Goal: Task Accomplishment & Management: Manage account settings

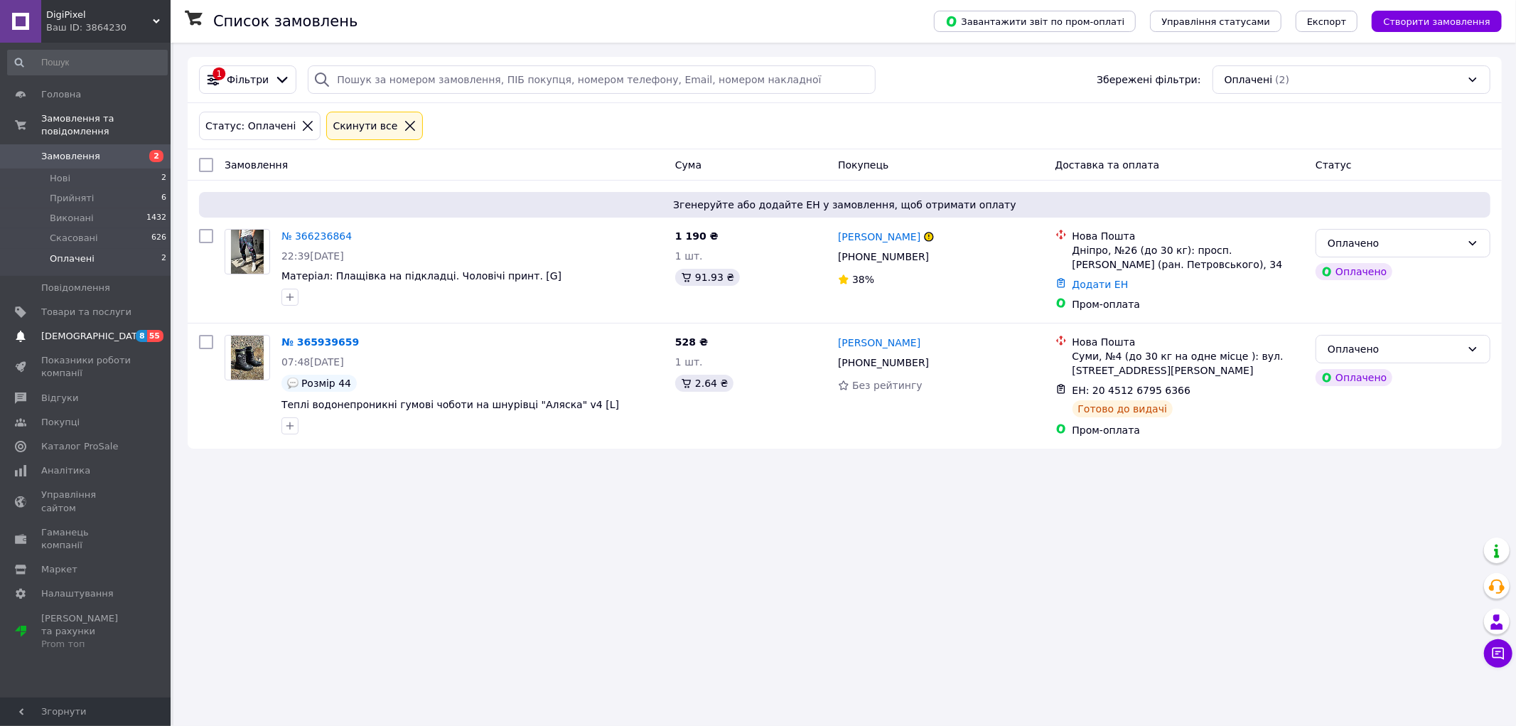
click at [103, 330] on span "[DEMOGRAPHIC_DATA]" at bounding box center [86, 336] width 90 height 13
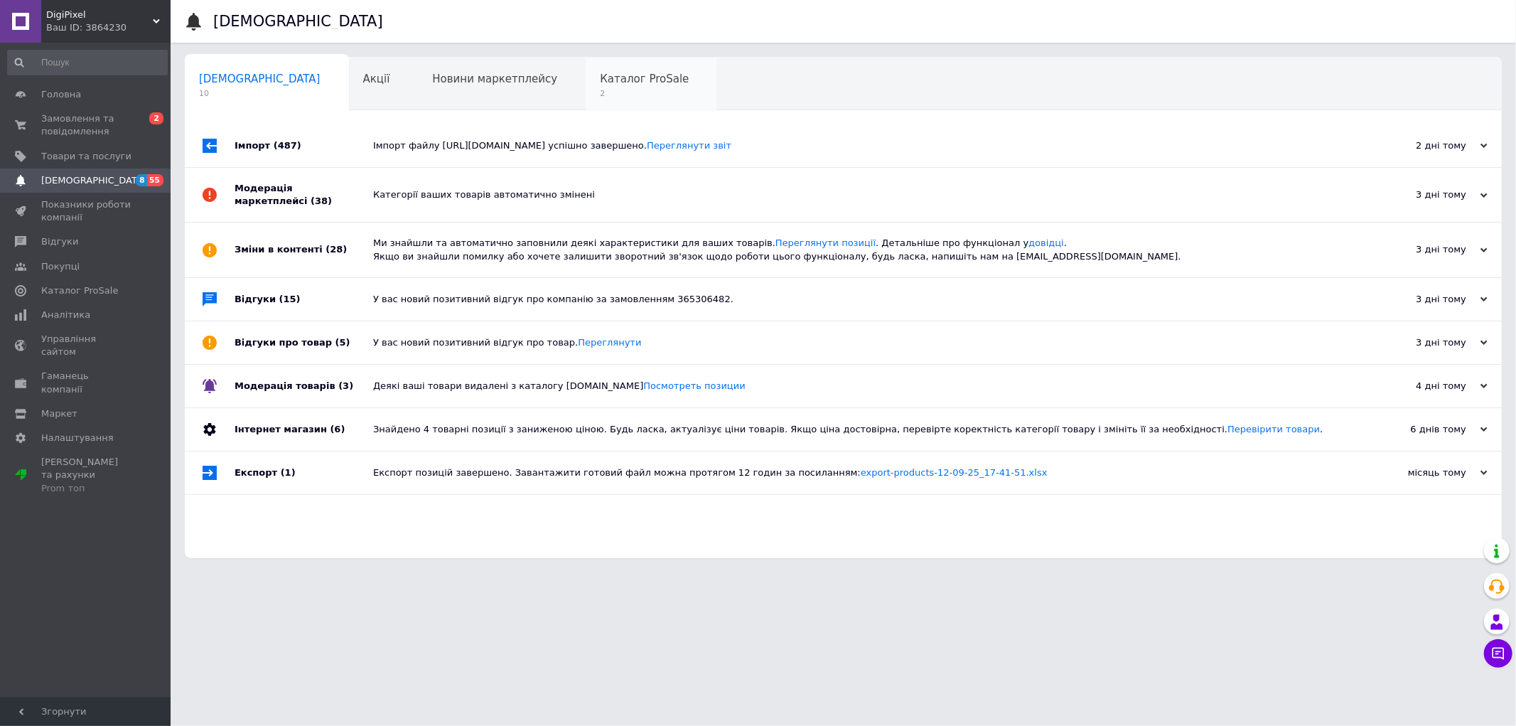
click at [600, 83] on span "Каталог ProSale" at bounding box center [644, 78] width 89 height 13
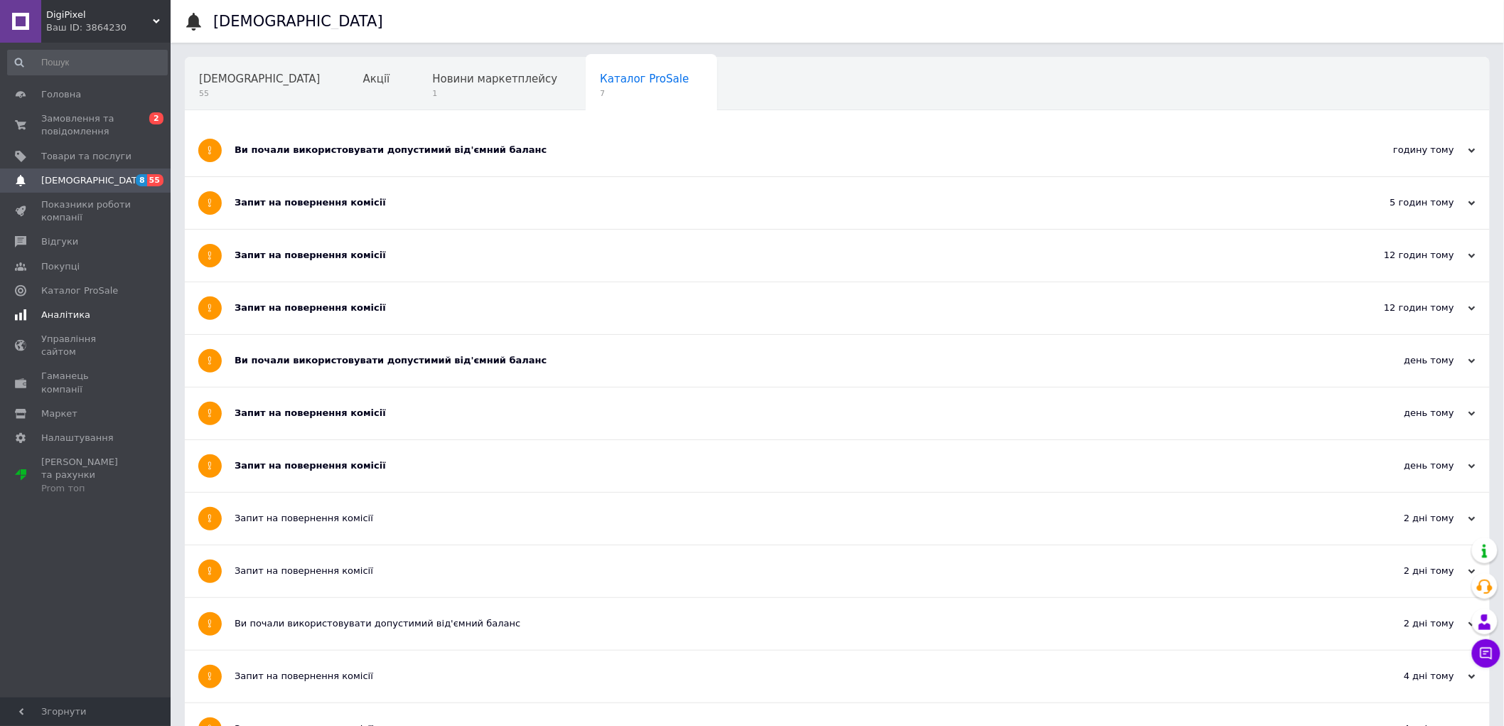
click at [80, 318] on span "Аналітика" at bounding box center [65, 314] width 49 height 13
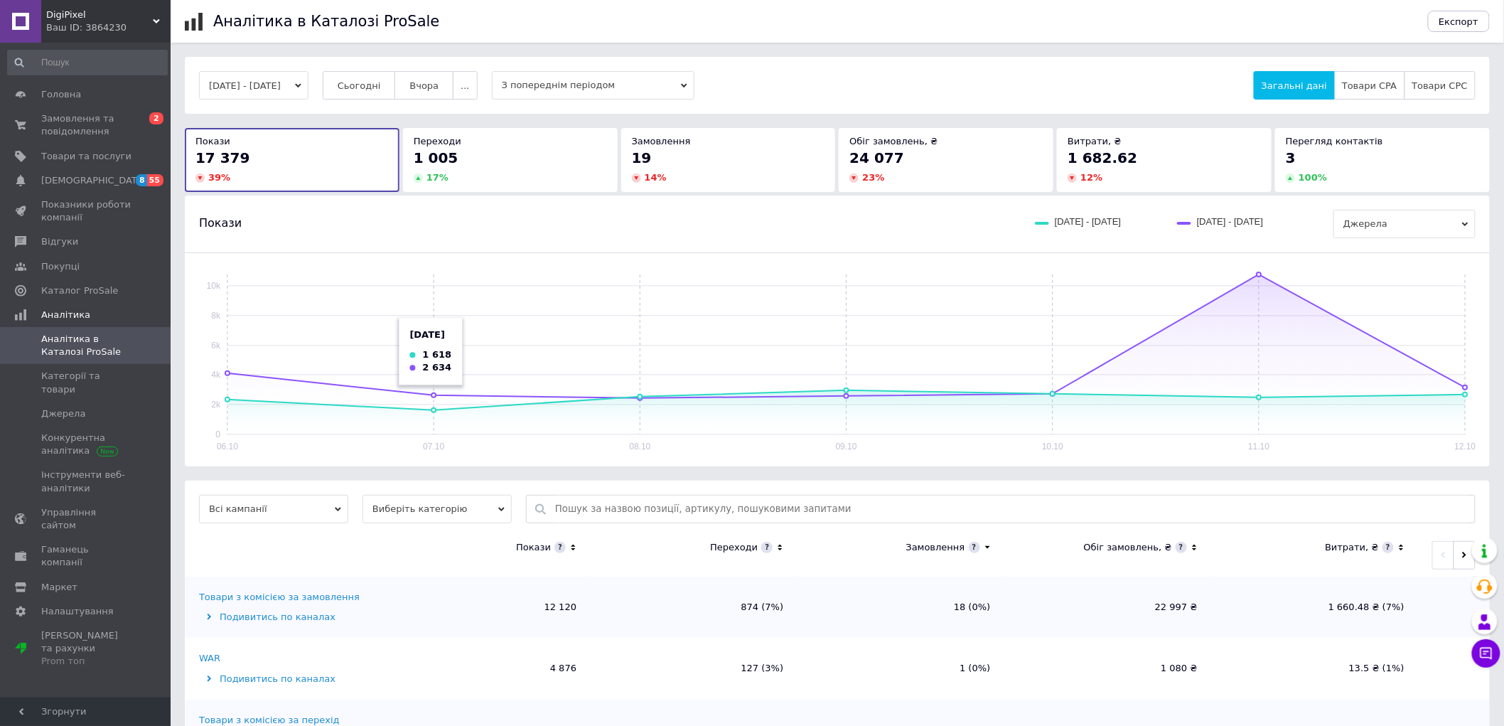
scroll to position [64, 0]
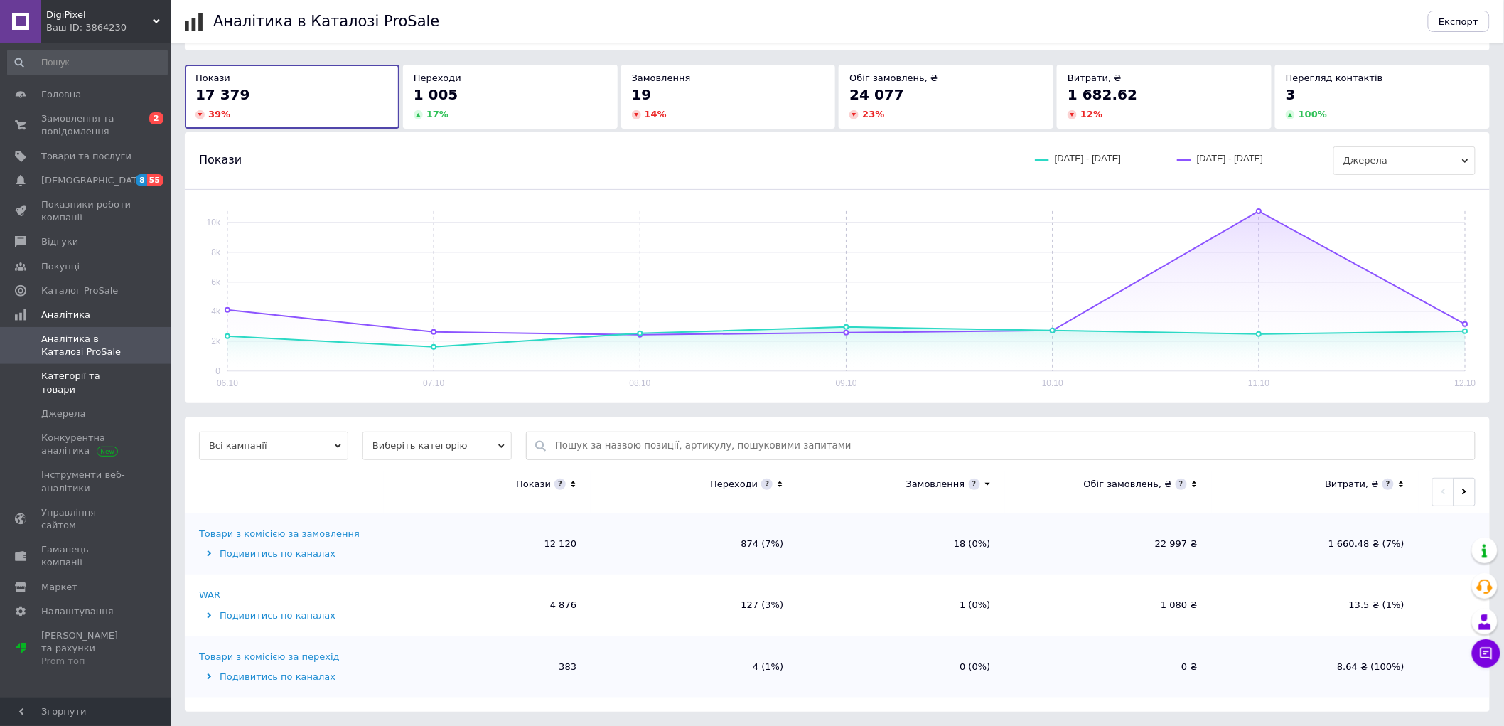
click at [90, 371] on span "Категорії та товари" at bounding box center [86, 383] width 90 height 26
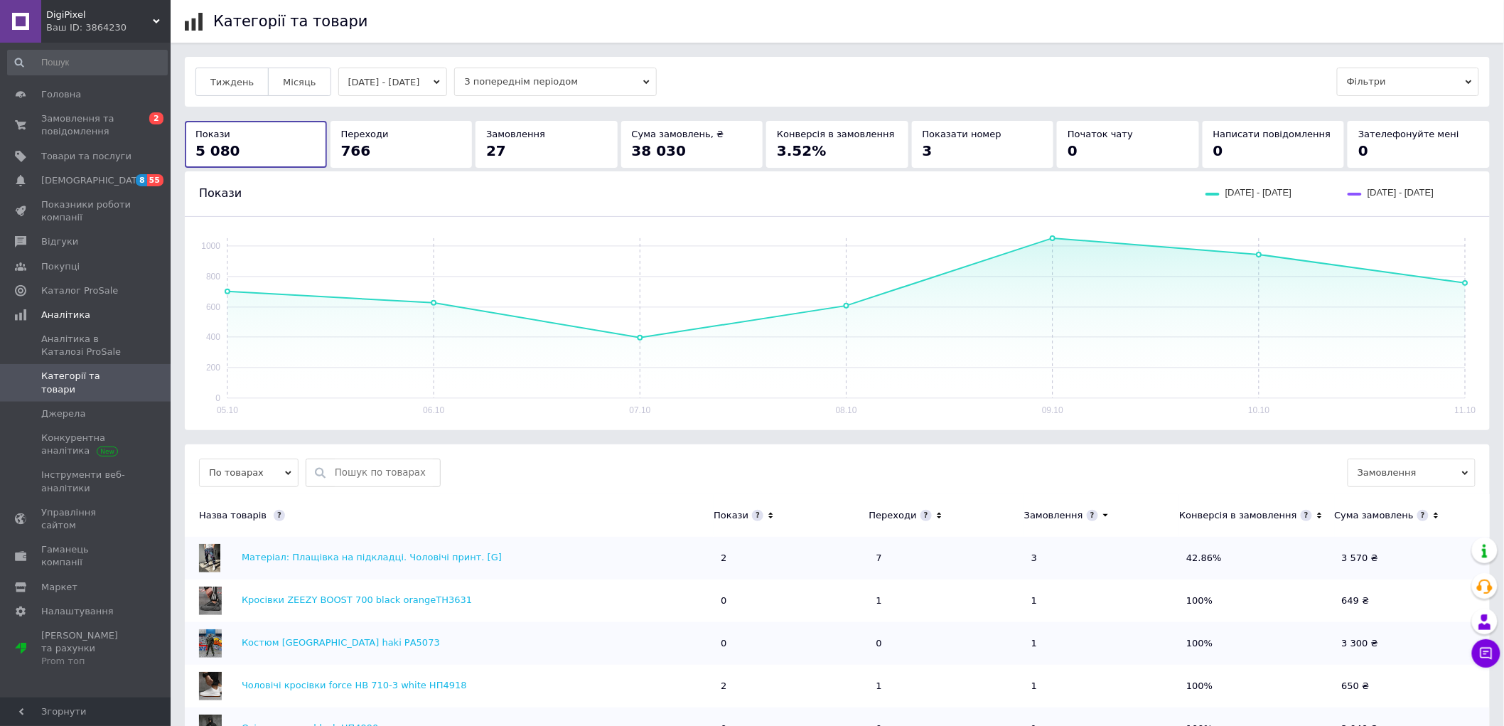
click at [438, 81] on button "05.10.2025 - 11.10.2025" at bounding box center [392, 82] width 109 height 28
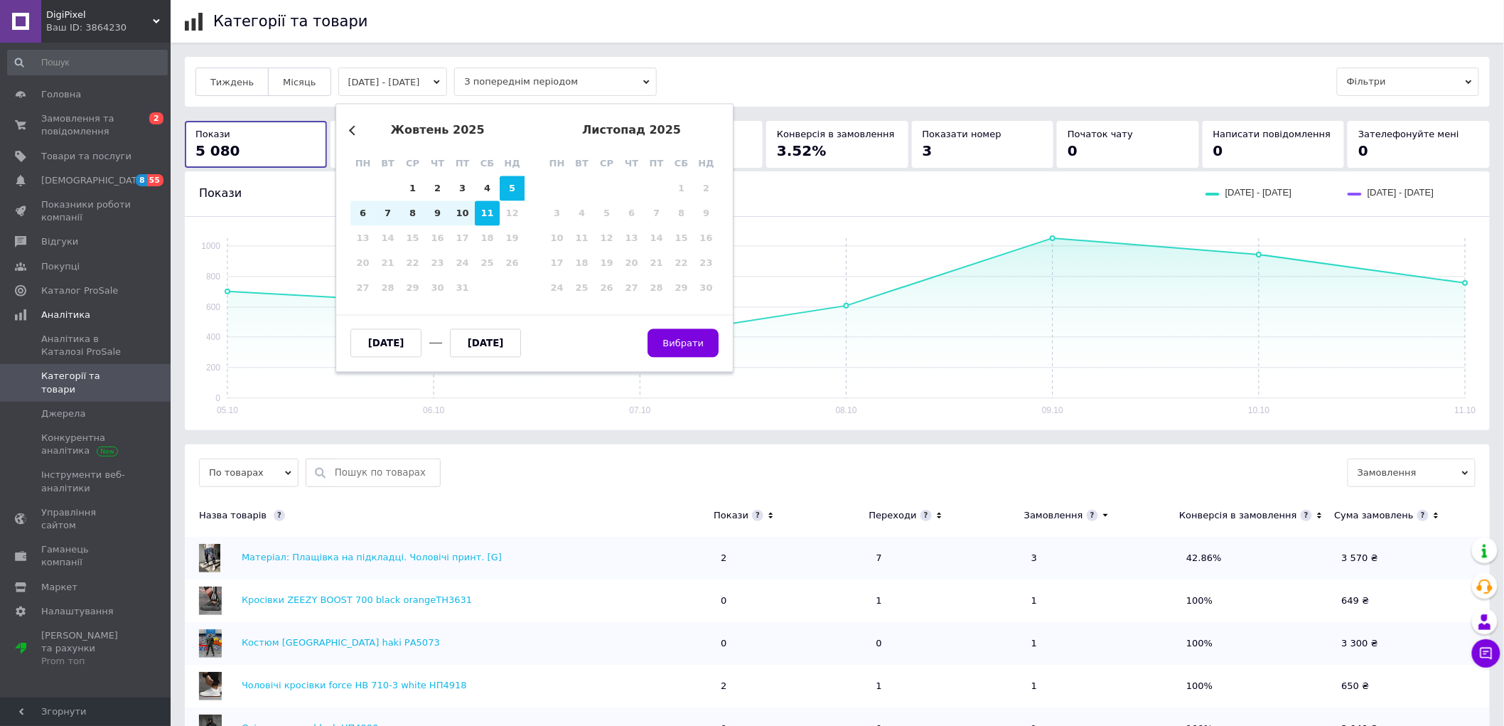
click at [482, 217] on div "11" at bounding box center [487, 213] width 25 height 25
type input "[DATE]"
click at [482, 217] on div "11" at bounding box center [487, 213] width 25 height 25
type input "[DATE]"
click at [709, 345] on button "Вибрати" at bounding box center [683, 343] width 71 height 28
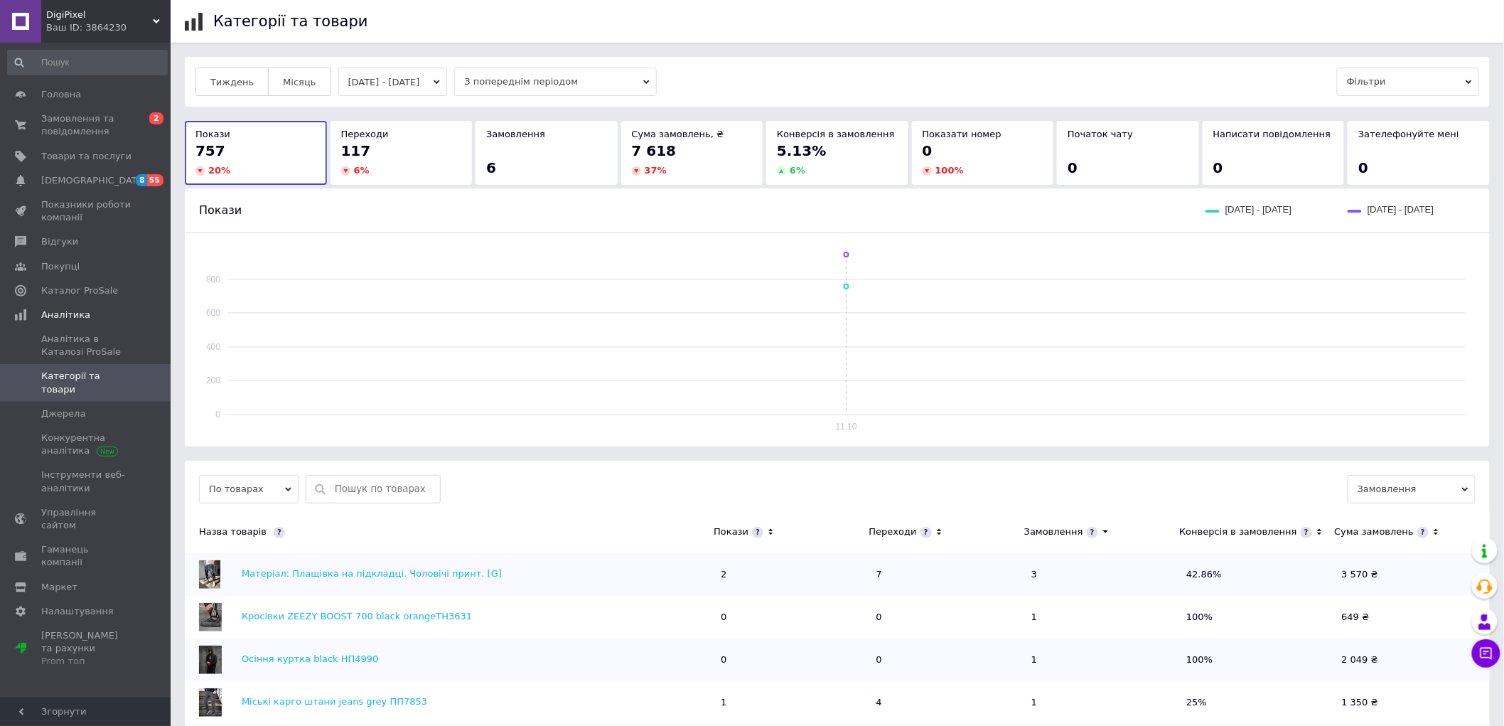
click at [766, 527] on icon at bounding box center [770, 532] width 9 height 12
click at [770, 536] on icon at bounding box center [770, 532] width 9 height 12
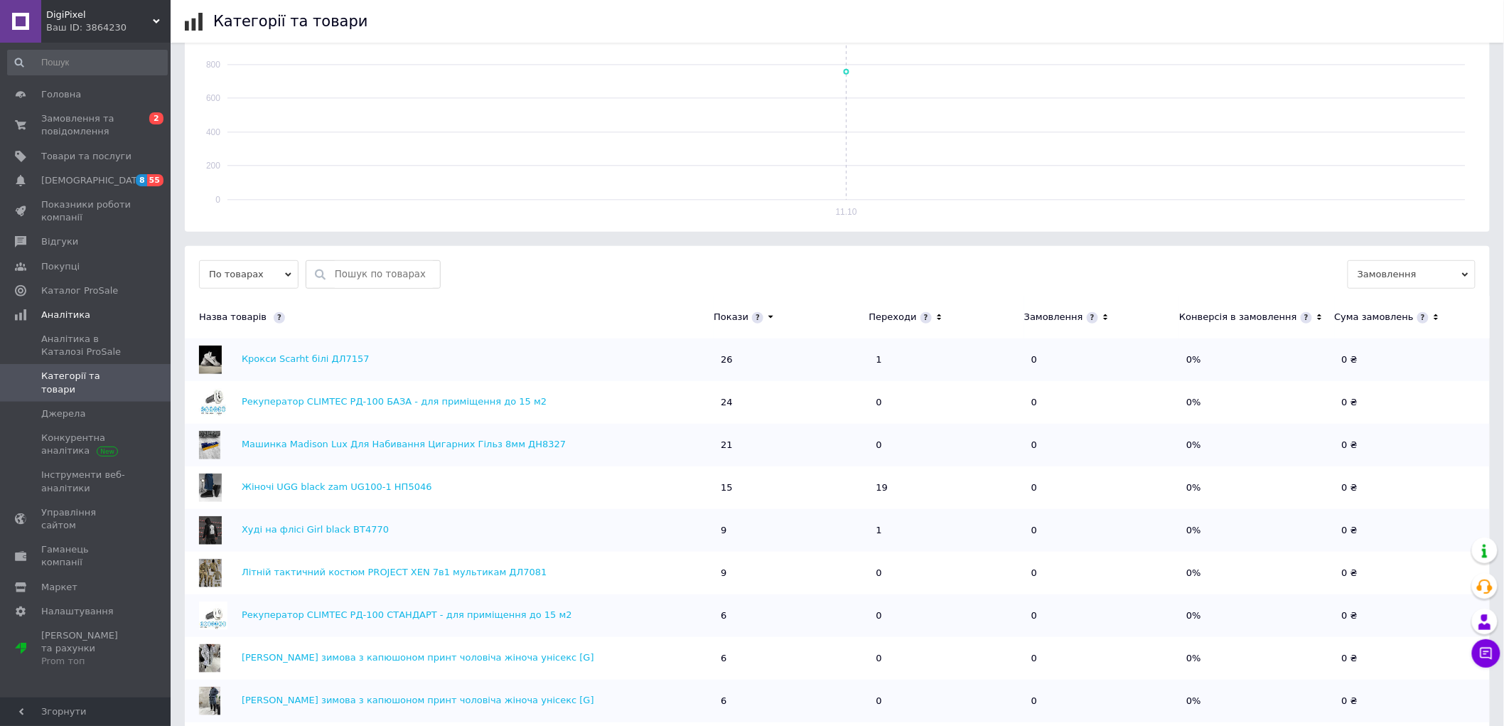
scroll to position [237, 0]
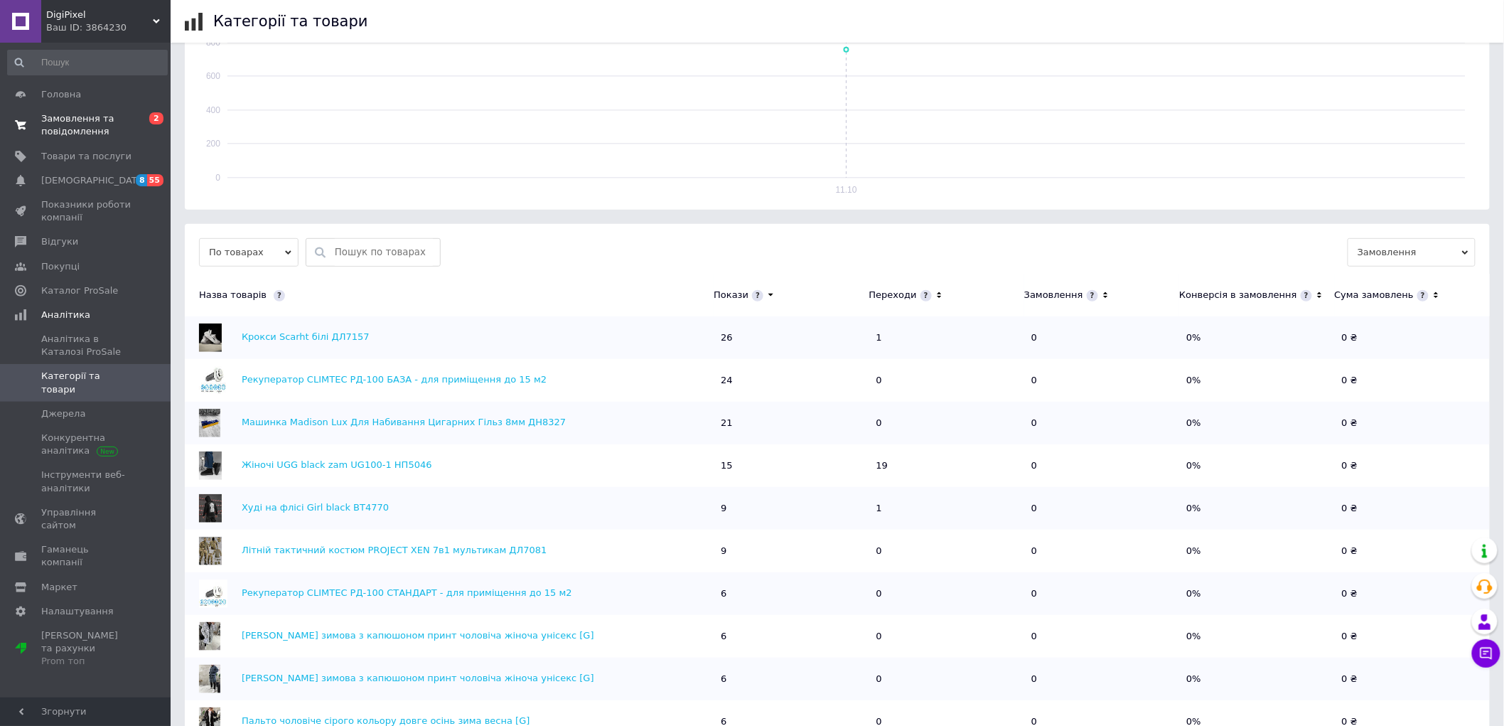
click at [102, 114] on span "Замовлення та повідомлення" at bounding box center [86, 125] width 90 height 26
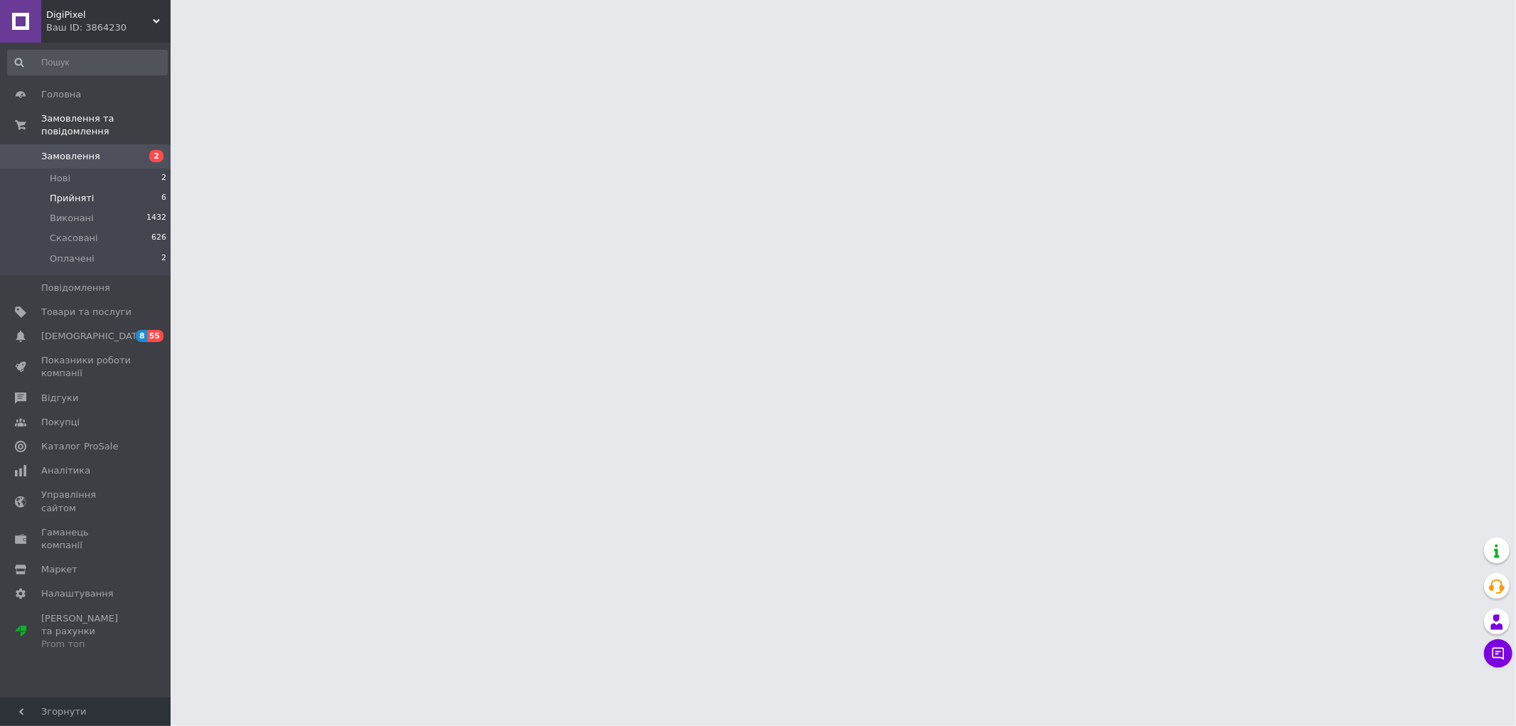
click at [79, 192] on span "Прийняті" at bounding box center [72, 198] width 44 height 13
click at [88, 150] on span "Замовлення" at bounding box center [70, 156] width 59 height 13
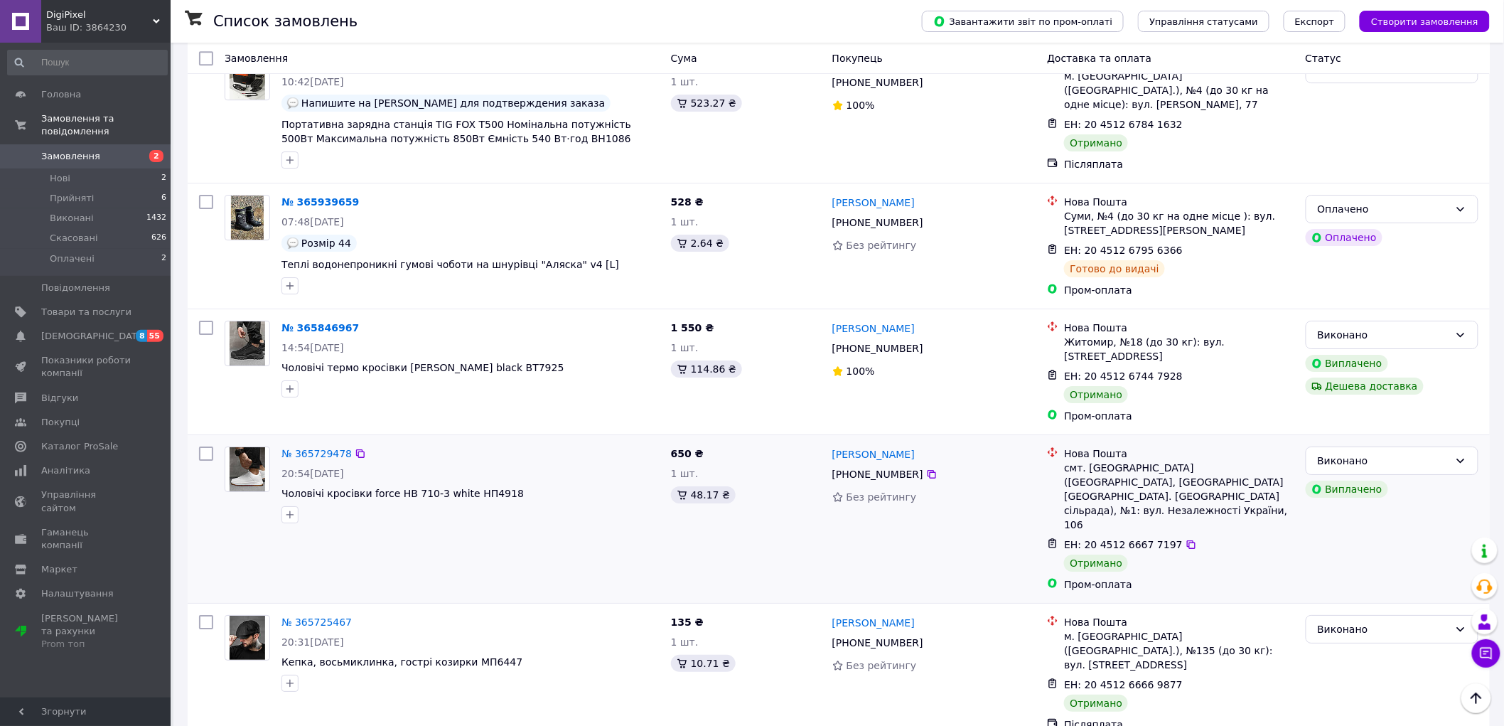
scroll to position [2132, 0]
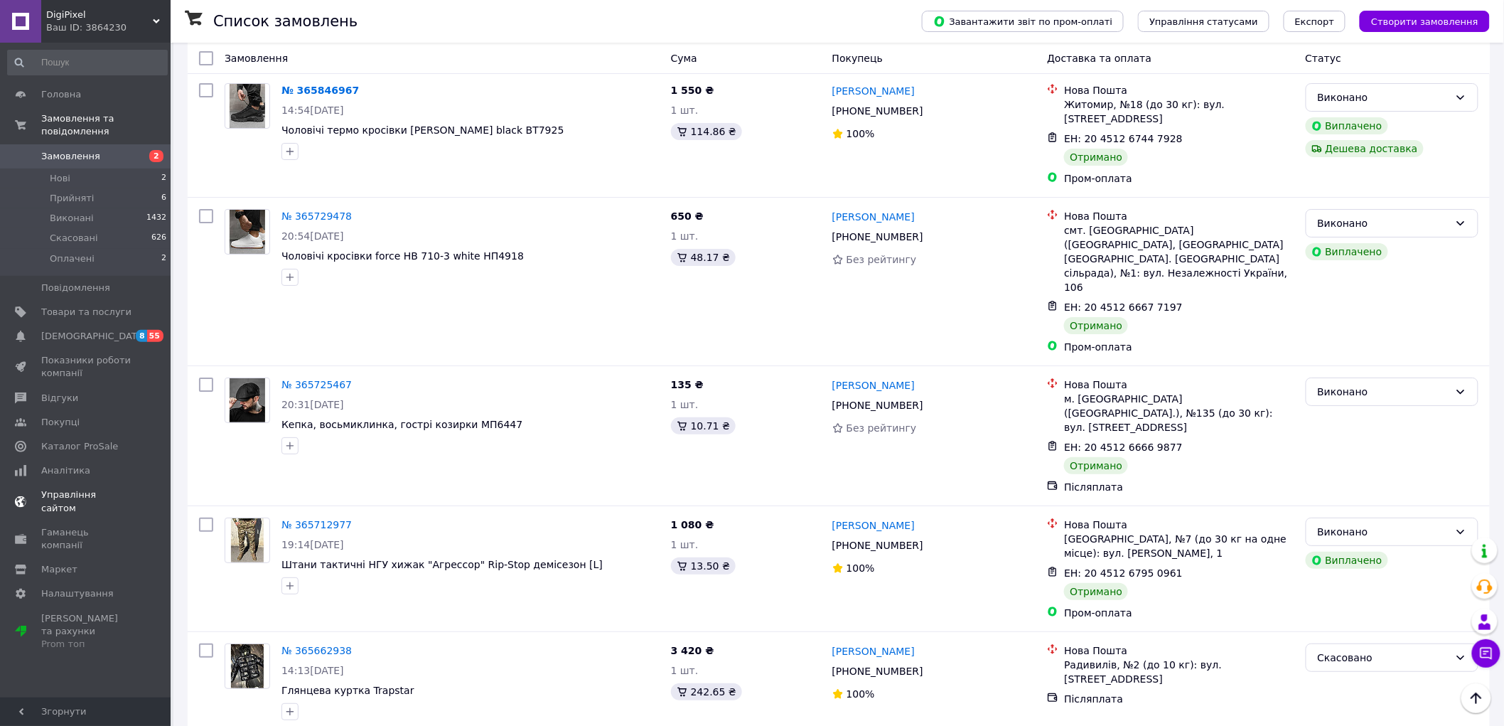
click at [82, 330] on link "Сповіщення 8 55" at bounding box center [87, 336] width 175 height 24
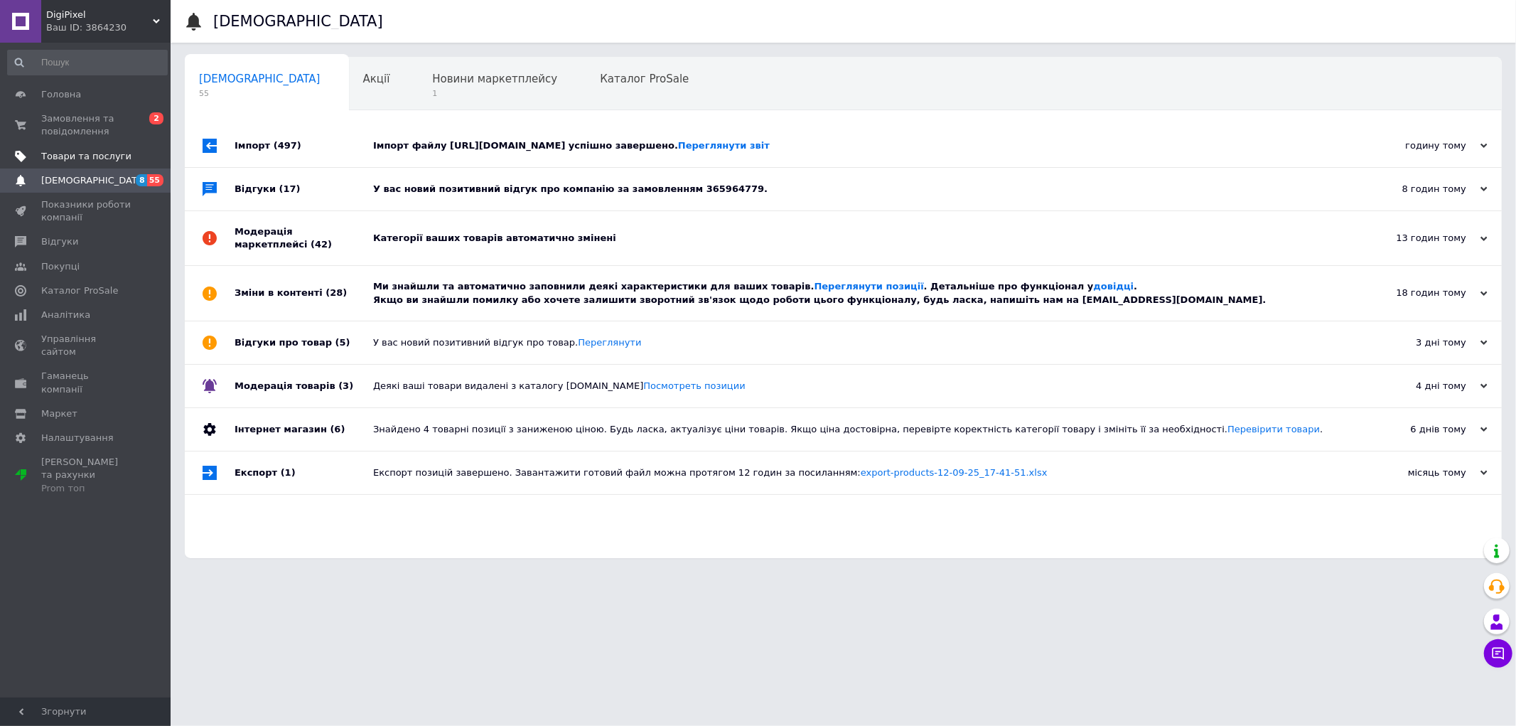
click at [72, 146] on link "Товари та послуги" at bounding box center [87, 156] width 175 height 24
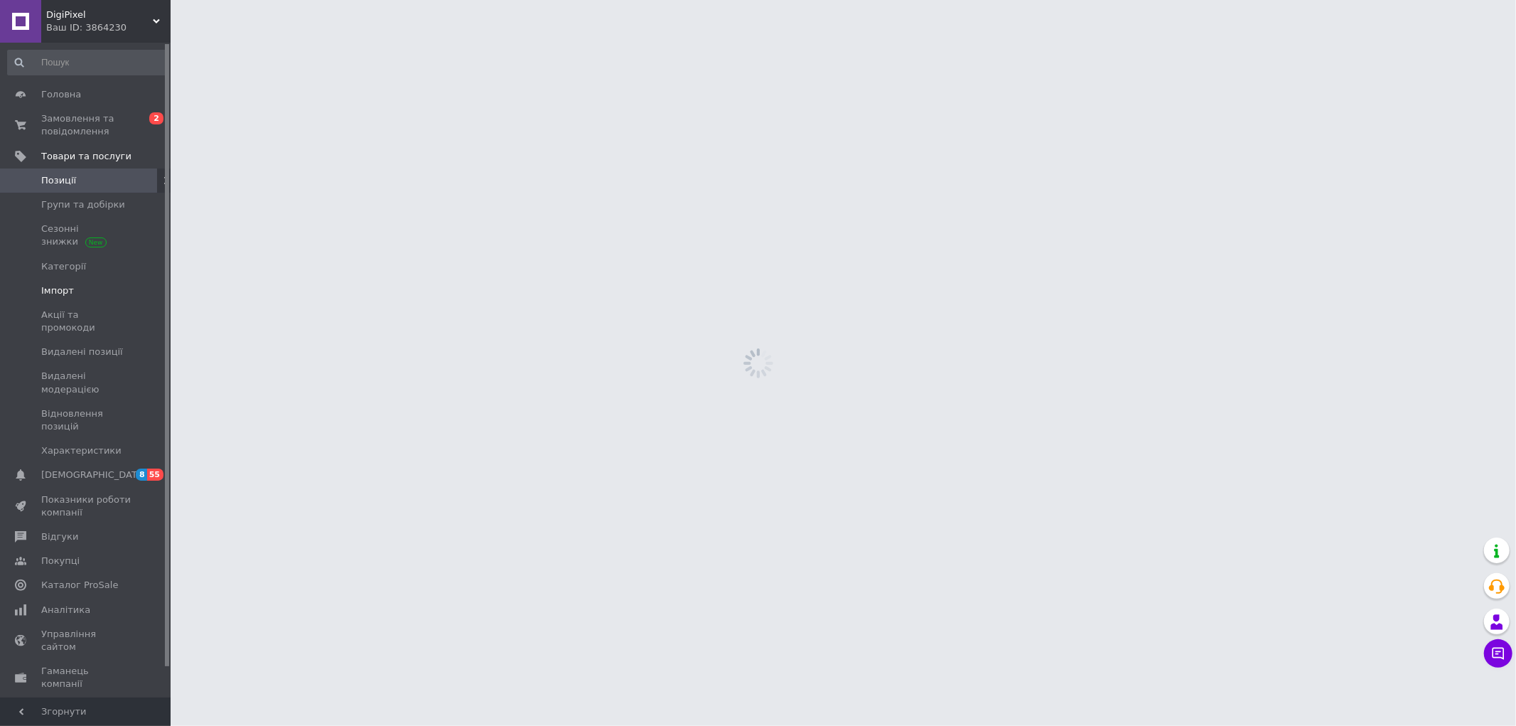
click at [84, 284] on span "Імпорт" at bounding box center [86, 290] width 90 height 13
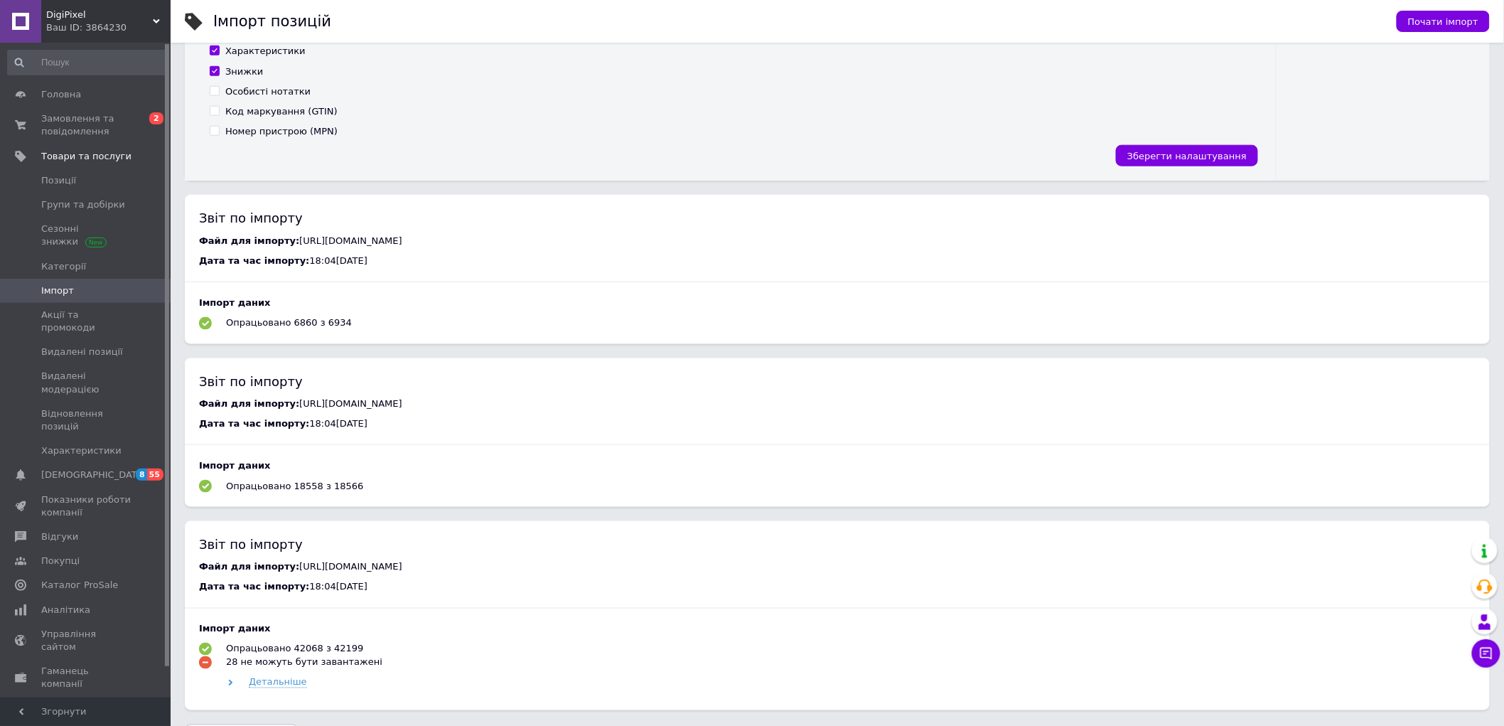
scroll to position [650, 0]
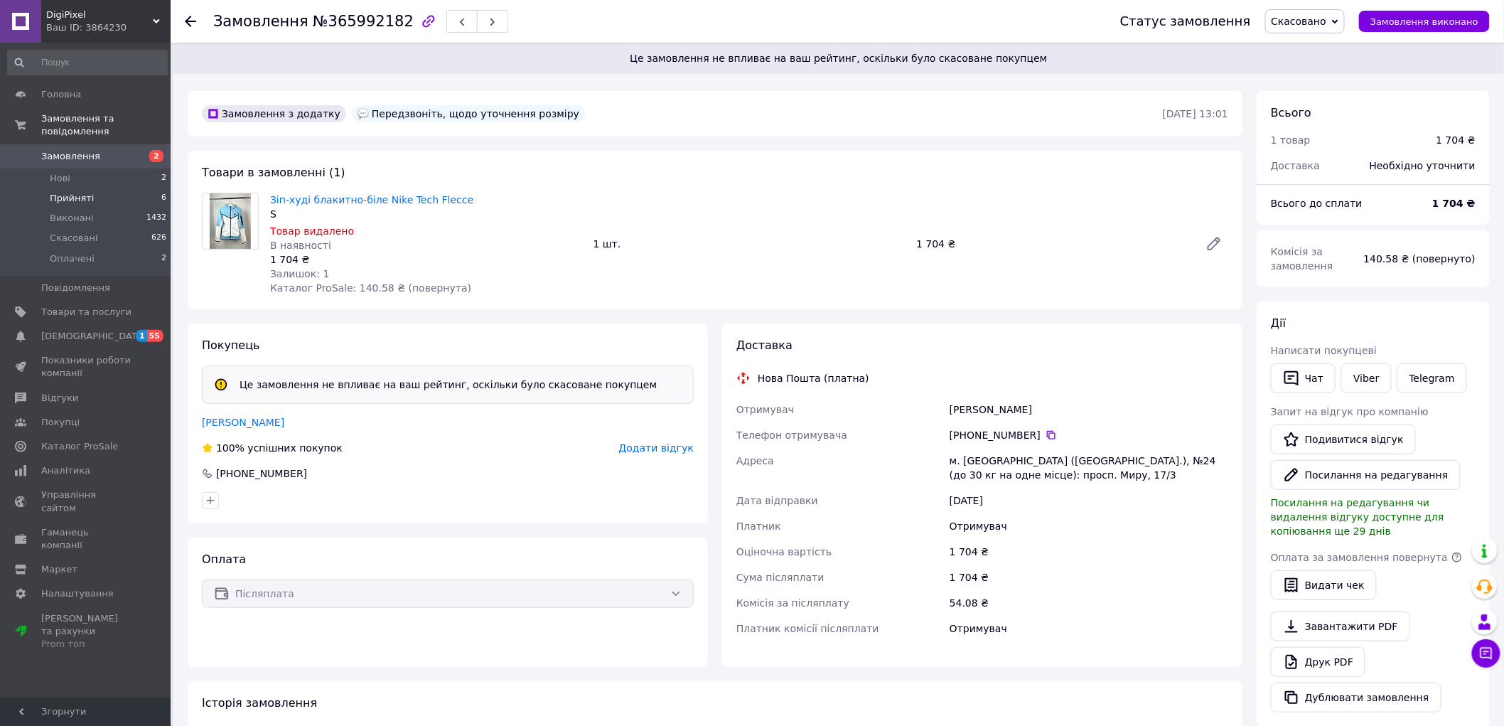
click at [80, 192] on li "Прийняті 6" at bounding box center [87, 198] width 175 height 20
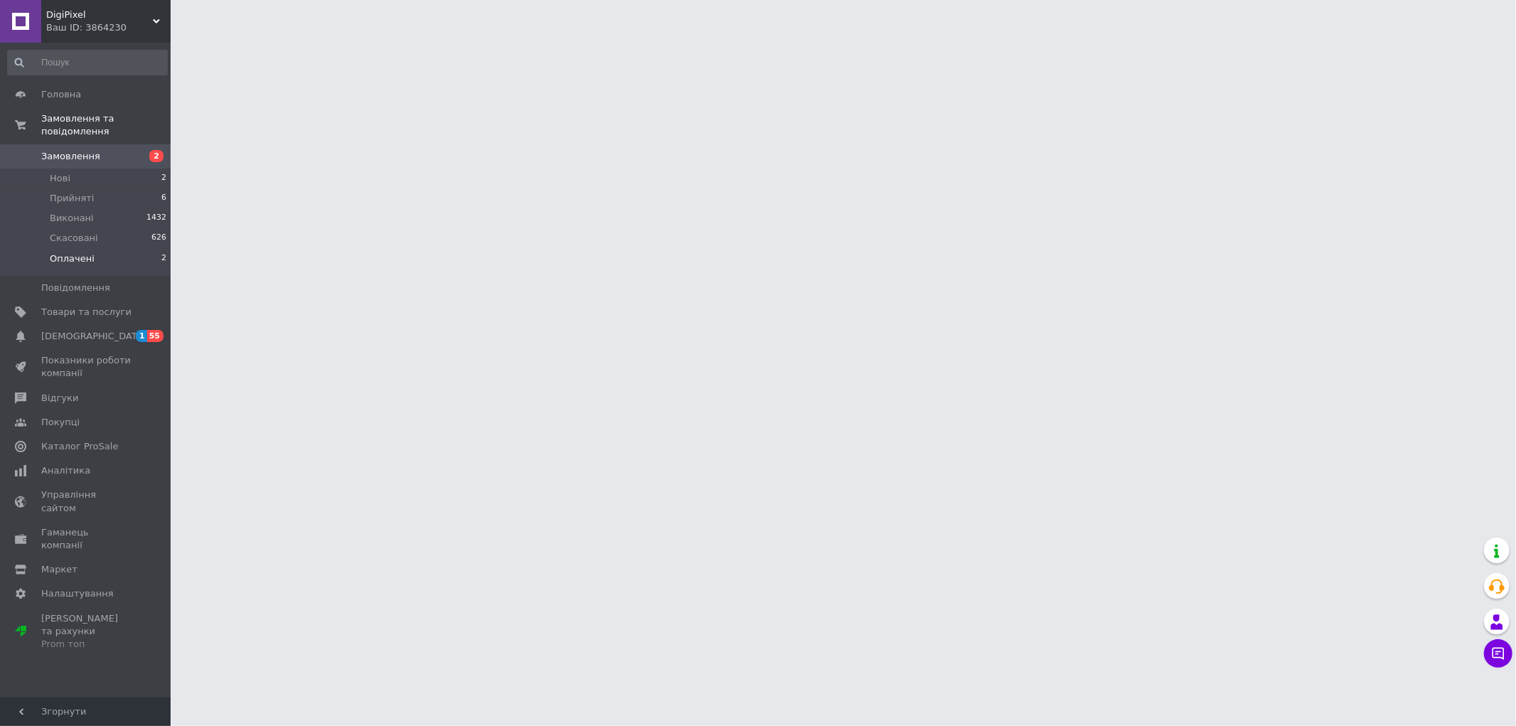
click at [104, 250] on li "Оплачені 2" at bounding box center [87, 262] width 175 height 27
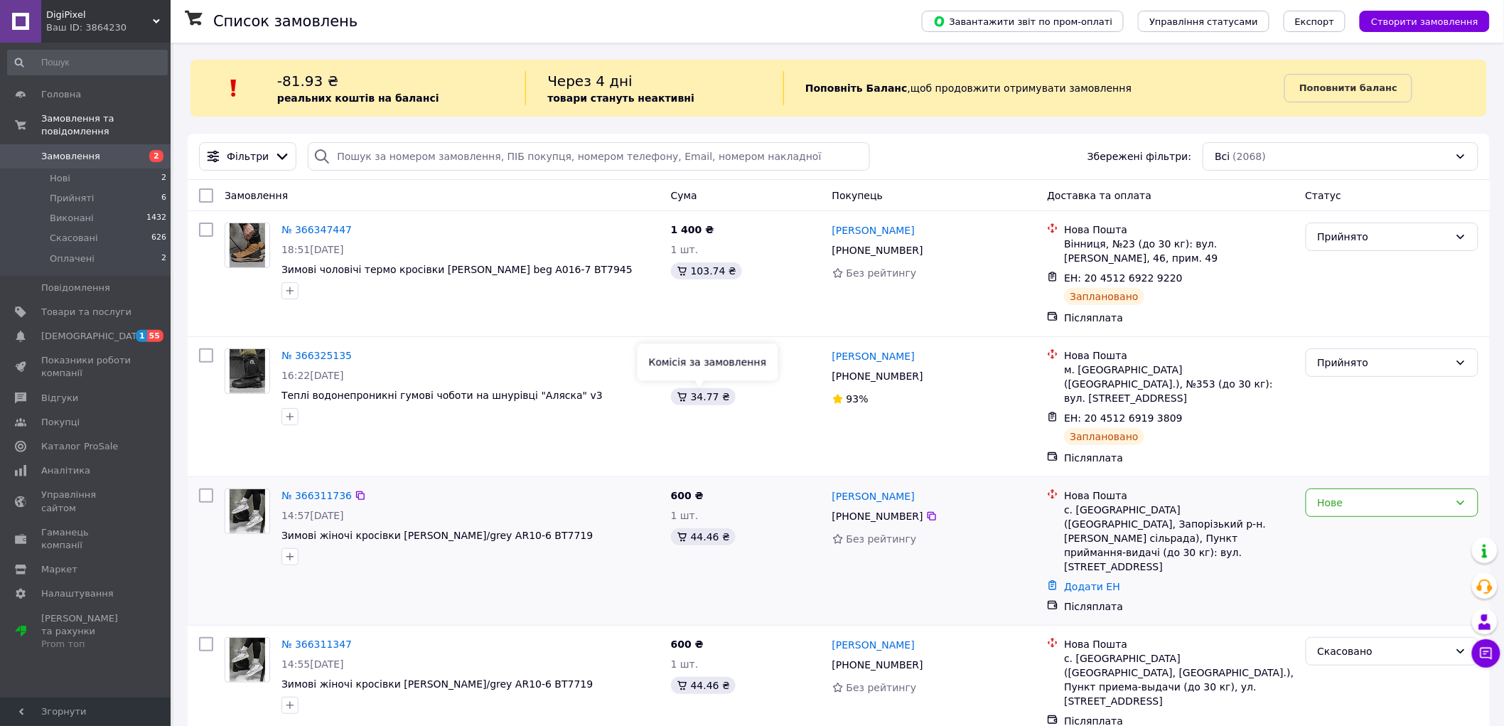
scroll to position [158, 0]
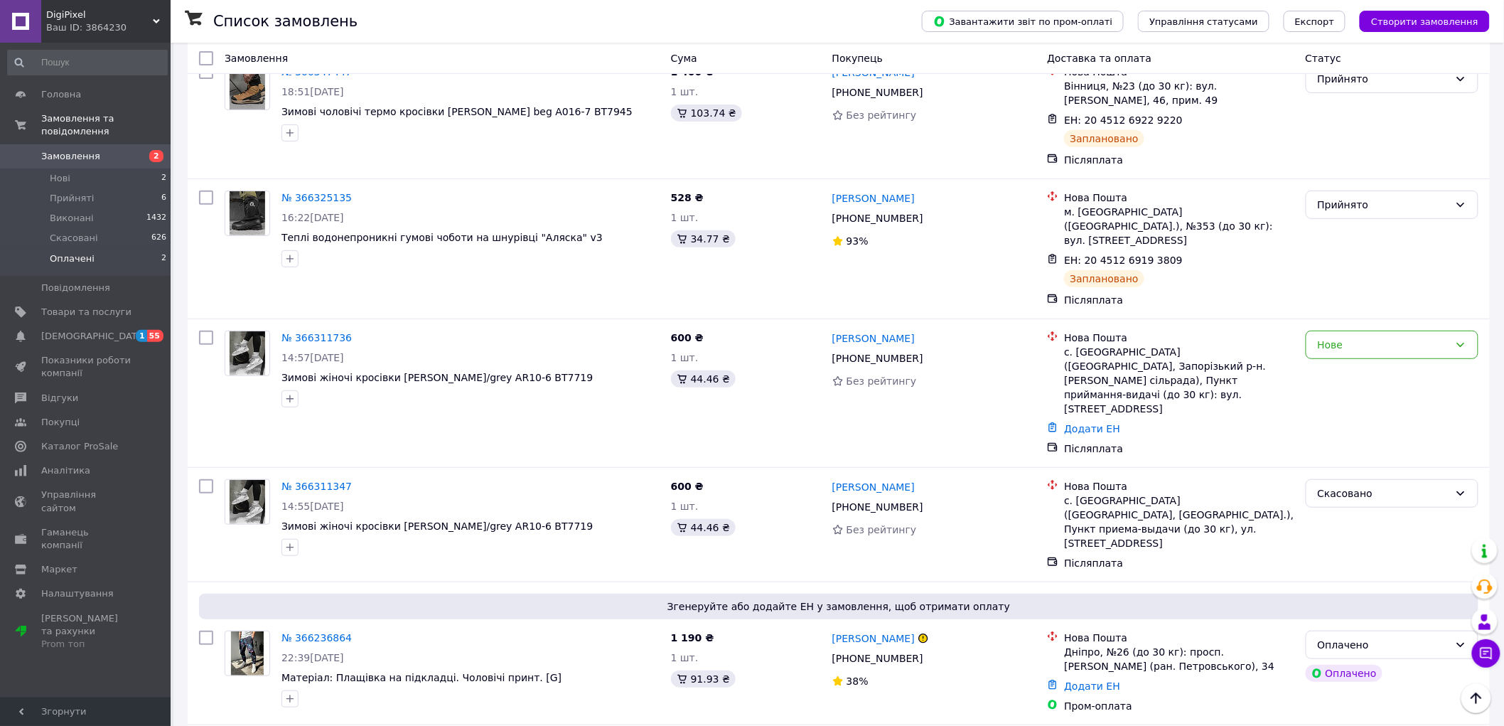
click at [126, 249] on li "Оплачені 2" at bounding box center [87, 262] width 175 height 27
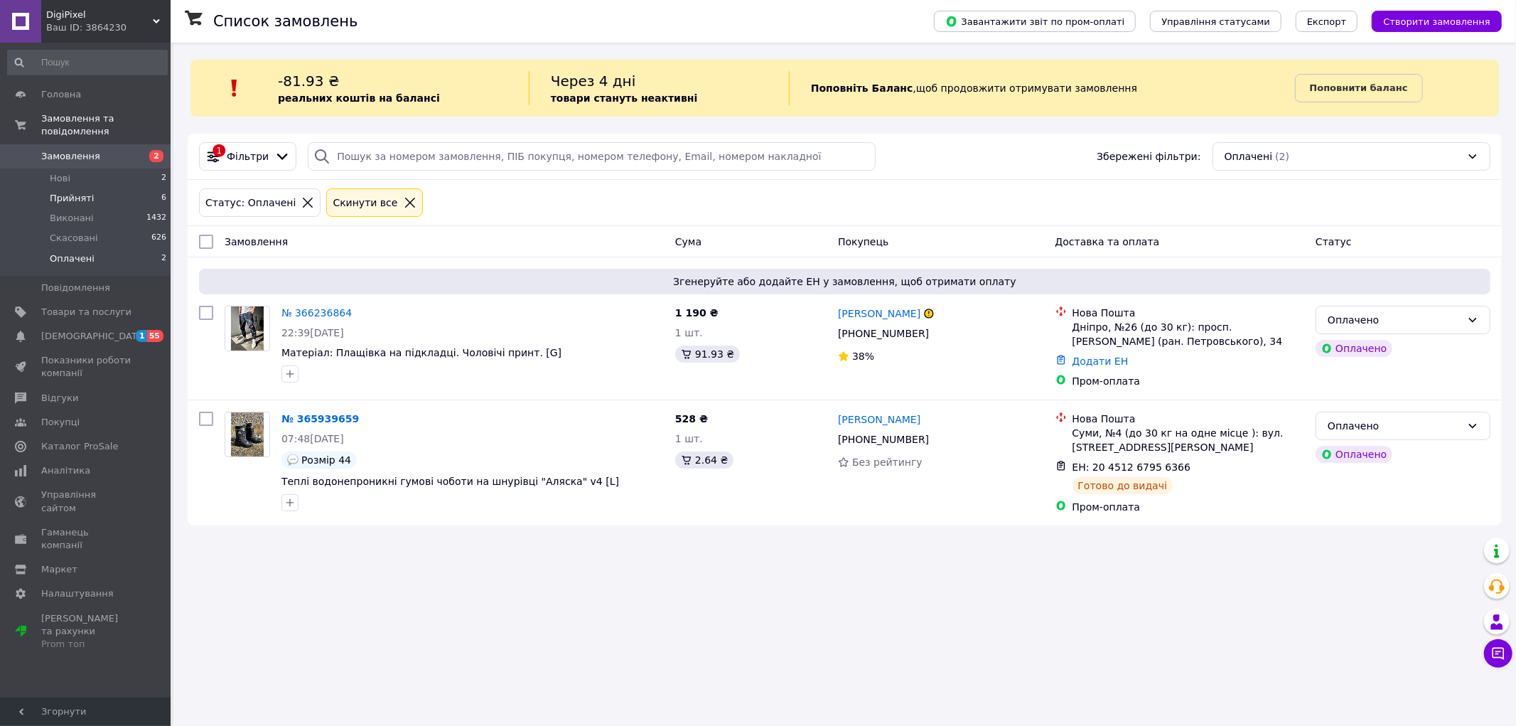
click at [90, 188] on li "Прийняті 6" at bounding box center [87, 198] width 175 height 20
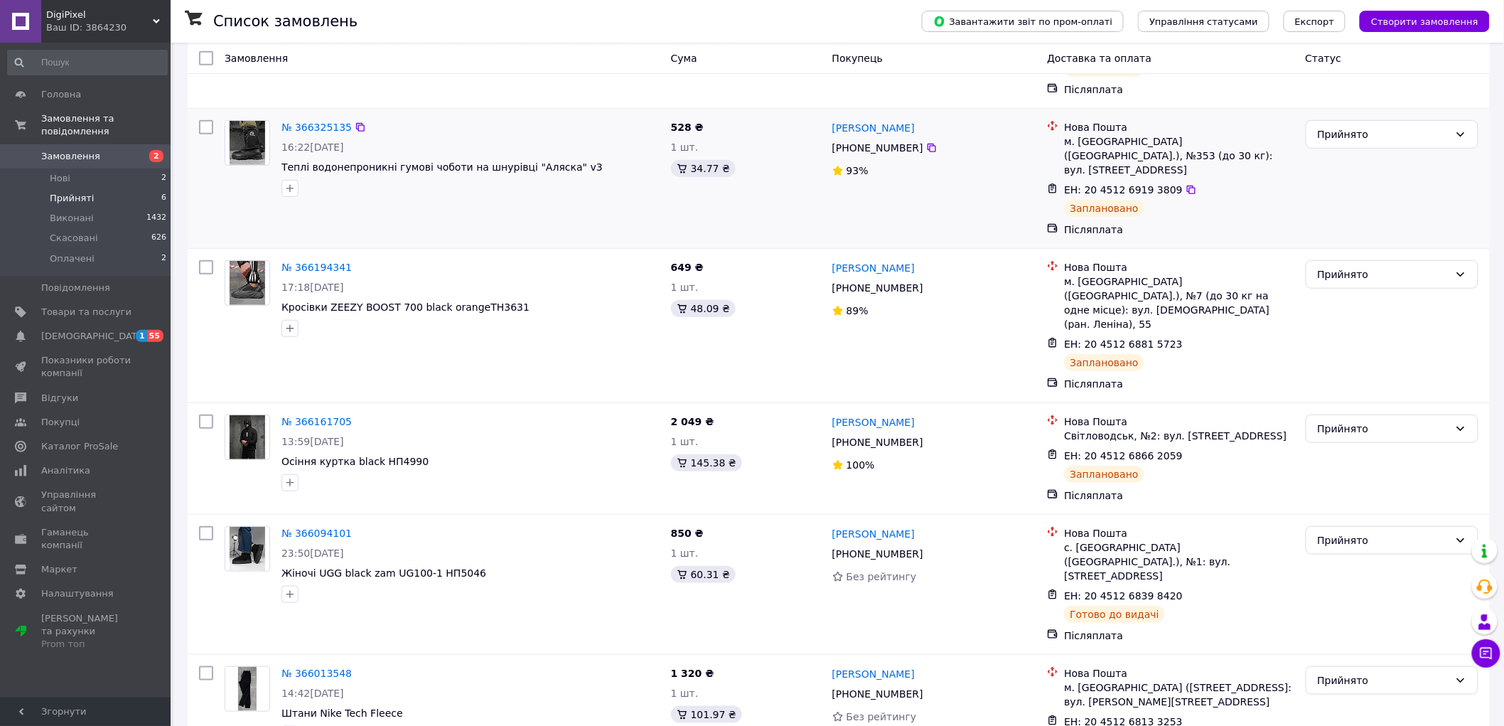
scroll to position [301, 0]
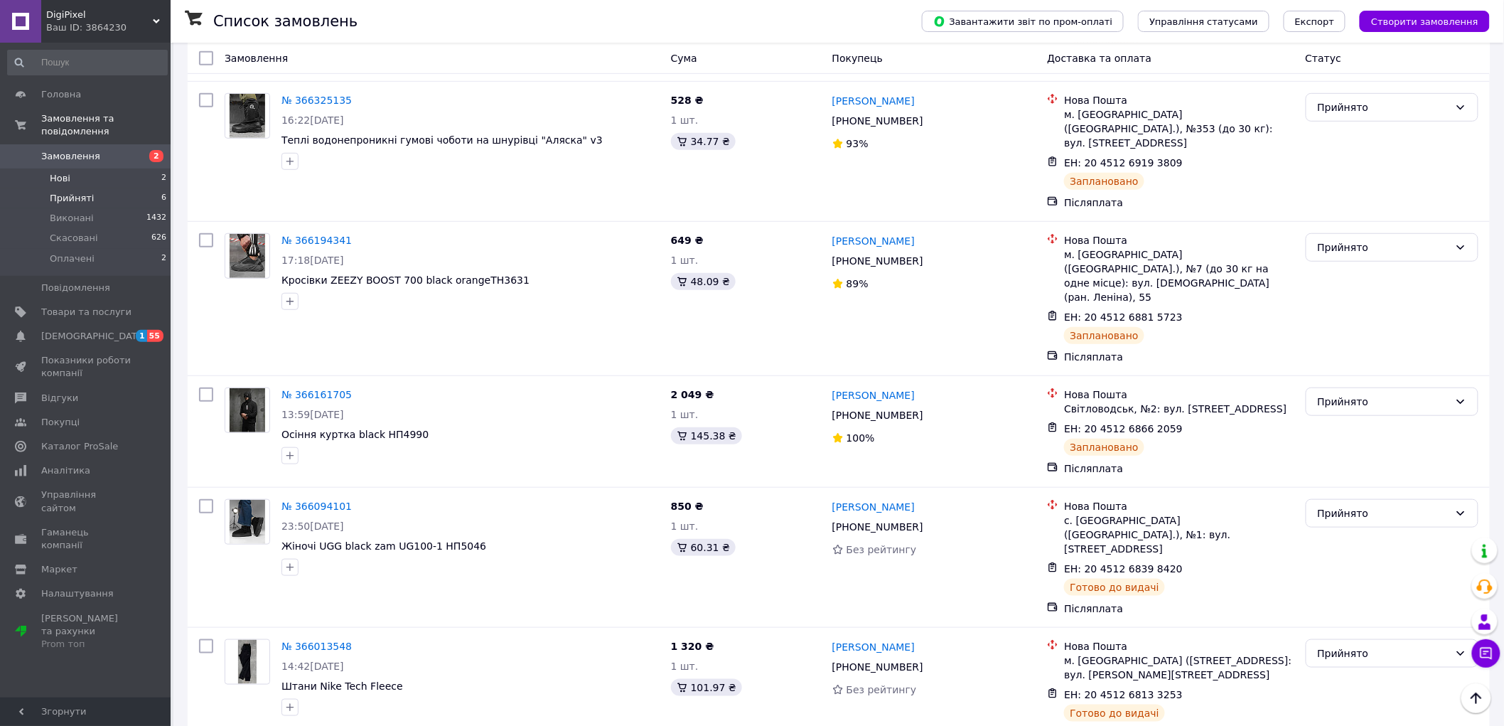
click at [101, 168] on li "Нові 2" at bounding box center [87, 178] width 175 height 20
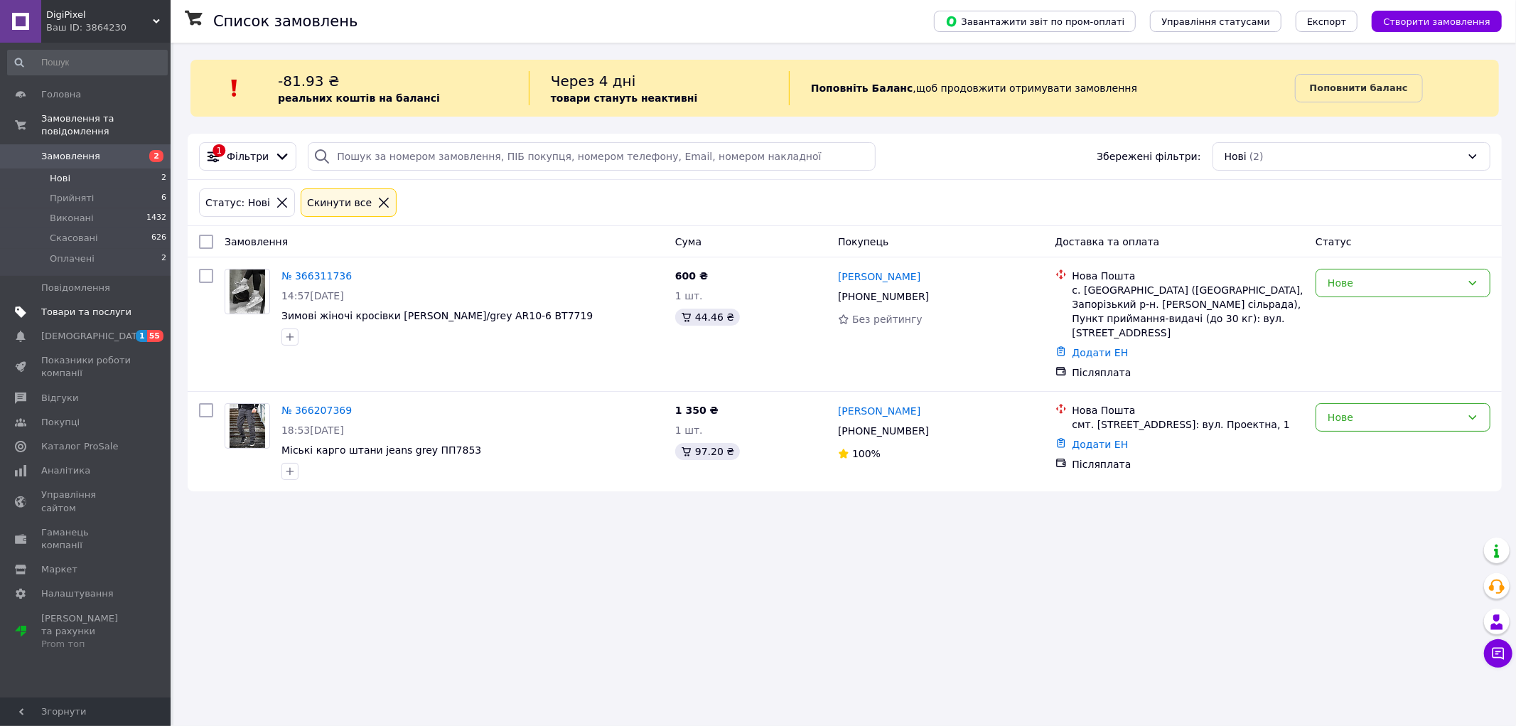
click at [102, 306] on span "Товари та послуги" at bounding box center [86, 312] width 90 height 13
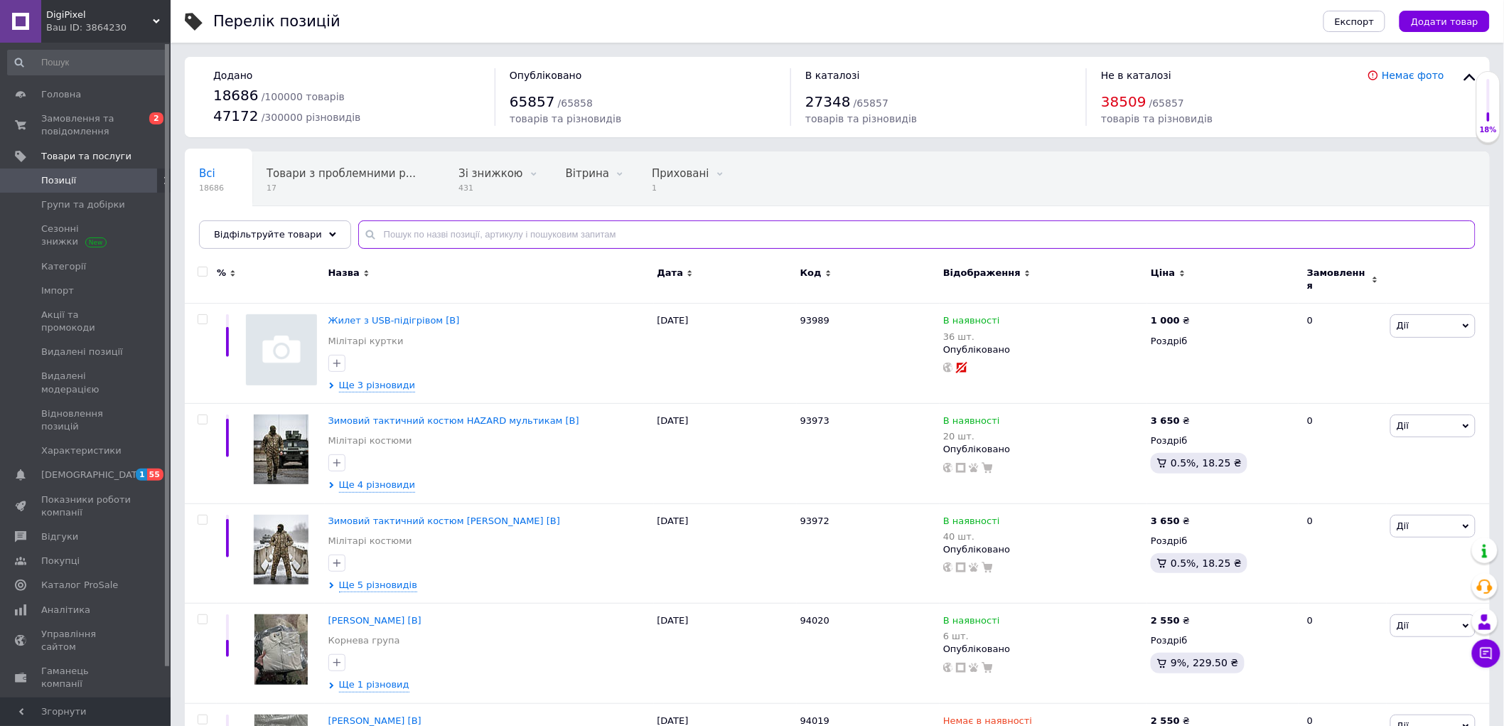
click at [638, 225] on input "text" at bounding box center [916, 234] width 1117 height 28
paste input "Хлопковий мілітарі костюм OBLIVION Top secret black ПП7752"
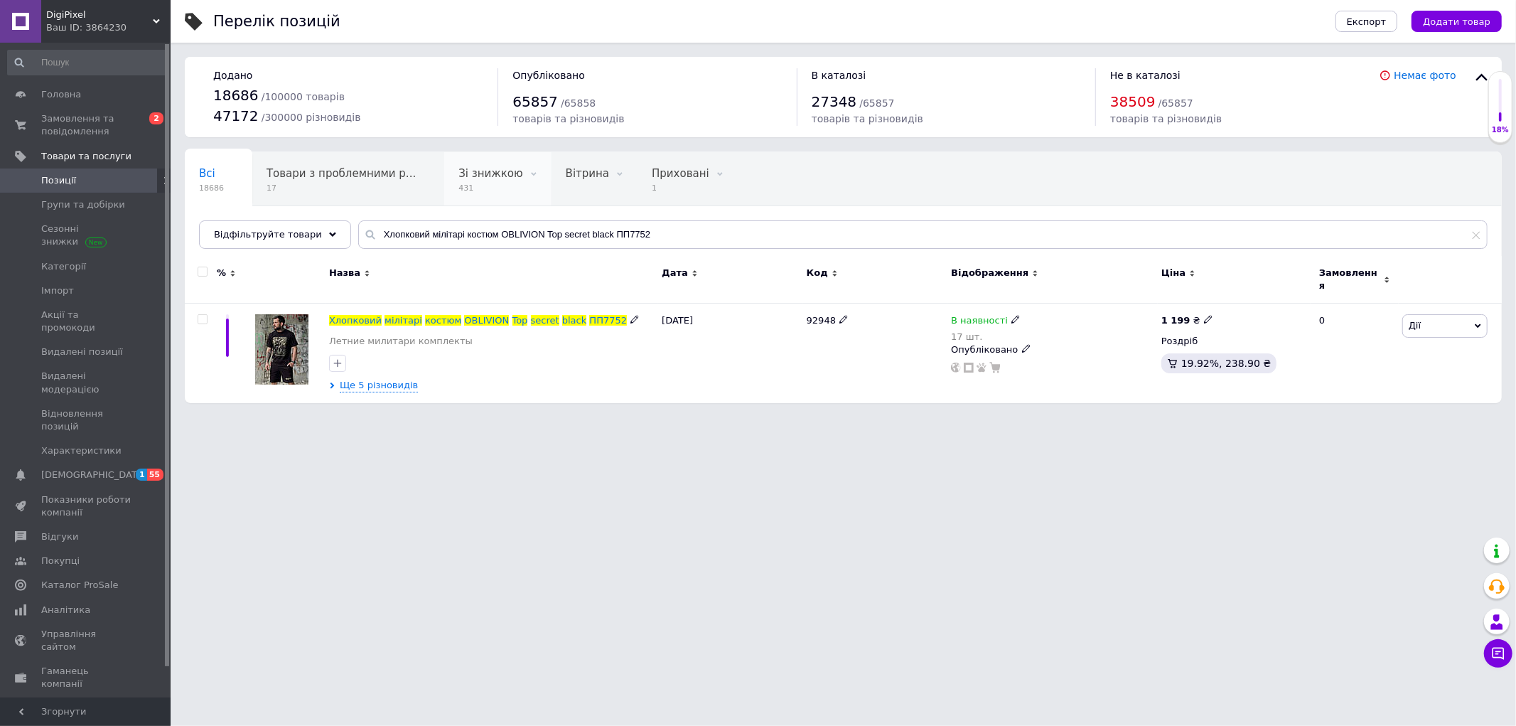
drag, startPoint x: 564, startPoint y: 306, endPoint x: 441, endPoint y: 172, distance: 182.6
click at [536, 232] on input "Хлопковий мілітарі костюм OBLIVION Top secret black ПП7752" at bounding box center [922, 234] width 1129 height 28
paste input "ітній мілітарний комплект OBLIVION War black ПП7753"
click at [741, 244] on input "Літній мілітарний комплект OBLIVION War black ПП7753" at bounding box center [922, 234] width 1129 height 28
click at [552, 245] on input "Літній комплект Eagle black PP7764" at bounding box center [922, 234] width 1129 height 28
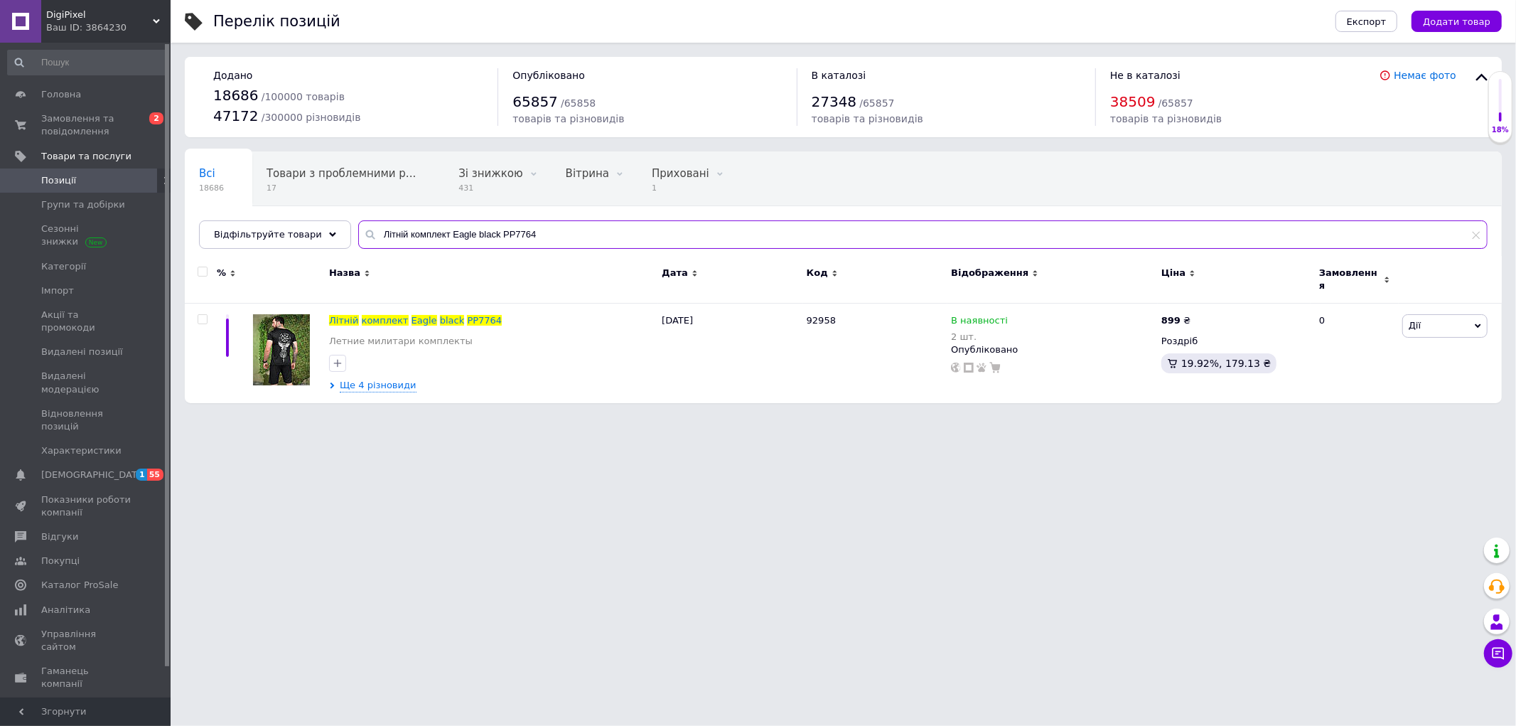
paste input "ілітарі комплект Oblivion guns"
click at [519, 240] on input "Літній мілітарі комплект Oblivion guns" at bounding box center [922, 234] width 1129 height 28
paste input "омплект 7.62 мультикам ПП7818"
click at [569, 231] on input "Літній комплект 7.62 мультикам ПП7818" at bounding box center [922, 234] width 1129 height 28
paste input "ілітарі комплект Oblivion camo palm ПП7795"
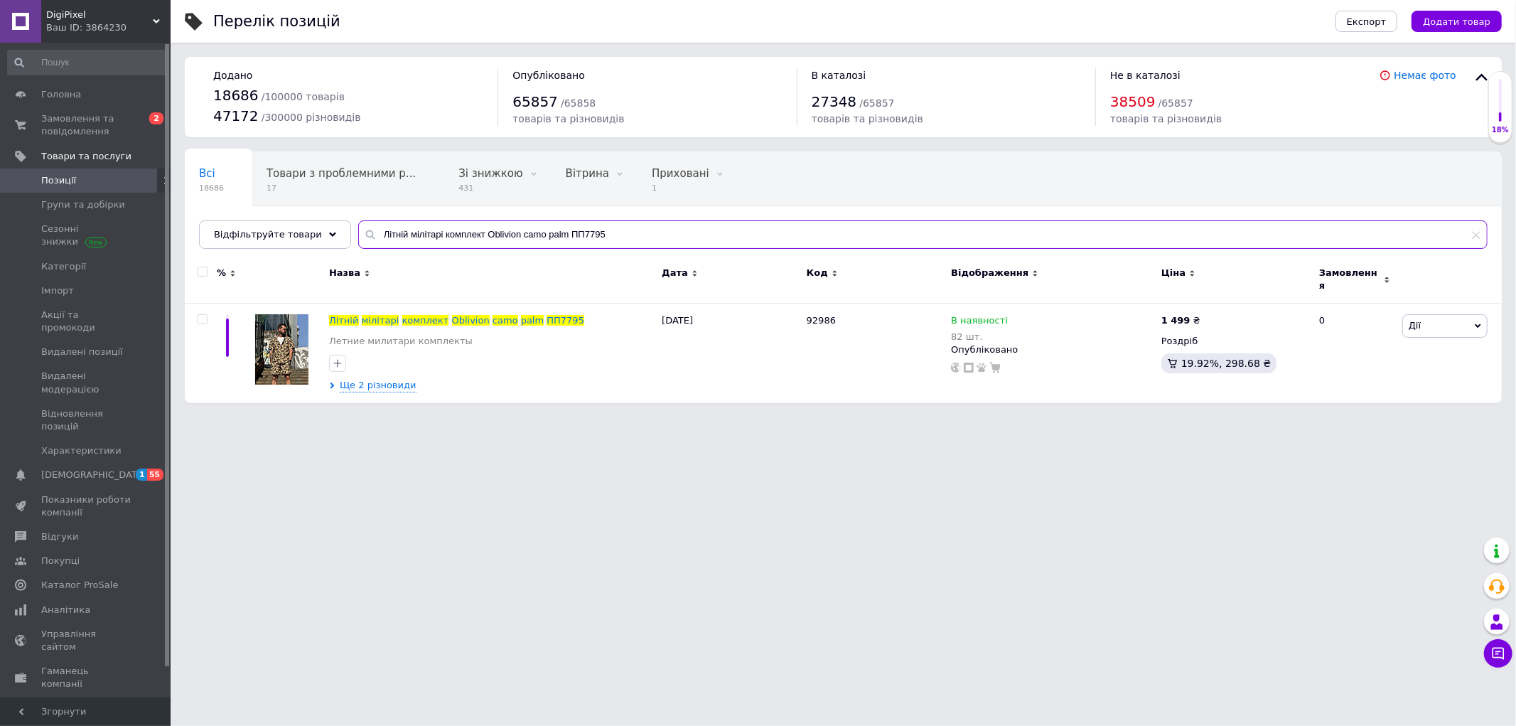
click at [591, 232] on input "Літній мілітарі комплект Oblivion camo palm ПП7795" at bounding box center [922, 234] width 1129 height 28
paste input "авовняний літній комплект Army ПП 7912"
click at [547, 232] on input "Бавовняний літній комплект Army ПП 7912" at bounding box center [922, 234] width 1129 height 28
paste input "ітній мілітарний комплект Oblivion Oblivion color ПП 7916"
click at [478, 243] on input "Літній мілітарний комплект Oblivion Oblivion color ПП 7916" at bounding box center [922, 234] width 1129 height 28
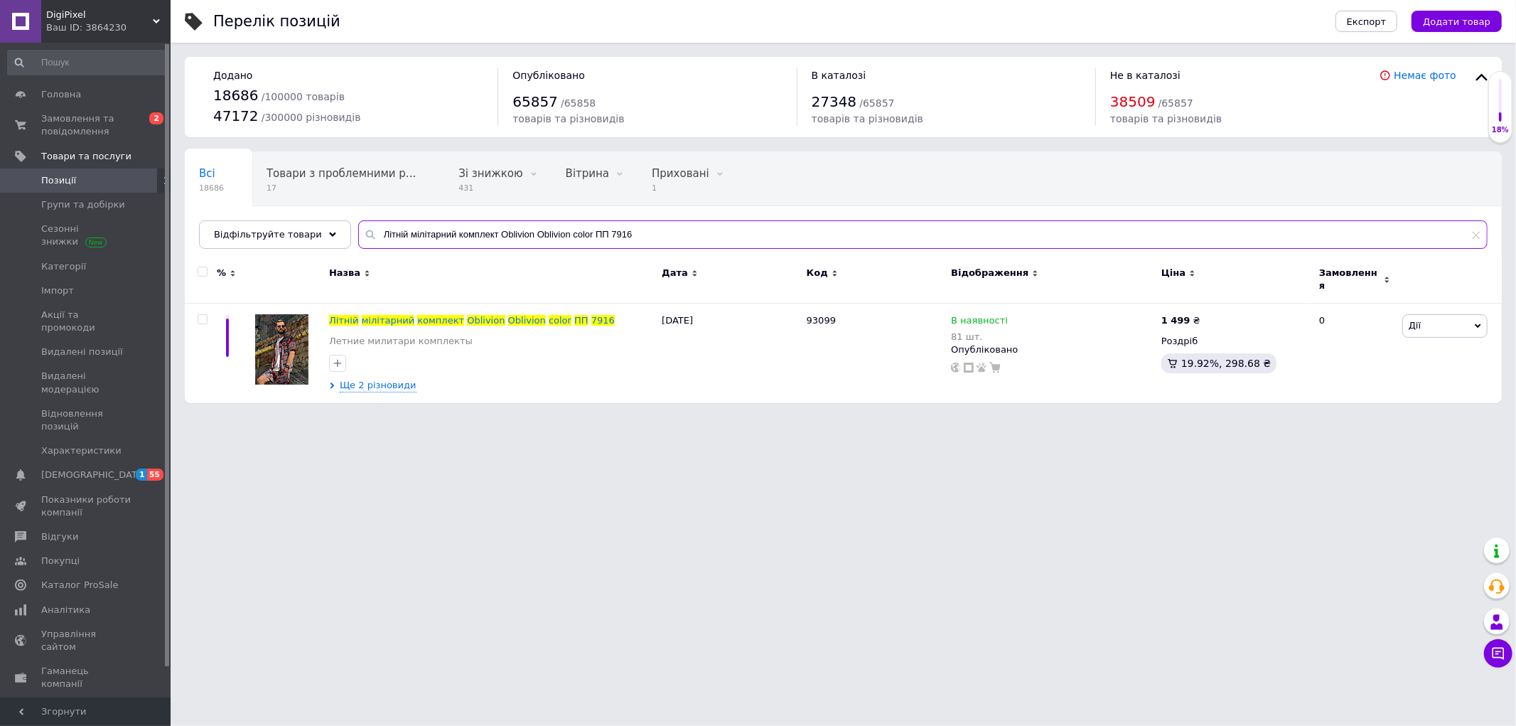
paste input "етний милитарий комплект Oblivion ПП 7917"
click at [591, 229] on input "Летний милитарий комплект Oblivion ПП 7917" at bounding box center [922, 234] width 1129 height 28
paste input "ітній мілітарі комплект [PERSON_NAME] ПП 792"
click at [569, 235] on input "Літній мілітарі комплект [PERSON_NAME] ПП 792" at bounding box center [922, 234] width 1129 height 28
paste input "омплект Вірний завжди койот ПП7726"
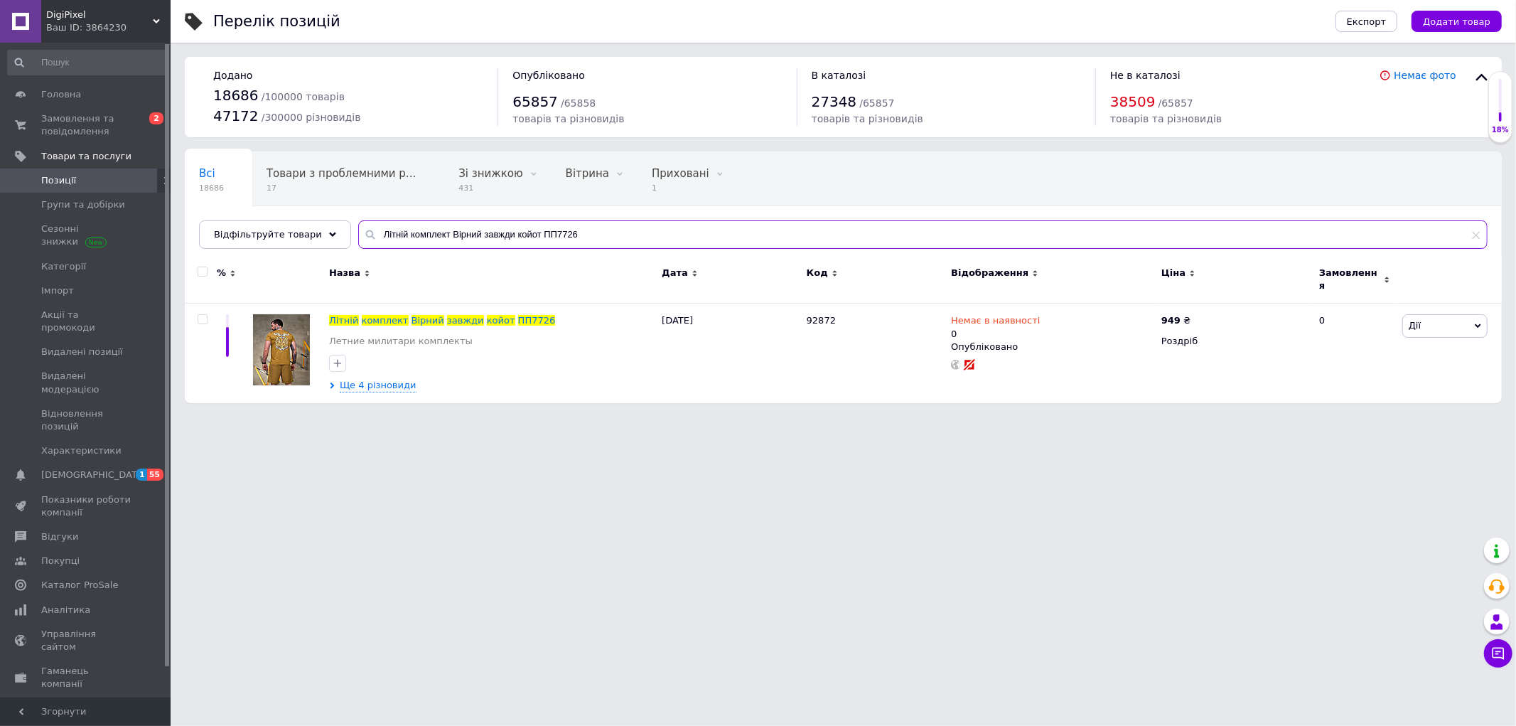
click at [635, 244] on input "Літній комплект Вірний завжди койот ПП7726" at bounding box center [922, 234] width 1129 height 28
paste input "лива ПП7727"
click at [533, 244] on input "Літній комплект Вірний завжди олива ПП7727" at bounding box center [922, 234] width 1129 height 28
paste input "Skull pink ПП7735"
click at [543, 246] on input "Літній комплект Skull pink ПП7735" at bounding box center [922, 234] width 1129 height 28
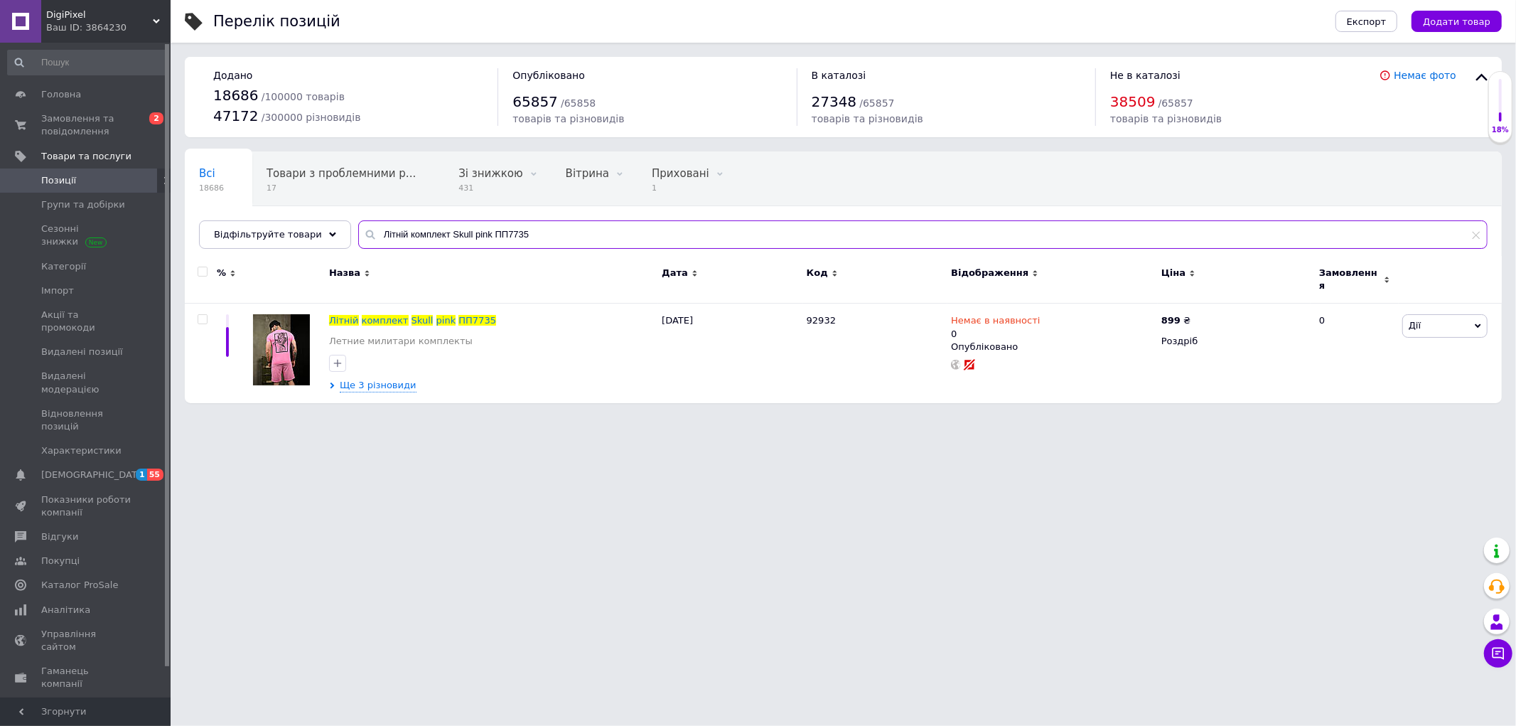
paste input "Літній комплект Girl pink ПП7736"
click at [571, 242] on input "Літній комплект Girl pink ПП7736" at bounding box center [922, 234] width 1129 height 28
paste input "Літній комплект Eagle кайот"
click at [551, 232] on input "Літній комплект Eagle кайот" at bounding box center [922, 234] width 1129 height 28
paste input "olive PP7763"
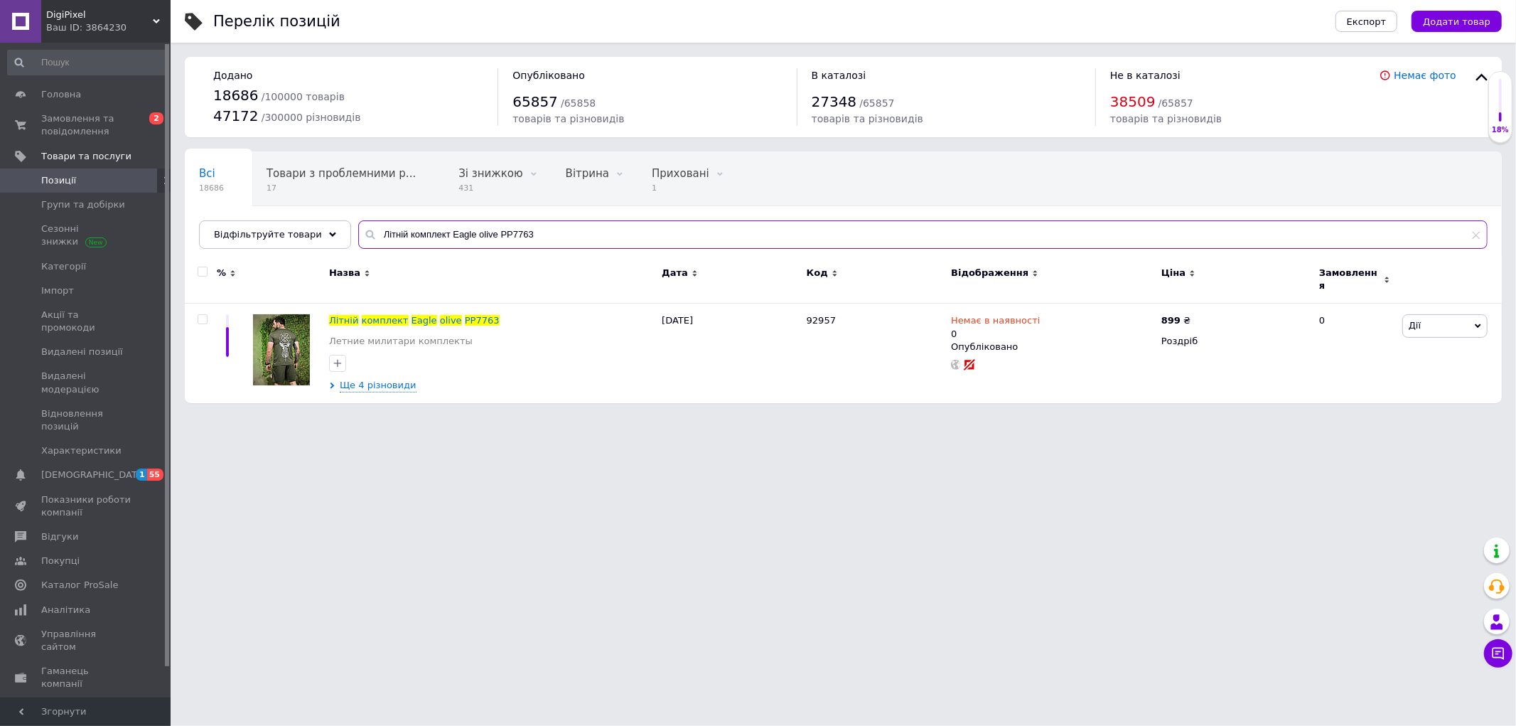
click at [514, 235] on input "Літній комплект Eagle olive PP7763" at bounding box center [922, 234] width 1129 height 28
paste input "лопковий літній комплект АК-74 ПП 7911"
click at [695, 231] on input "Хлопковий літній комплект АК-74 ПП 7911" at bounding box center [922, 234] width 1129 height 28
paste input "ілітарі худі SAINT Ukraina [B]"
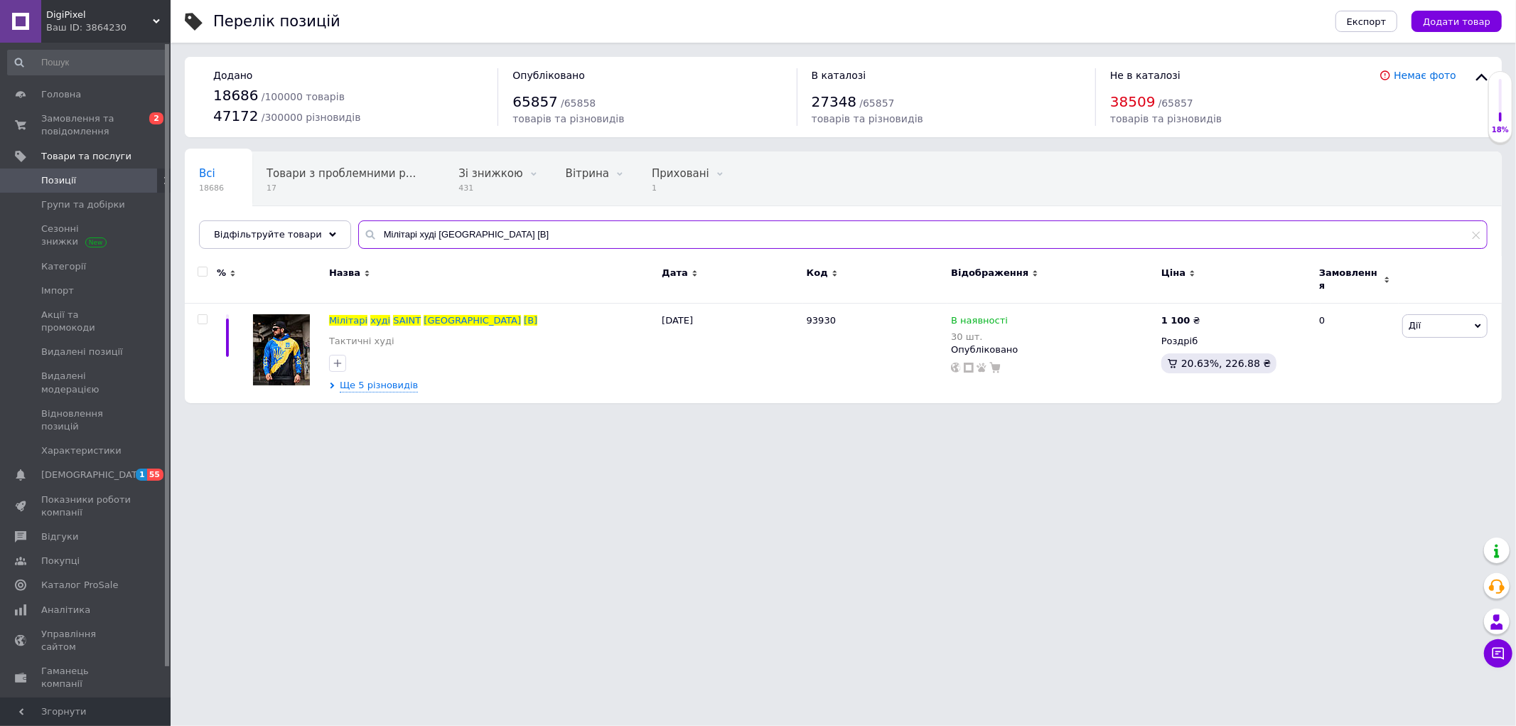
click at [445, 237] on input "Мілітарі худі [GEOGRAPHIC_DATA] [B]" at bounding box center [922, 234] width 1129 height 28
paste input "епка каратель сітка ПП7538"
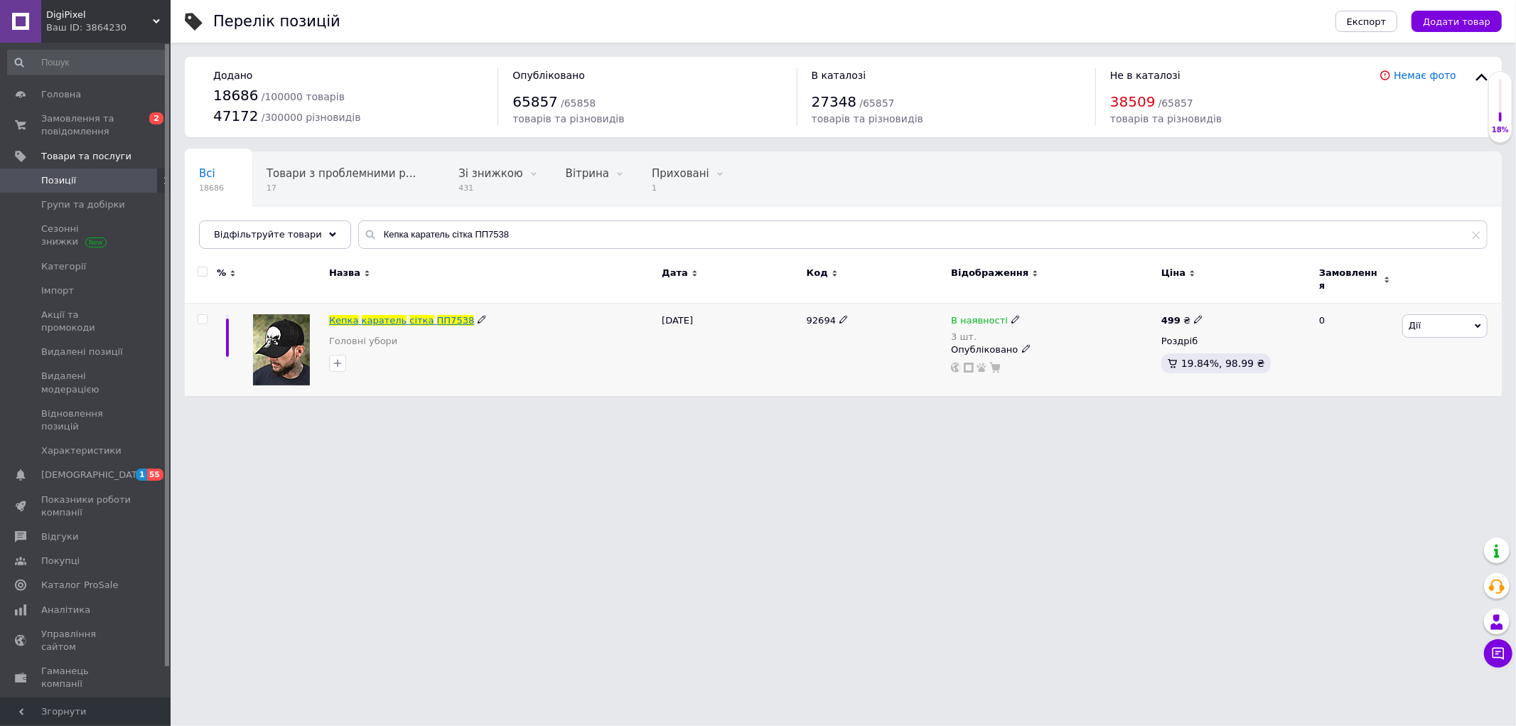
drag, startPoint x: 400, startPoint y: 296, endPoint x: 394, endPoint y: 308, distance: 12.7
click at [787, 230] on input "Кепка каратель сітка ПП7538" at bounding box center [922, 234] width 1129 height 28
paste input "актична потоотводяча футболка SABUR skull black ВТ512"
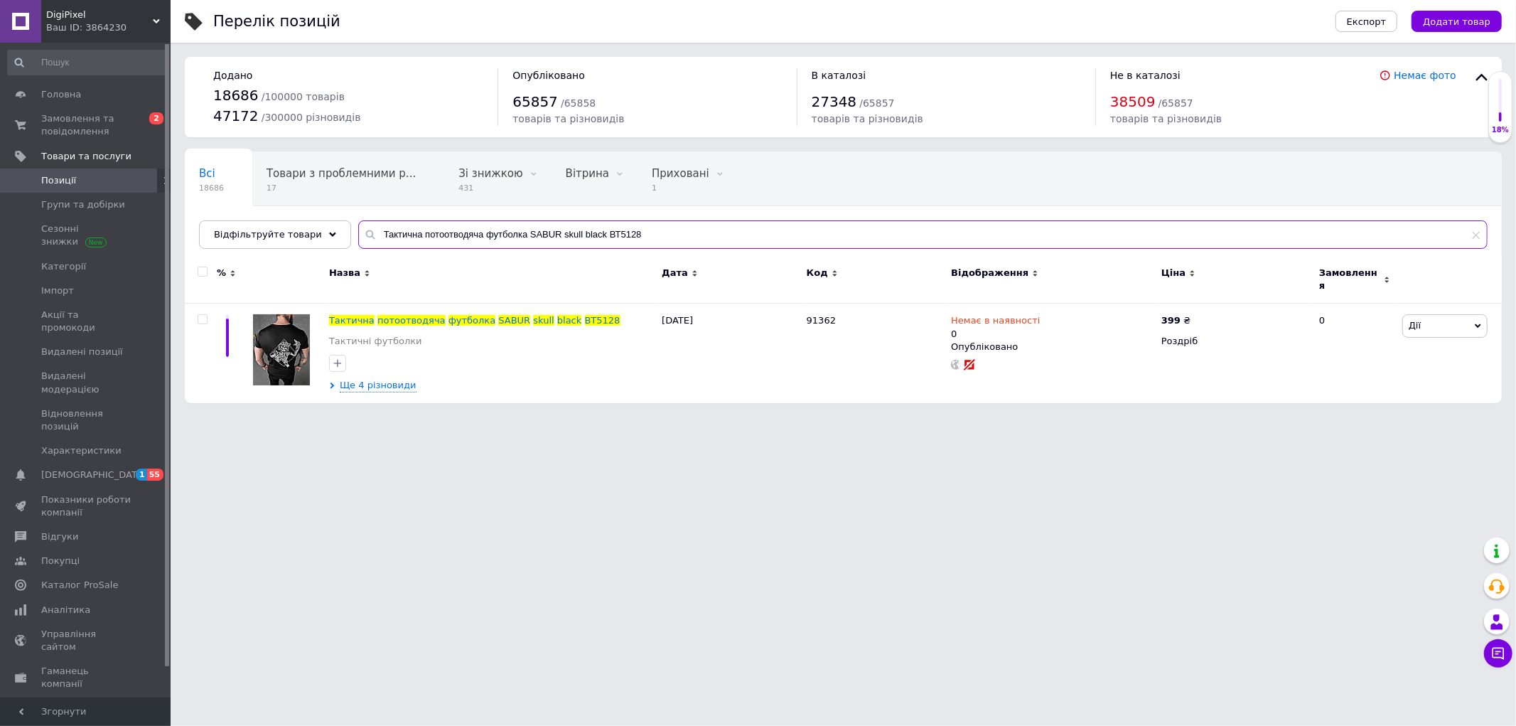
click at [594, 235] on input "Тактична потоотводяча футболка SABUR skull black ВТ5128" at bounding box center [922, 234] width 1129 height 28
paste input "T-shirt fear not black oblivion DL6523"
type input "T-shirt fear not black oblivion DL6523"
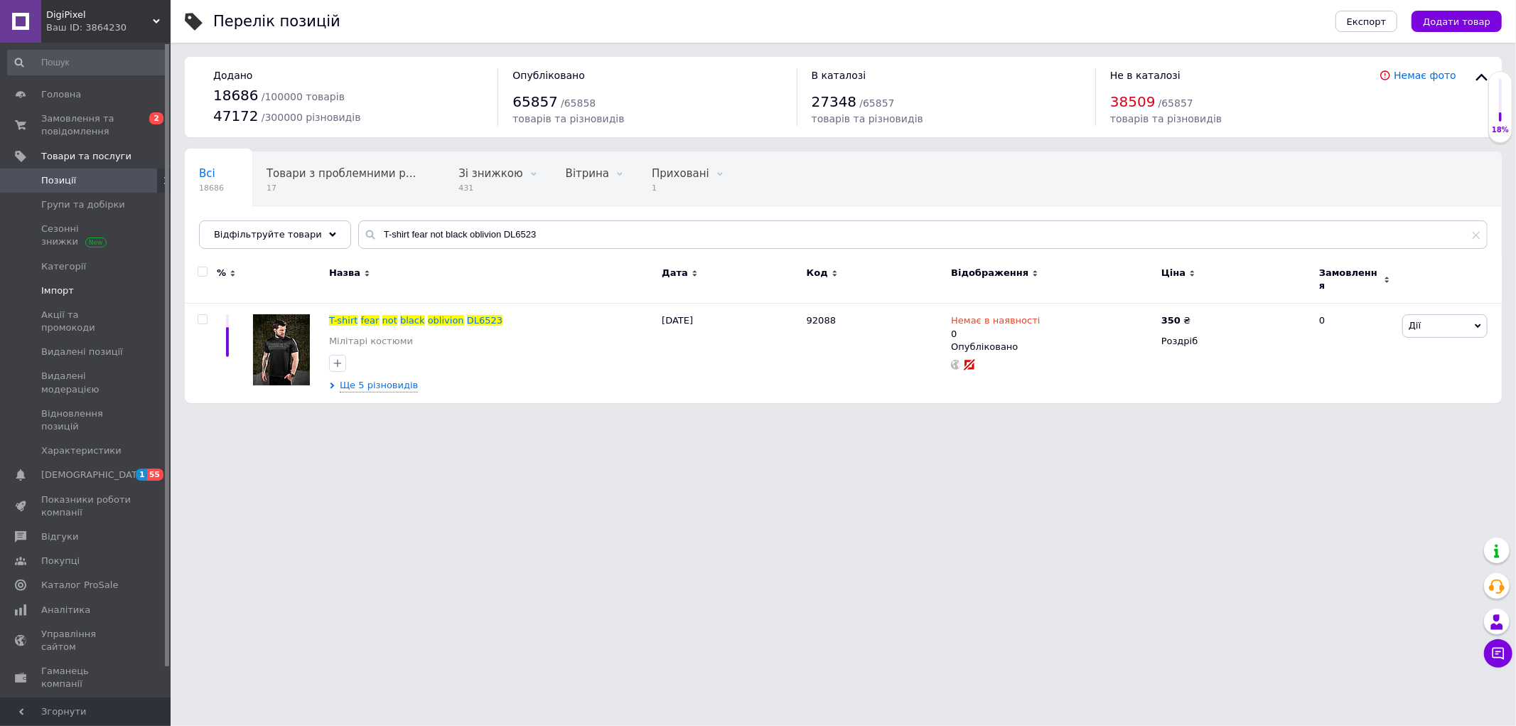
click at [53, 298] on link "Імпорт" at bounding box center [87, 291] width 175 height 24
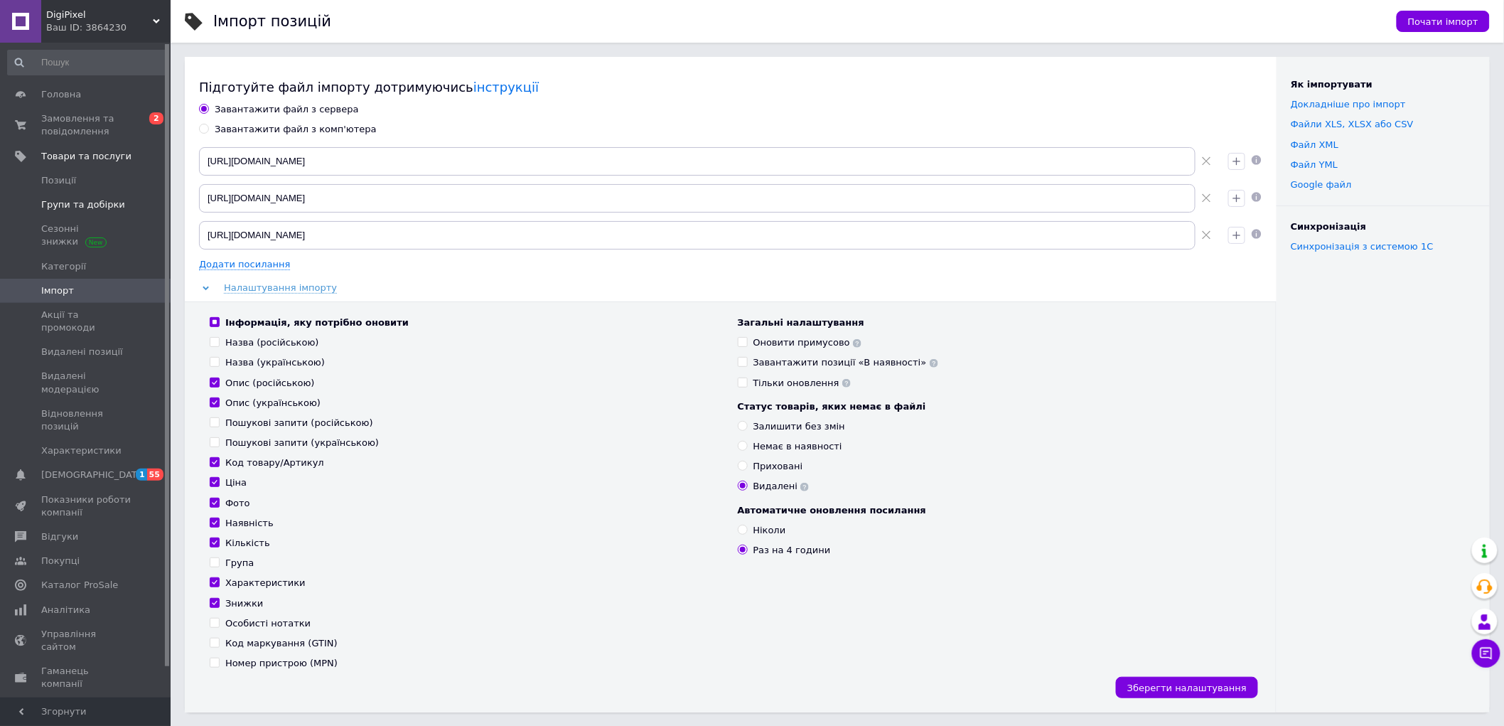
click at [72, 208] on span "Групи та добірки" at bounding box center [83, 204] width 84 height 13
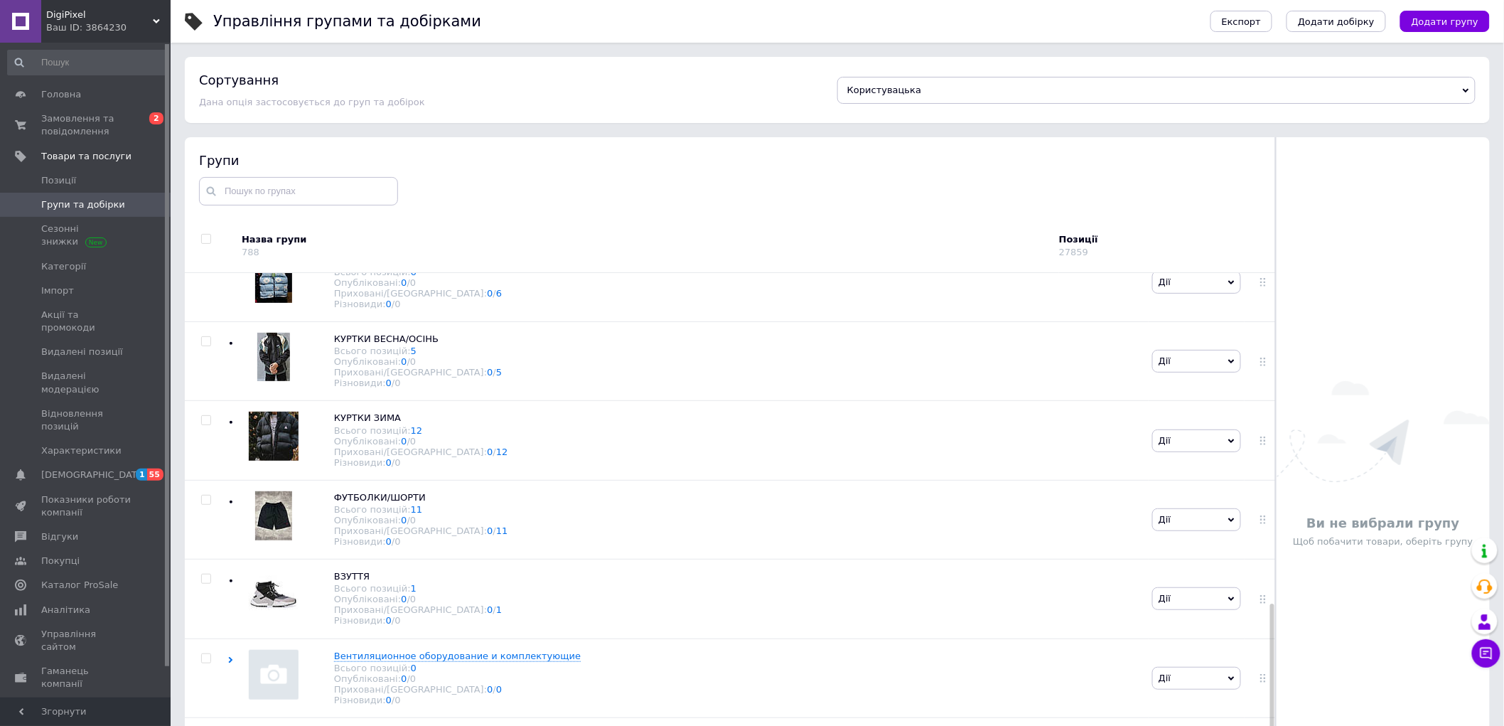
scroll to position [939, 0]
click at [615, 650] on div "Вентиляционное оборудование и комплектующие Всього позицій: 0 Опубліковані: 0 /…" at bounding box center [687, 677] width 921 height 79
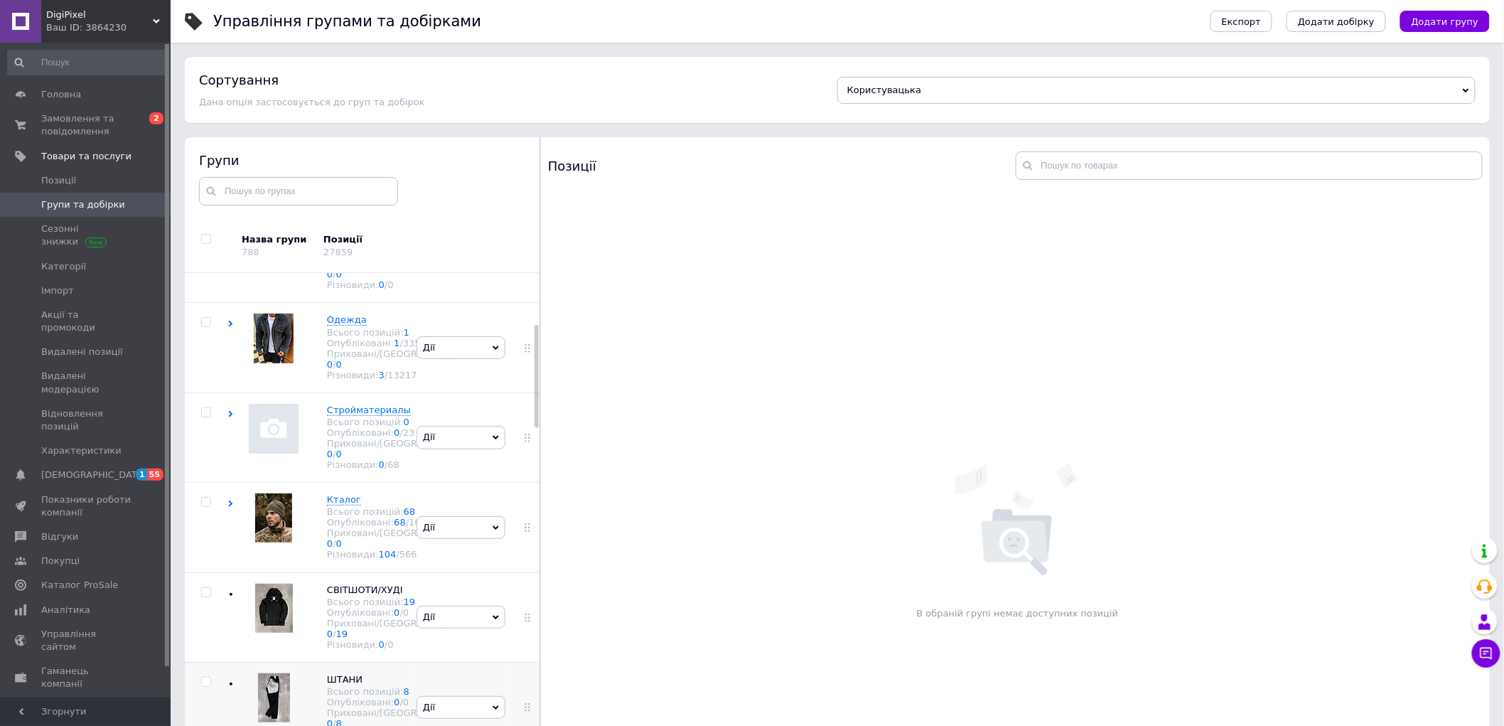
scroll to position [250, 0]
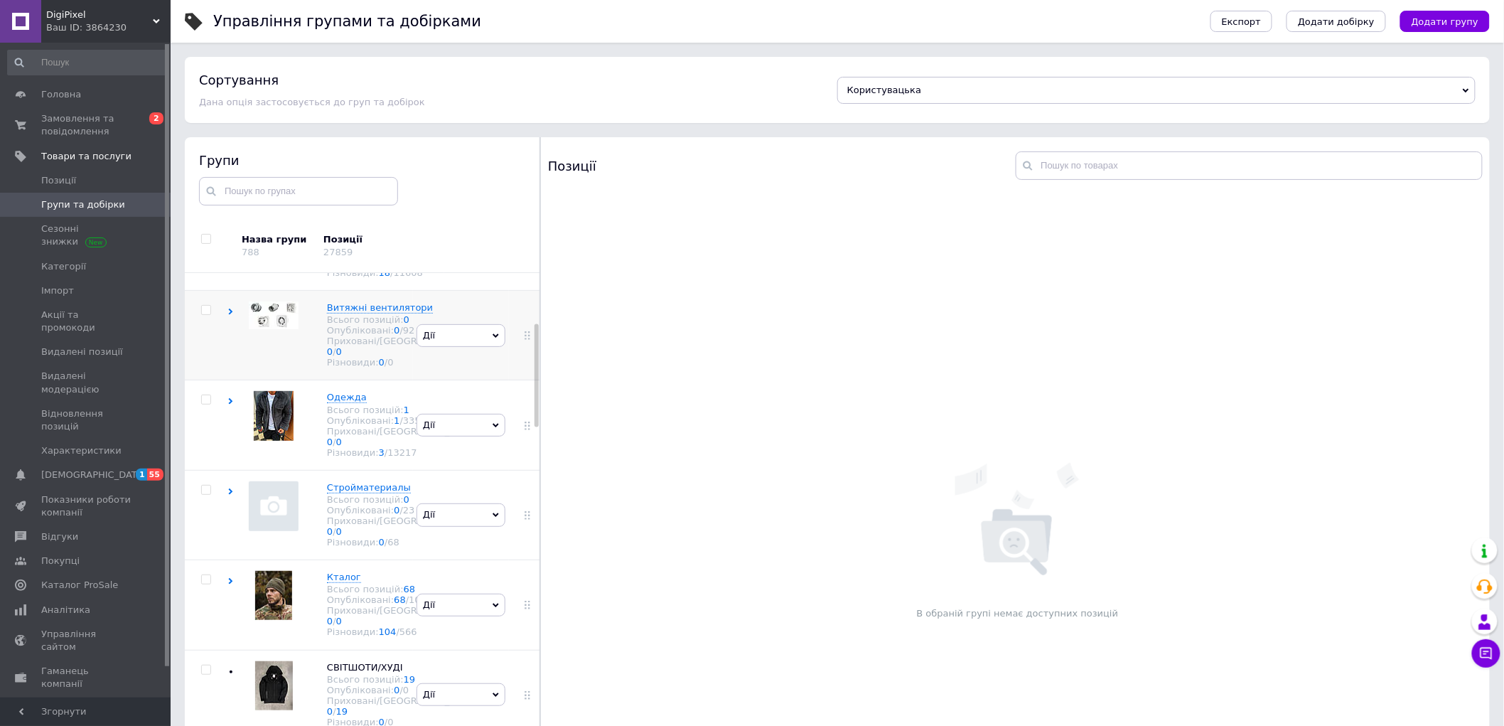
click at [436, 380] on div "[PERSON_NAME] групу Редагувати групу Додати підгрупу Додати товар Видалити групу" at bounding box center [461, 336] width 96 height 90
click at [231, 315] on icon at bounding box center [230, 311] width 6 height 6
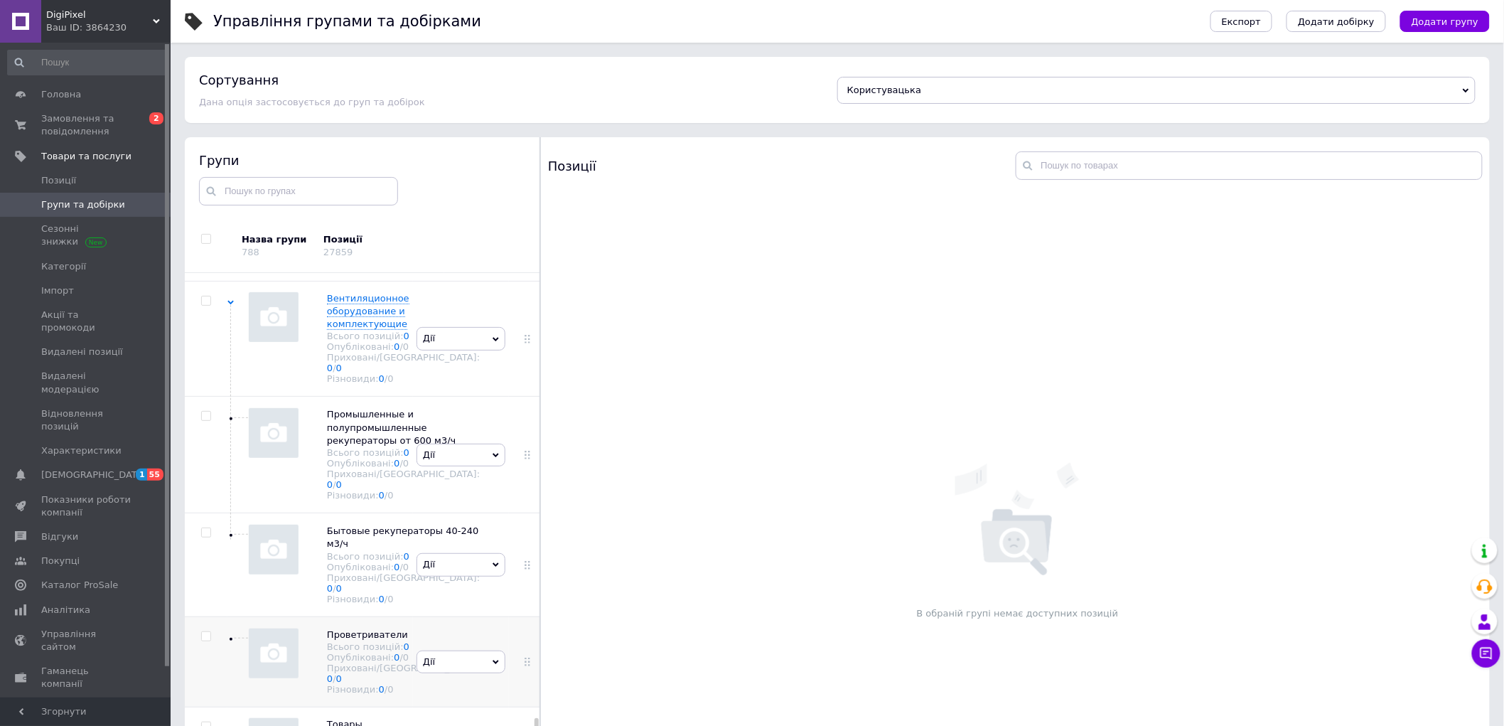
scroll to position [80, 0]
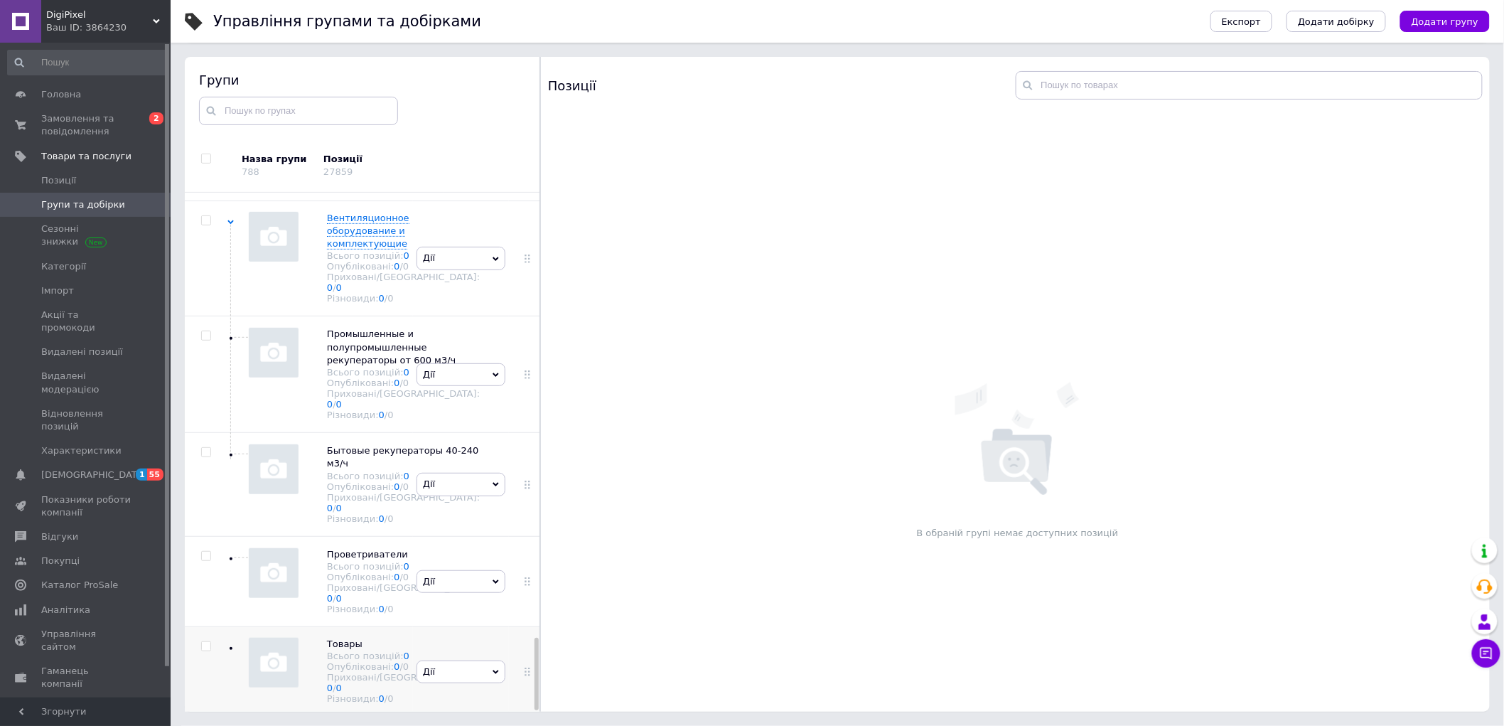
click at [448, 627] on div "[PERSON_NAME] групу Редагувати групу Додати підгрупу Додати товар Видалити групу" at bounding box center [461, 672] width 96 height 90
click at [456, 536] on div "[PERSON_NAME] групу Редагувати групу Додати підгрупу Додати товар Видалити групу" at bounding box center [461, 581] width 96 height 90
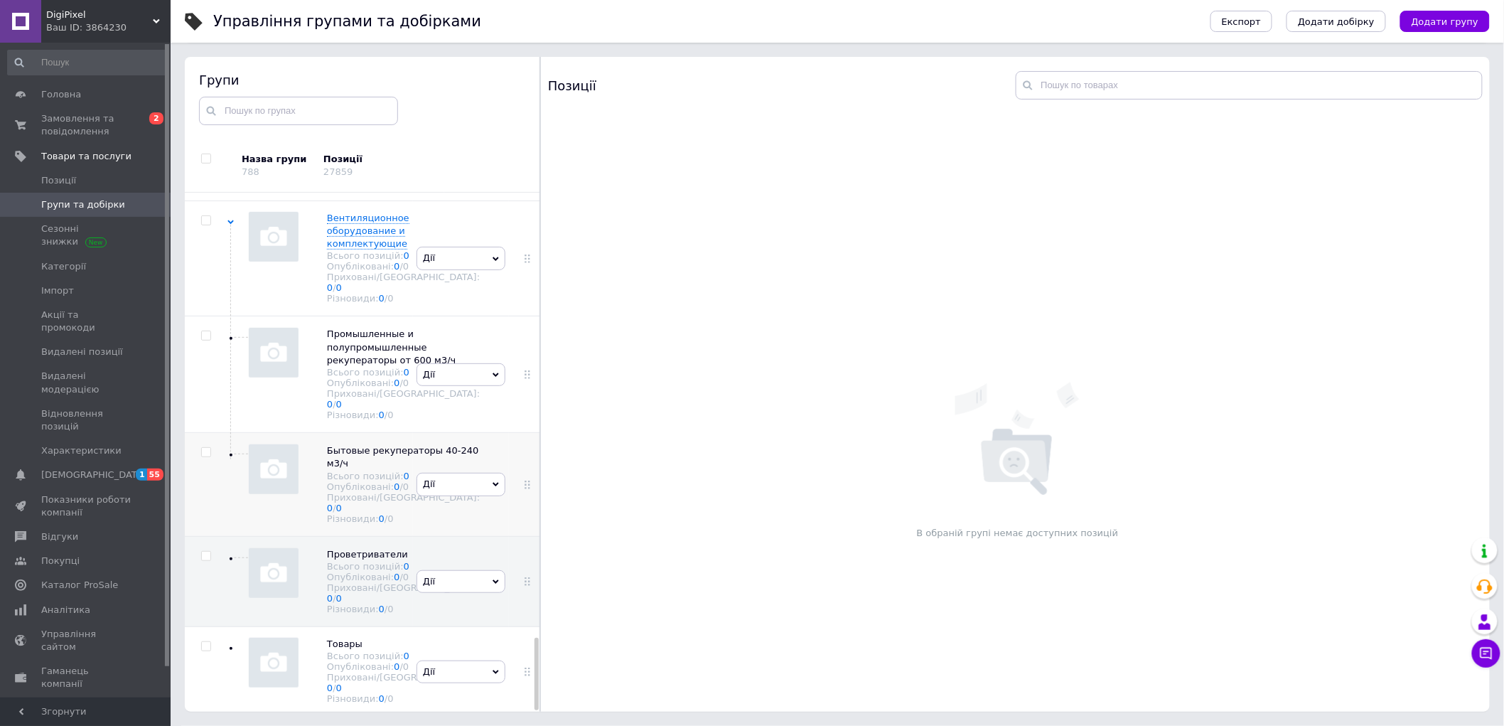
click at [451, 433] on div "[PERSON_NAME] групу Редагувати групу Додати підгрупу Додати товар Видалити групу" at bounding box center [461, 485] width 96 height 104
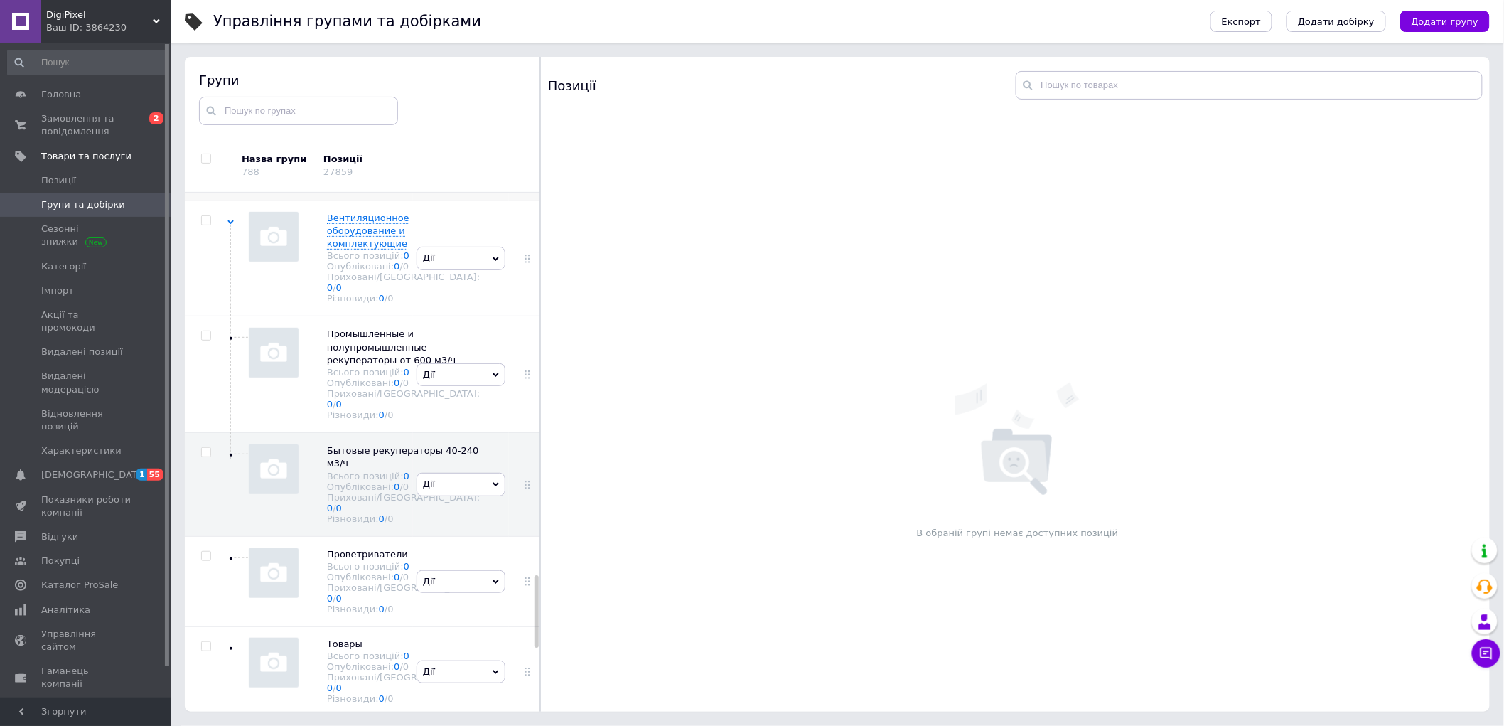
scroll to position [2739, 0]
click at [231, 225] on icon at bounding box center [230, 222] width 6 height 6
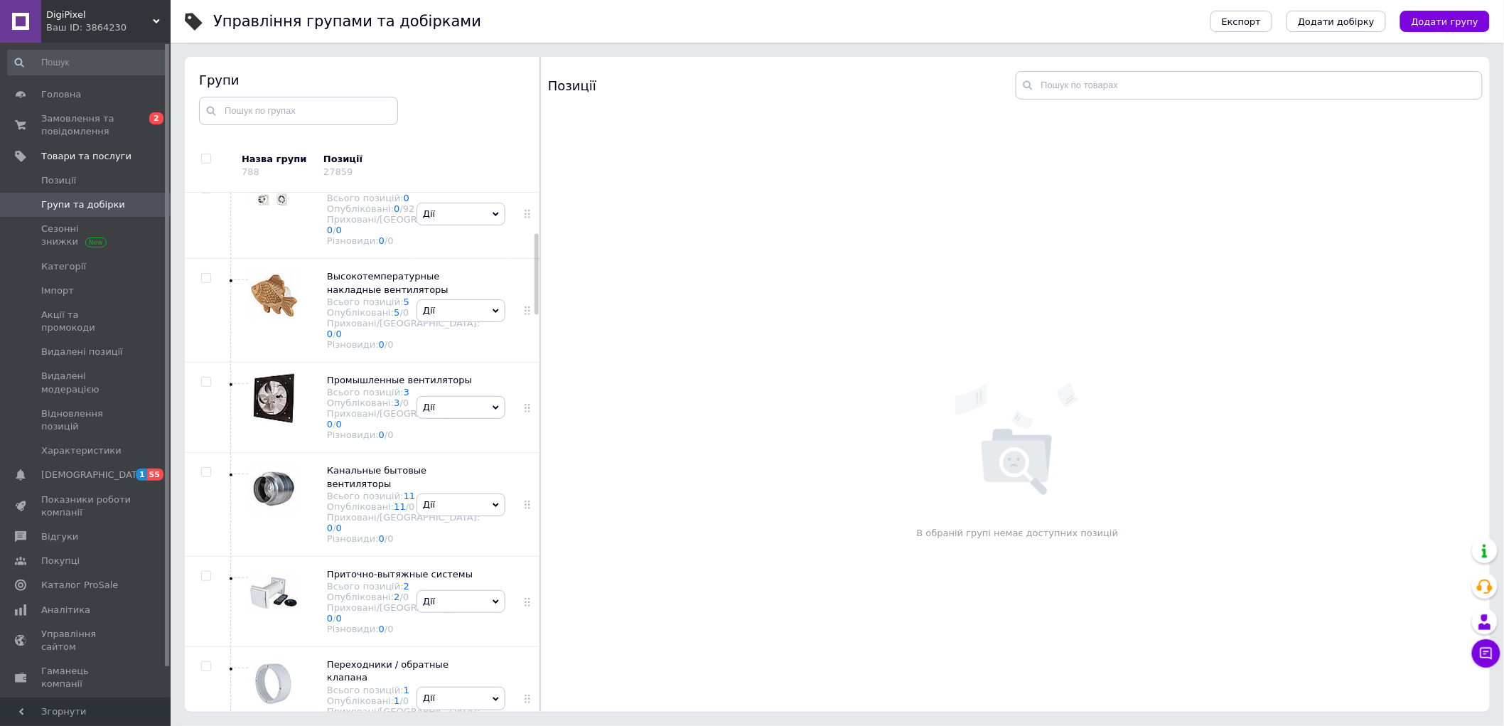
scroll to position [0, 0]
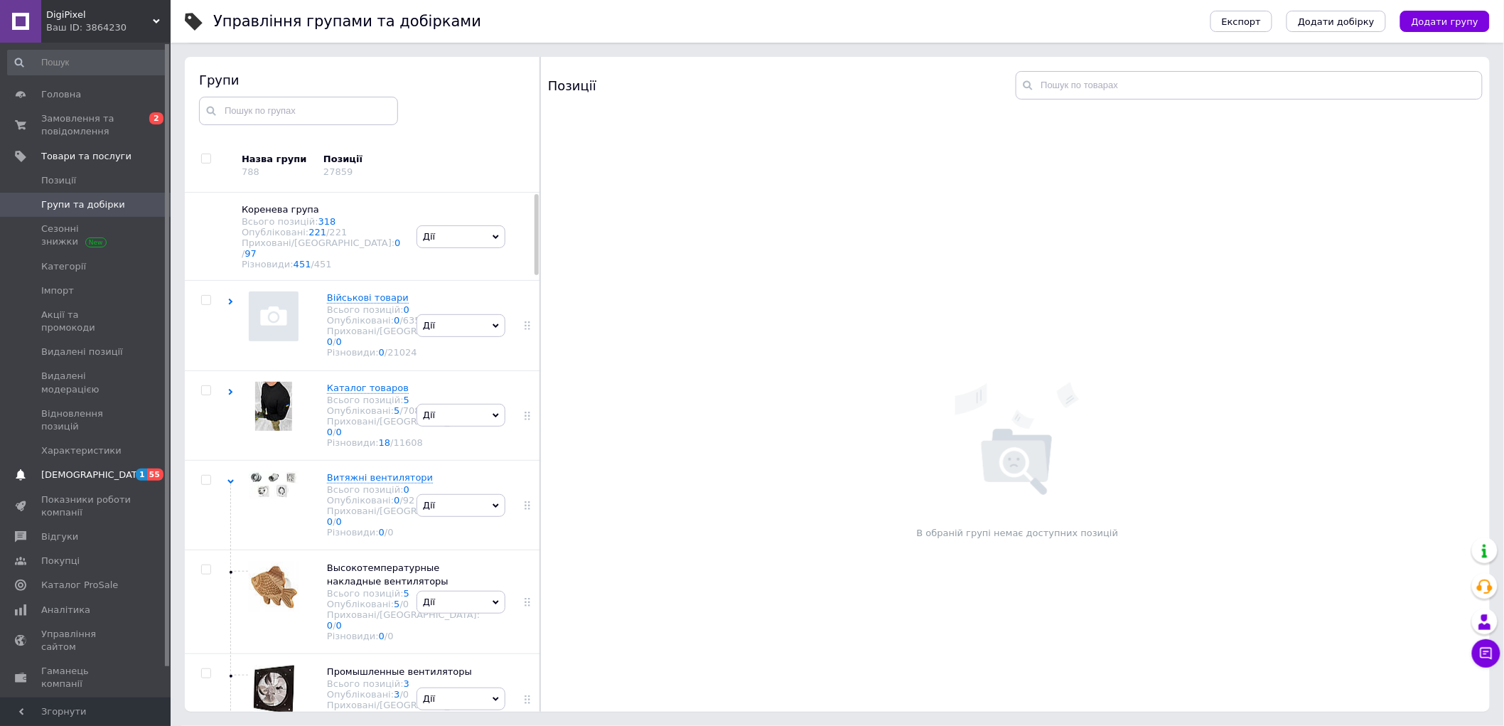
click at [93, 468] on span "[DEMOGRAPHIC_DATA]" at bounding box center [86, 474] width 90 height 13
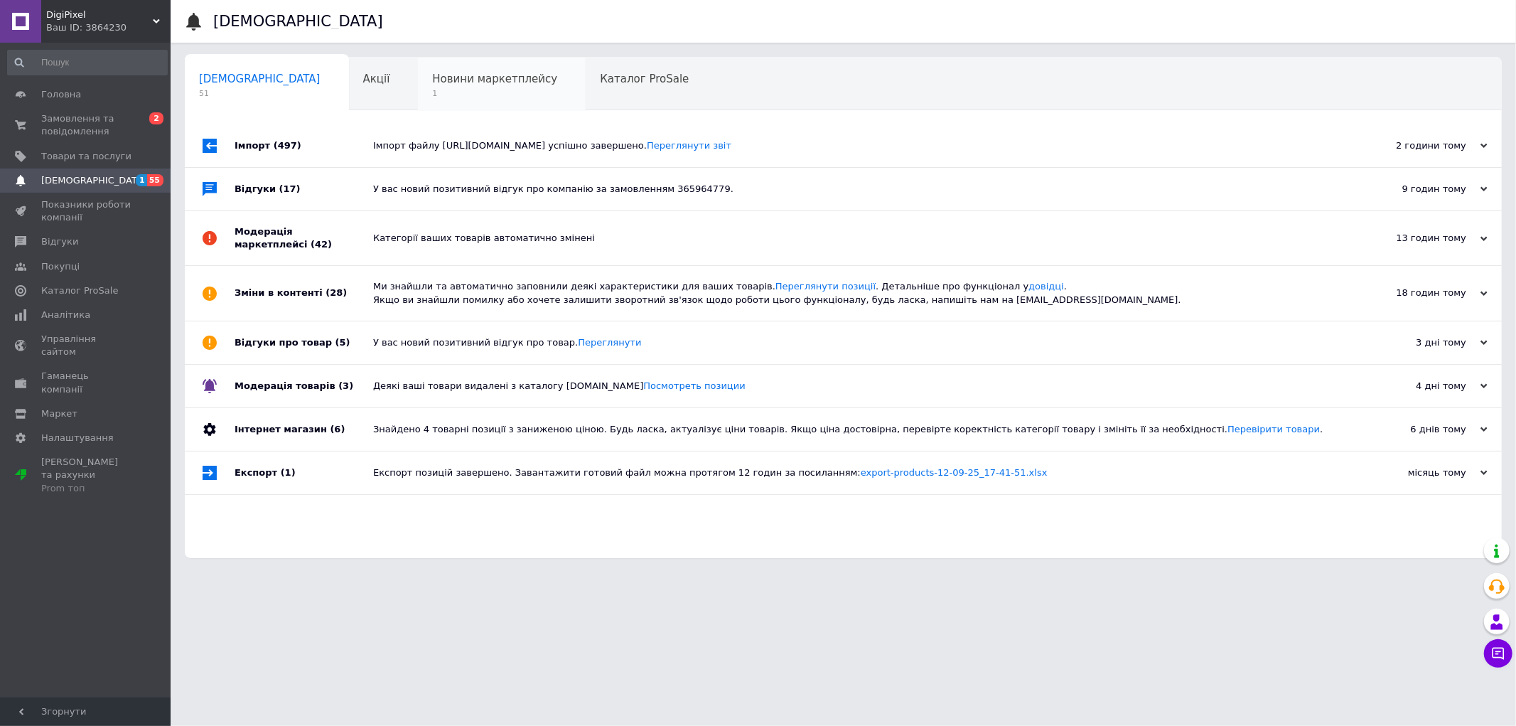
click at [432, 77] on span "Новини маркетплейсу" at bounding box center [494, 78] width 125 height 13
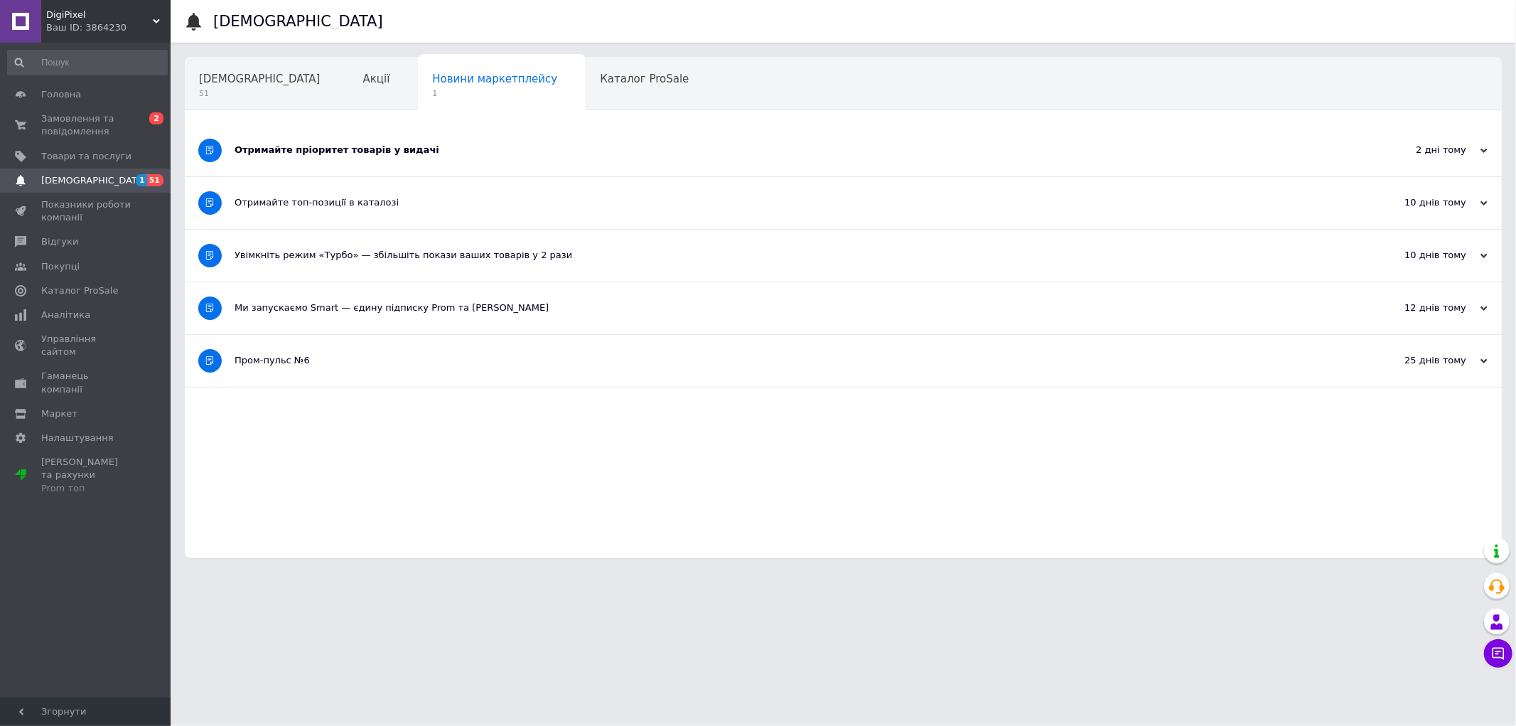
click at [408, 150] on div "Отримайте пріоритет товарів у видачі" at bounding box center [790, 150] width 1111 height 13
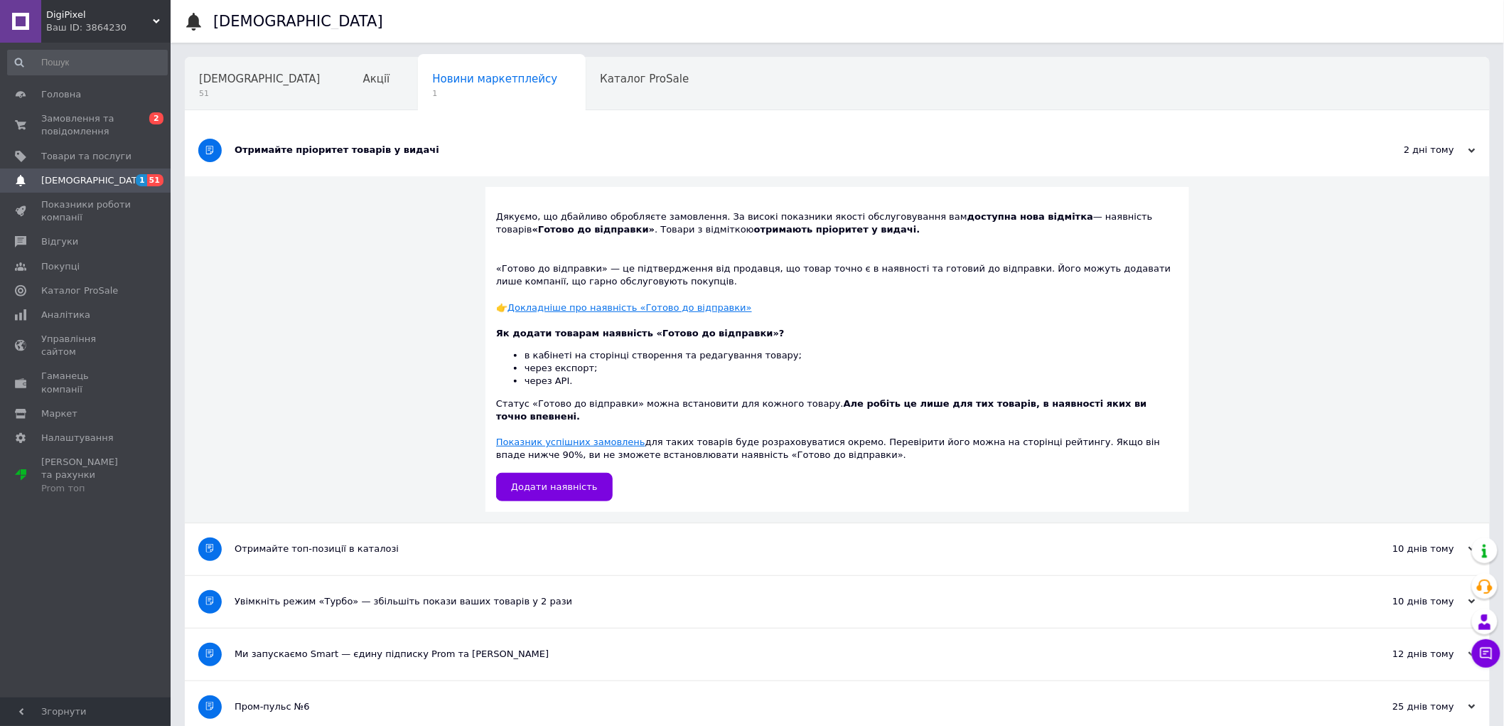
scroll to position [9, 0]
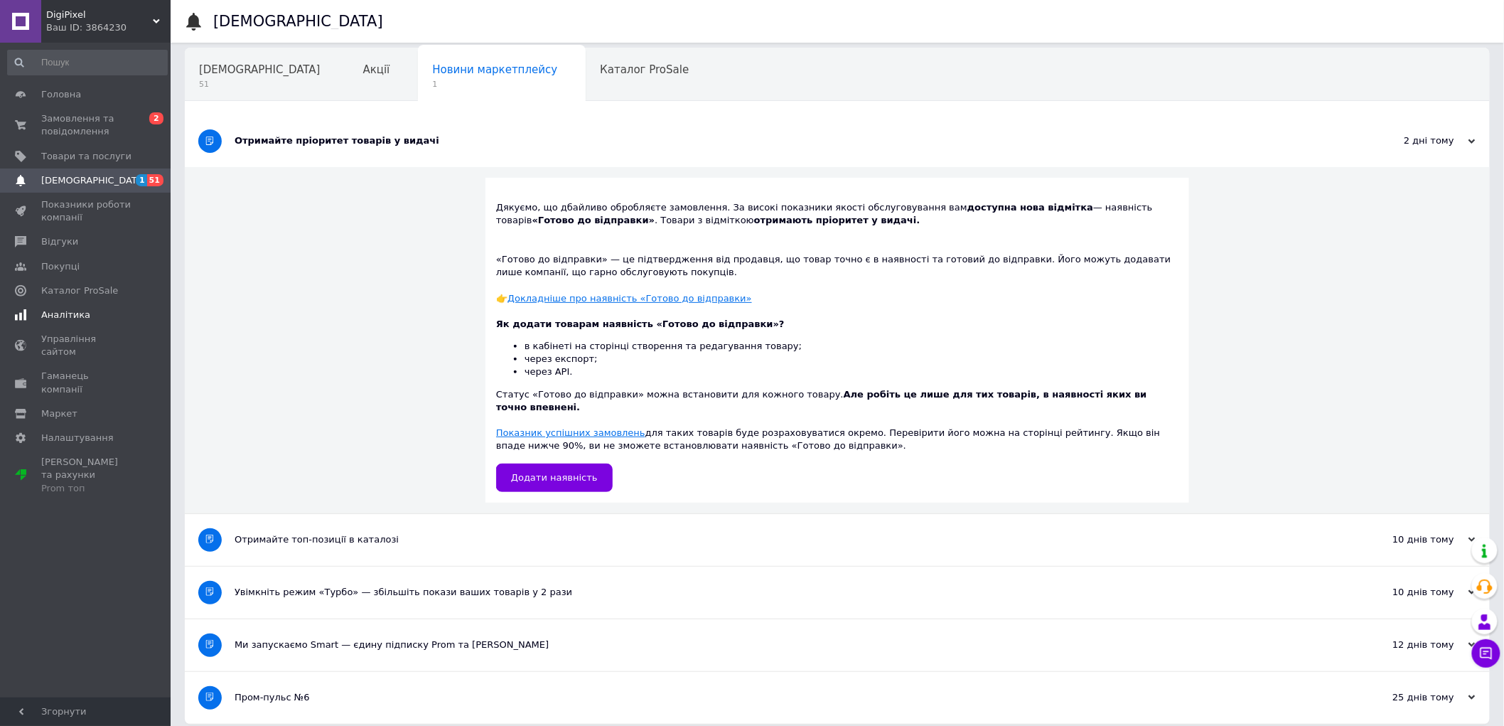
click at [87, 323] on link "Аналітика" at bounding box center [87, 315] width 175 height 24
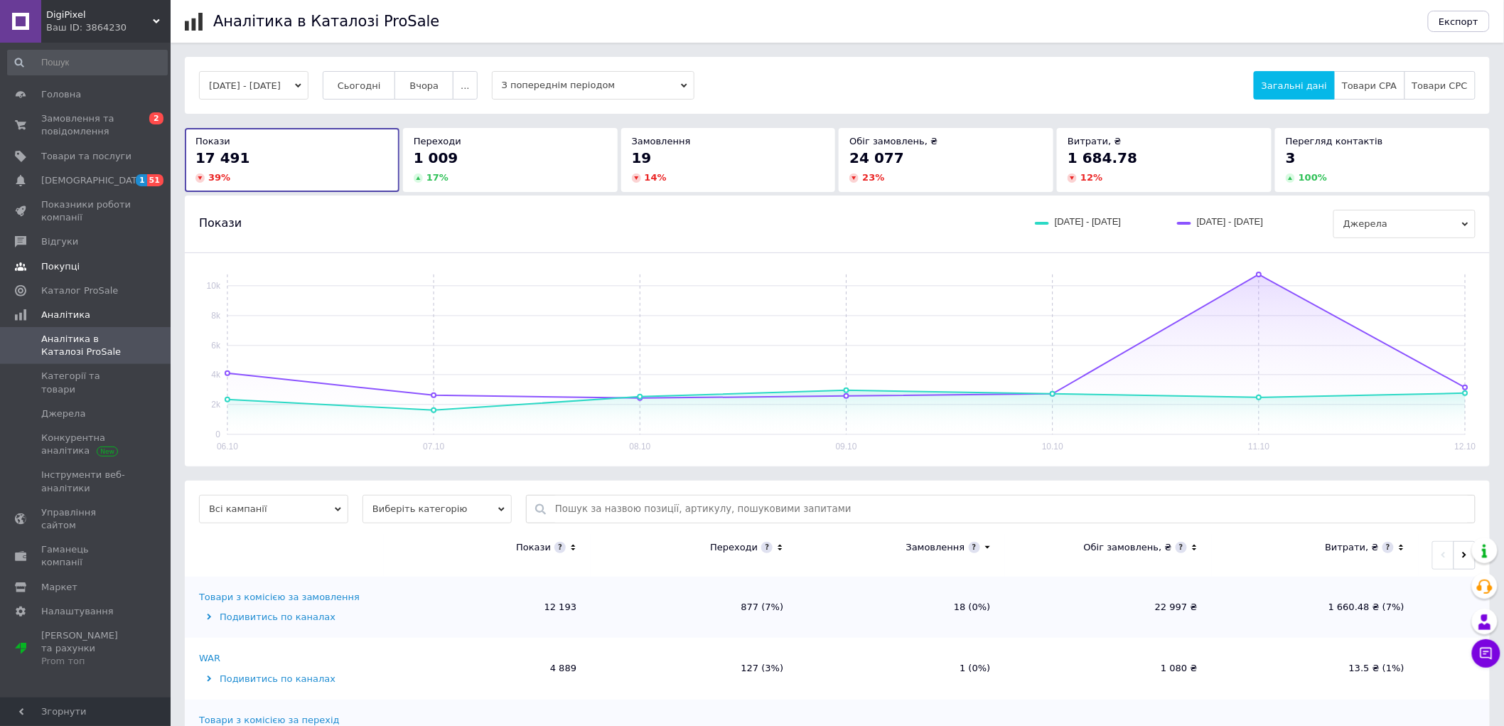
click at [86, 272] on span "Покупці" at bounding box center [86, 266] width 90 height 13
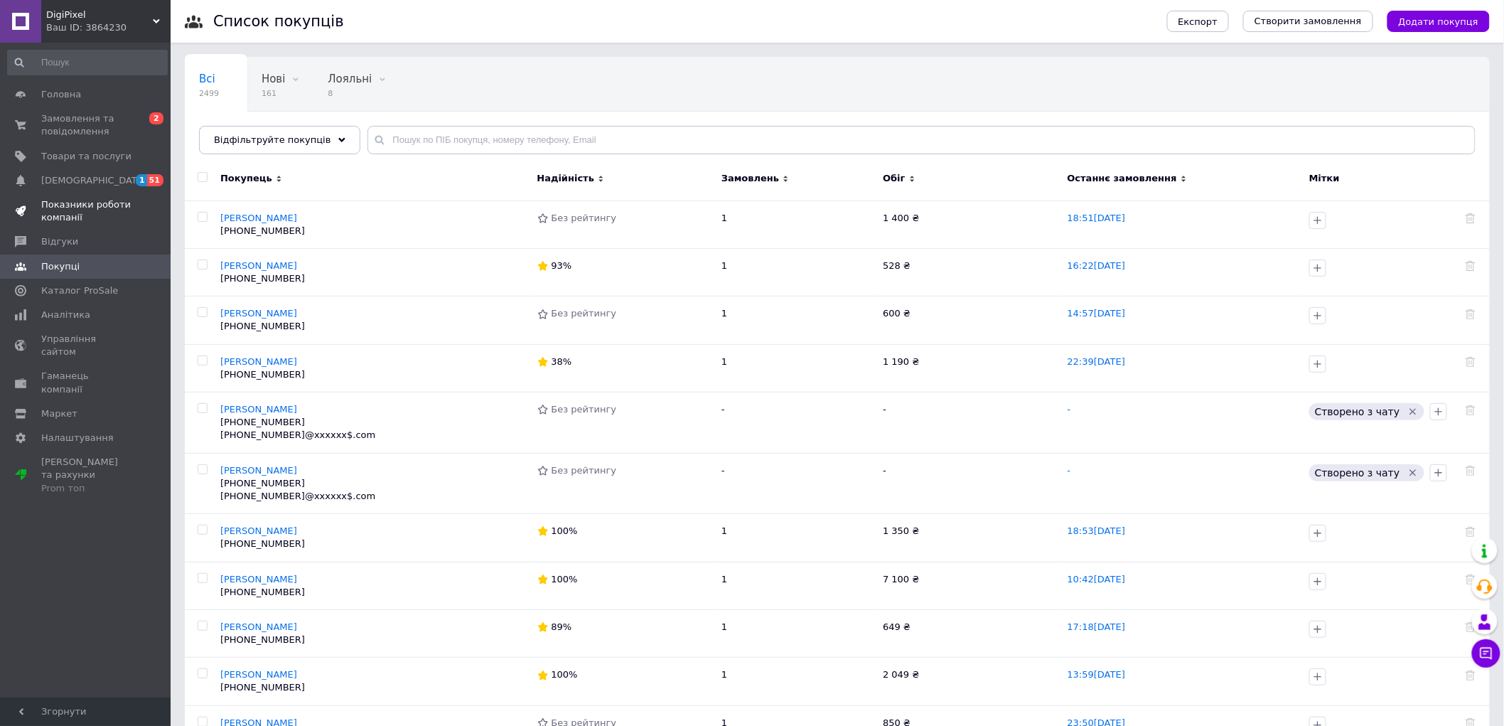
click at [86, 204] on span "Показники роботи компанії" at bounding box center [86, 211] width 90 height 26
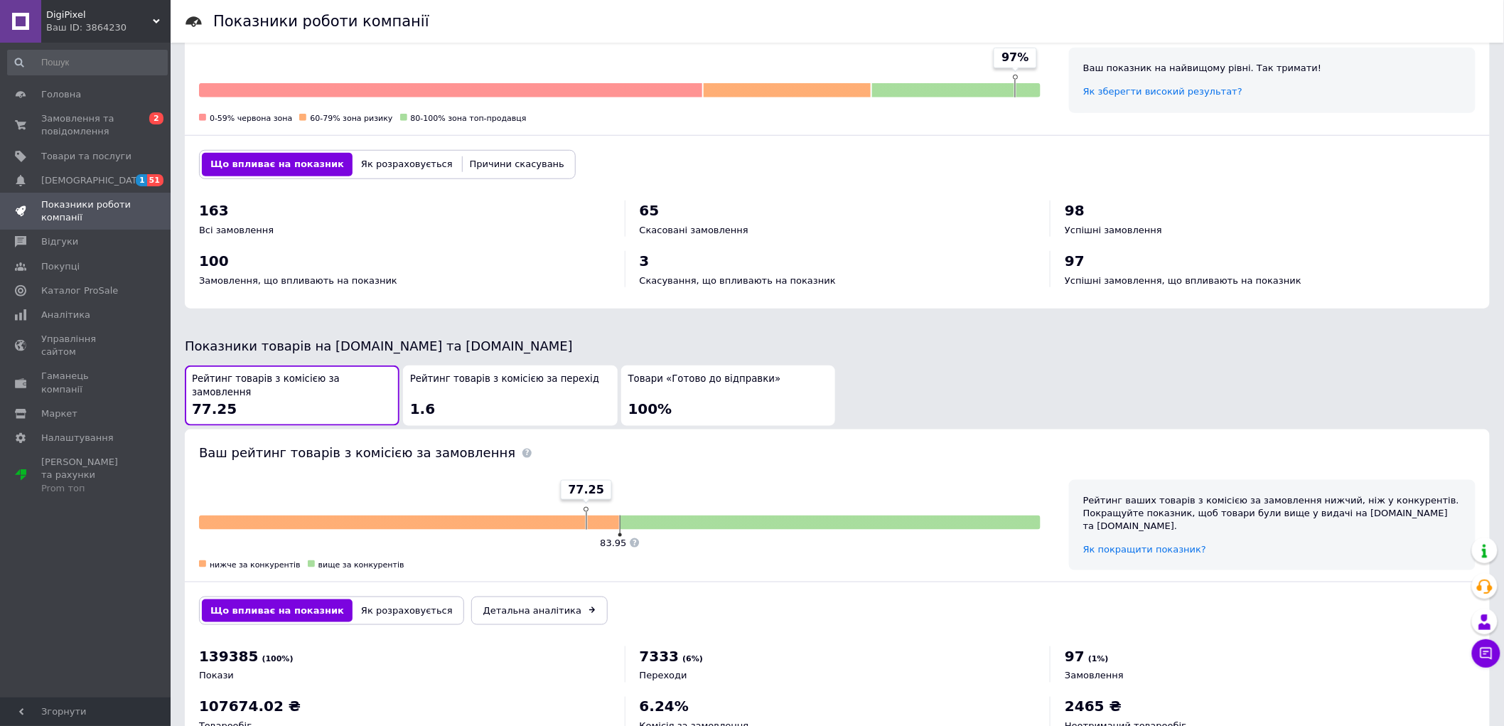
scroll to position [508, 0]
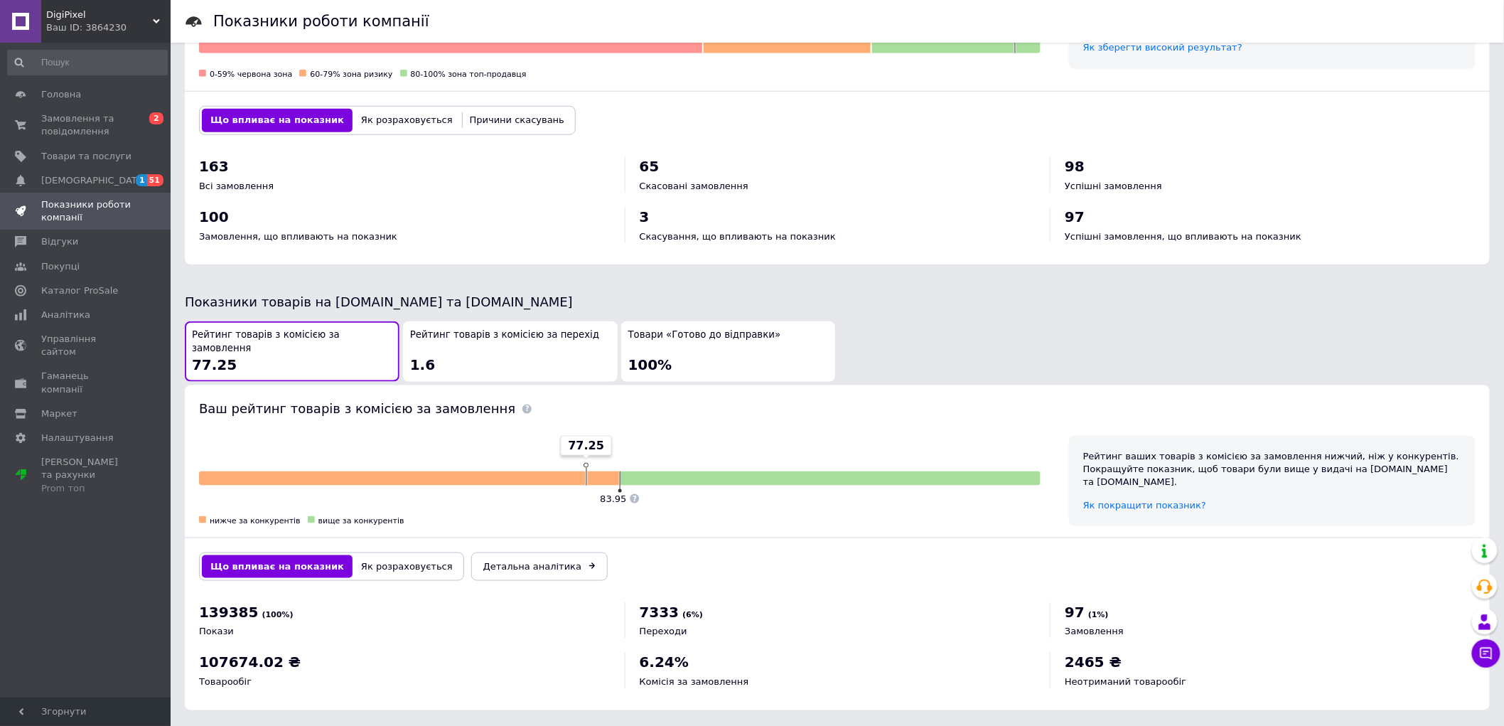
click at [569, 348] on div "Рейтинг товарів з комісією за перехід 1.6" at bounding box center [510, 351] width 200 height 46
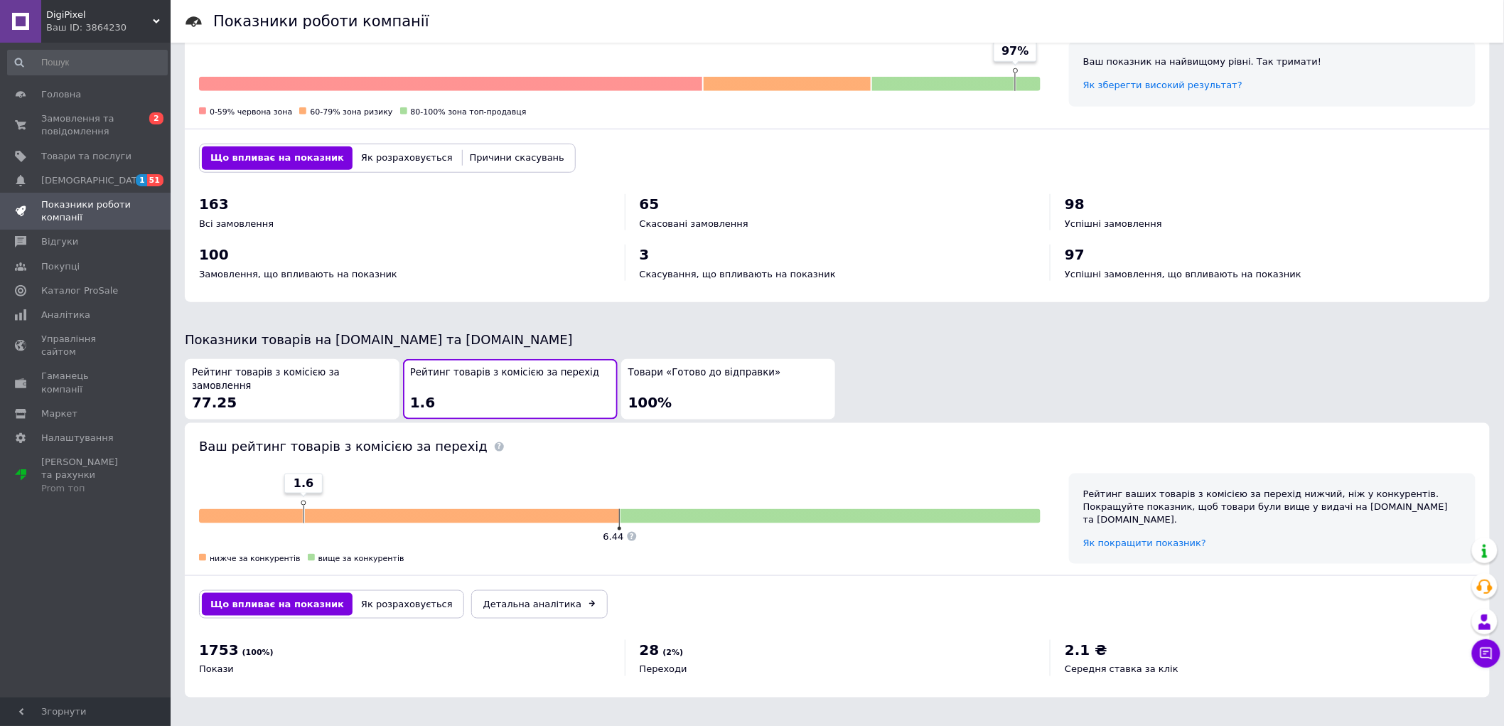
scroll to position [458, 0]
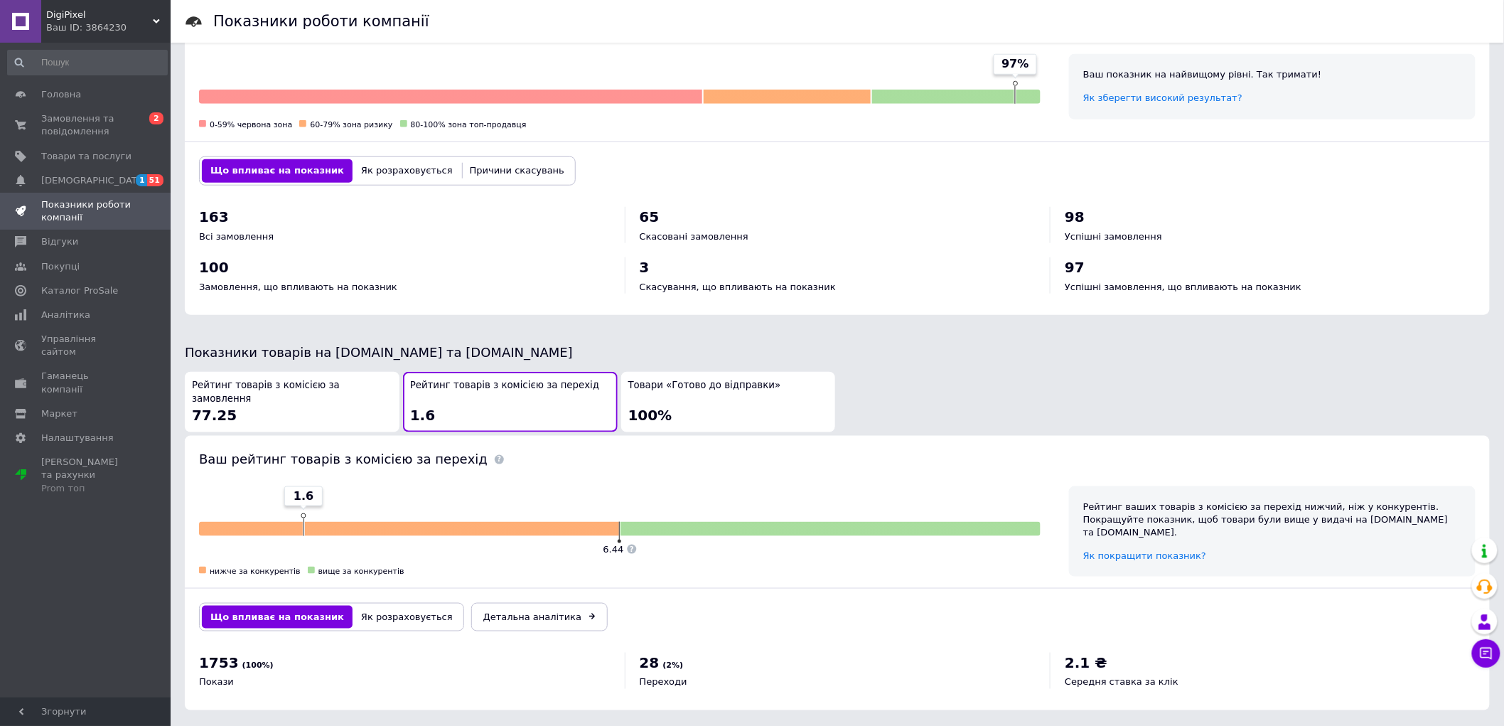
click at [218, 373] on button "Рейтинг товарів з комісією за замовлення 77.25" at bounding box center [292, 402] width 215 height 60
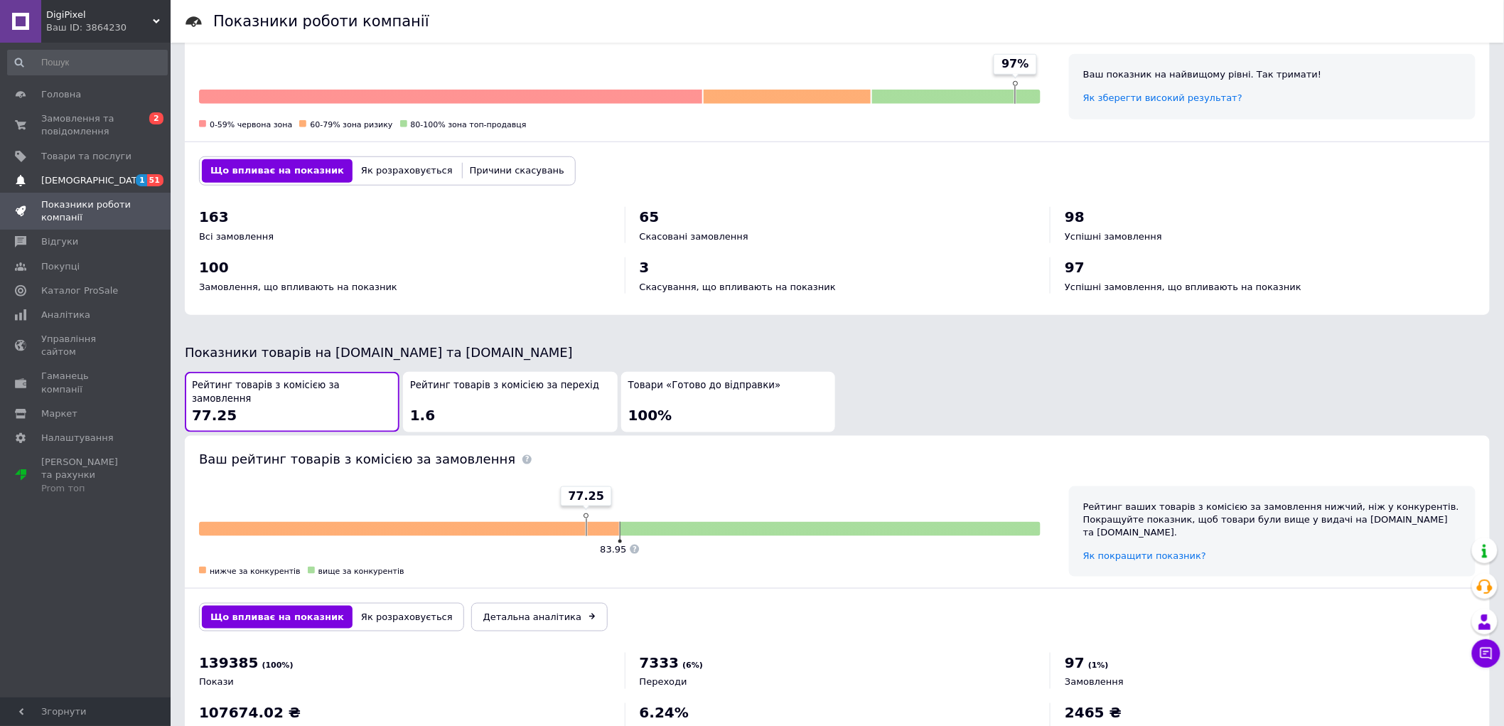
click at [80, 183] on span "[DEMOGRAPHIC_DATA]" at bounding box center [93, 180] width 105 height 13
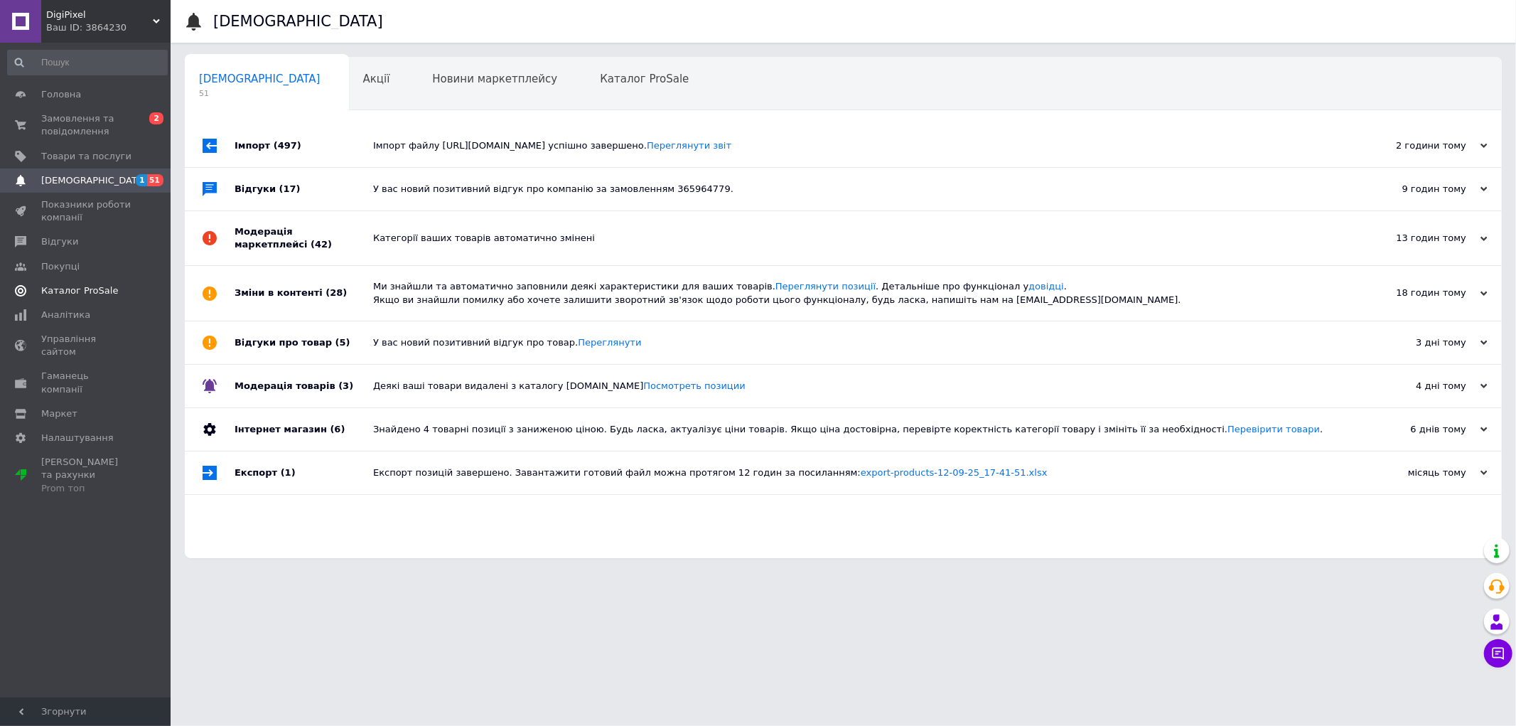
click at [75, 281] on link "Каталог ProSale" at bounding box center [87, 291] width 175 height 24
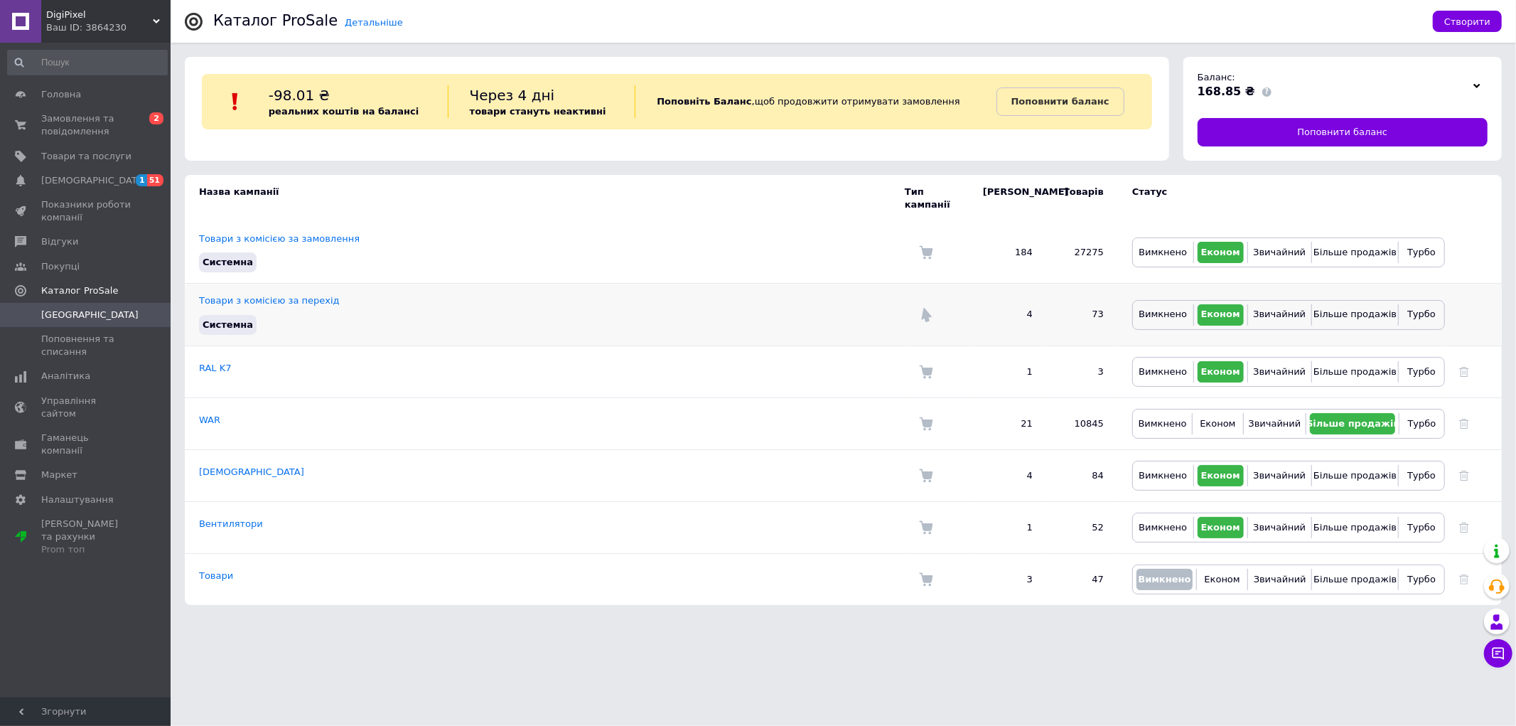
click at [505, 289] on td "Товари з комісією за перехід [PERSON_NAME]" at bounding box center [545, 315] width 720 height 62
click at [300, 295] on link "Товари з комісією за перехід" at bounding box center [269, 300] width 141 height 11
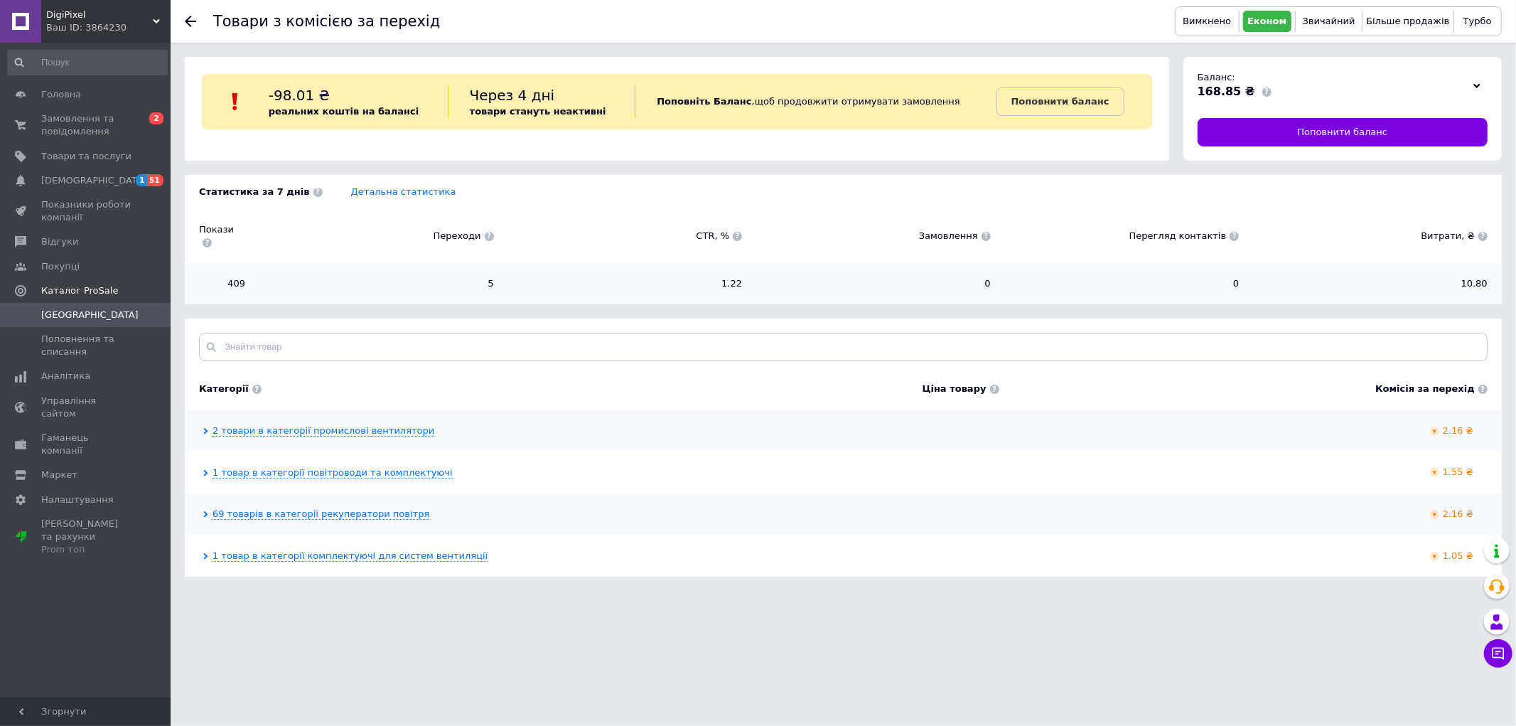
click at [346, 410] on div "2 товари в категорії промислові вентилятори 2.16 ₴" at bounding box center [843, 431] width 1317 height 42
click at [346, 424] on div "2 товари в категорії промислові вентилятори" at bounding box center [355, 431] width 326 height 14
click at [349, 425] on link "2 товари в категорії промислові вентилятори" at bounding box center [324, 430] width 222 height 11
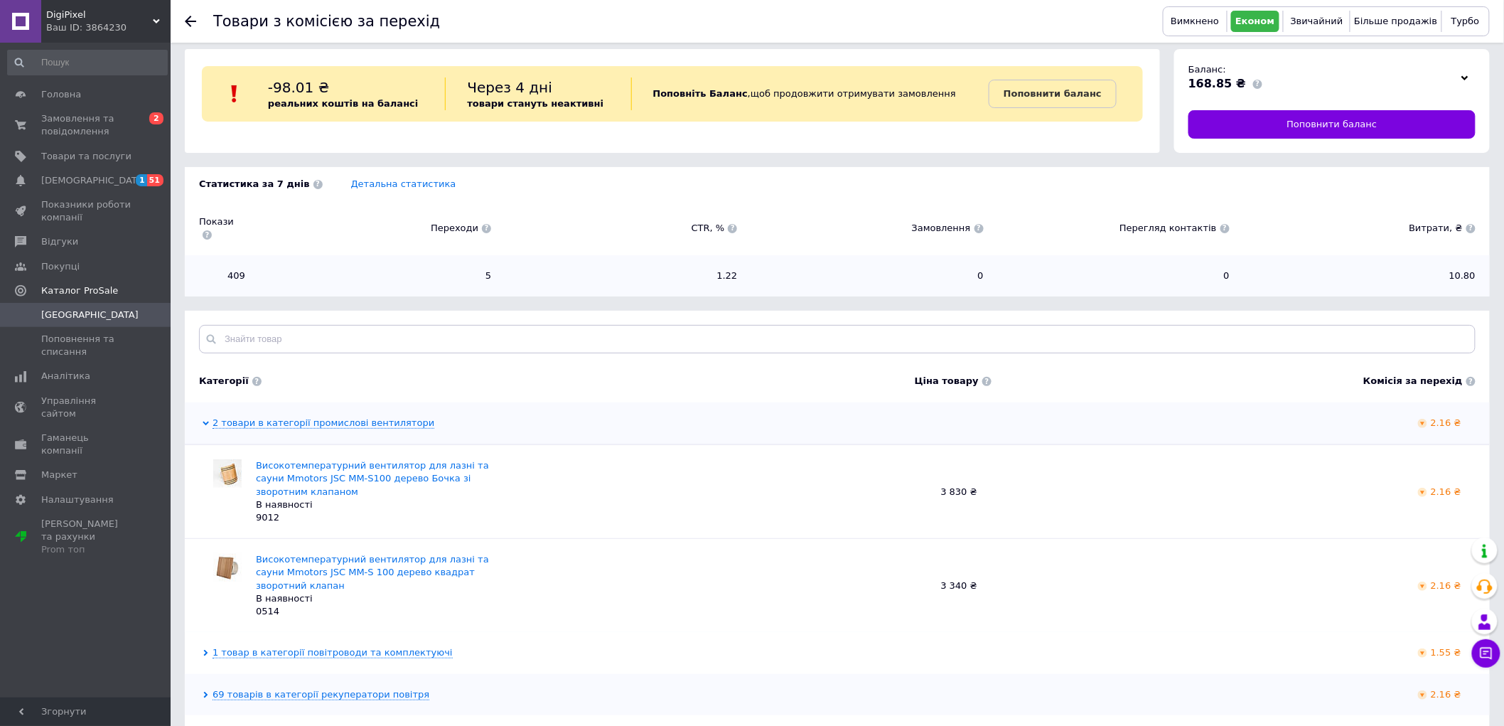
scroll to position [32, 0]
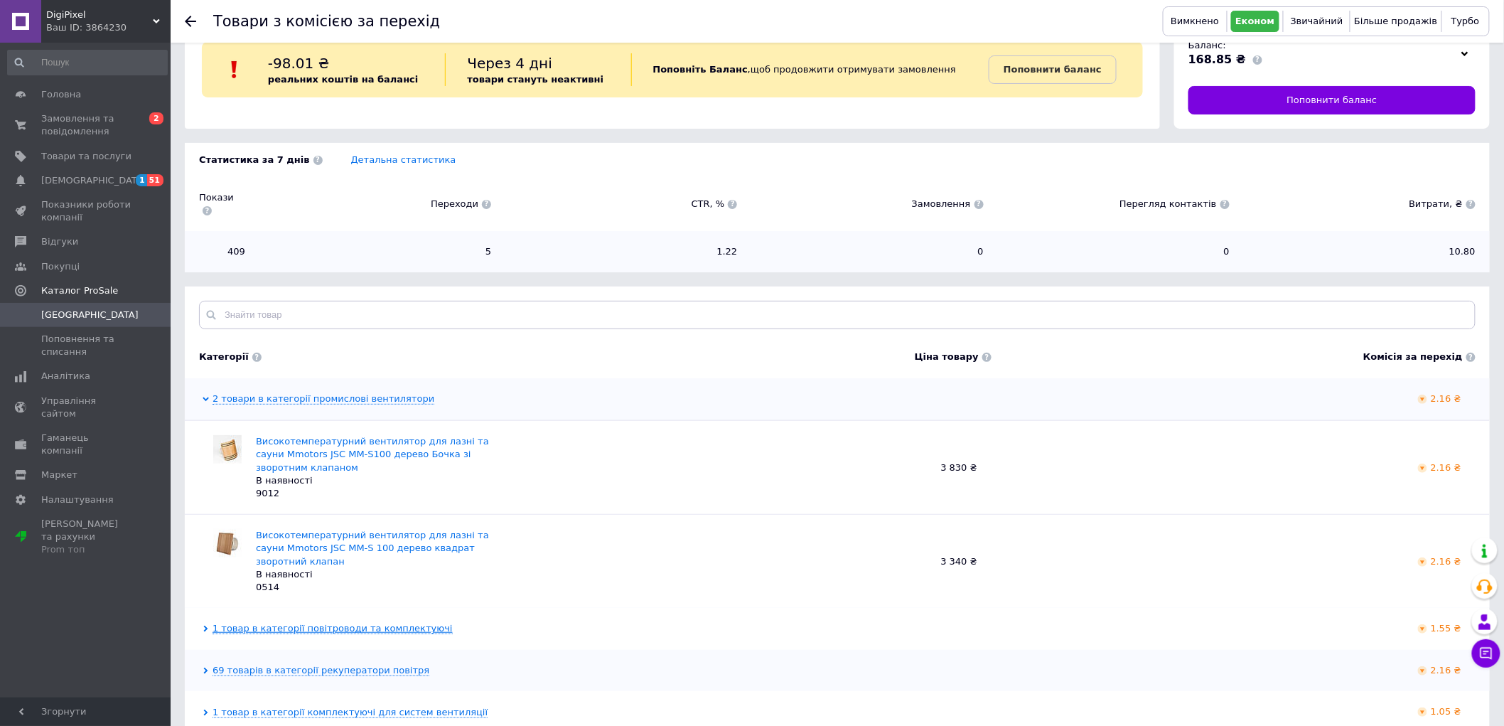
click at [337, 623] on link "1 товар в категорії повітроводи та комплектуючі" at bounding box center [333, 628] width 240 height 11
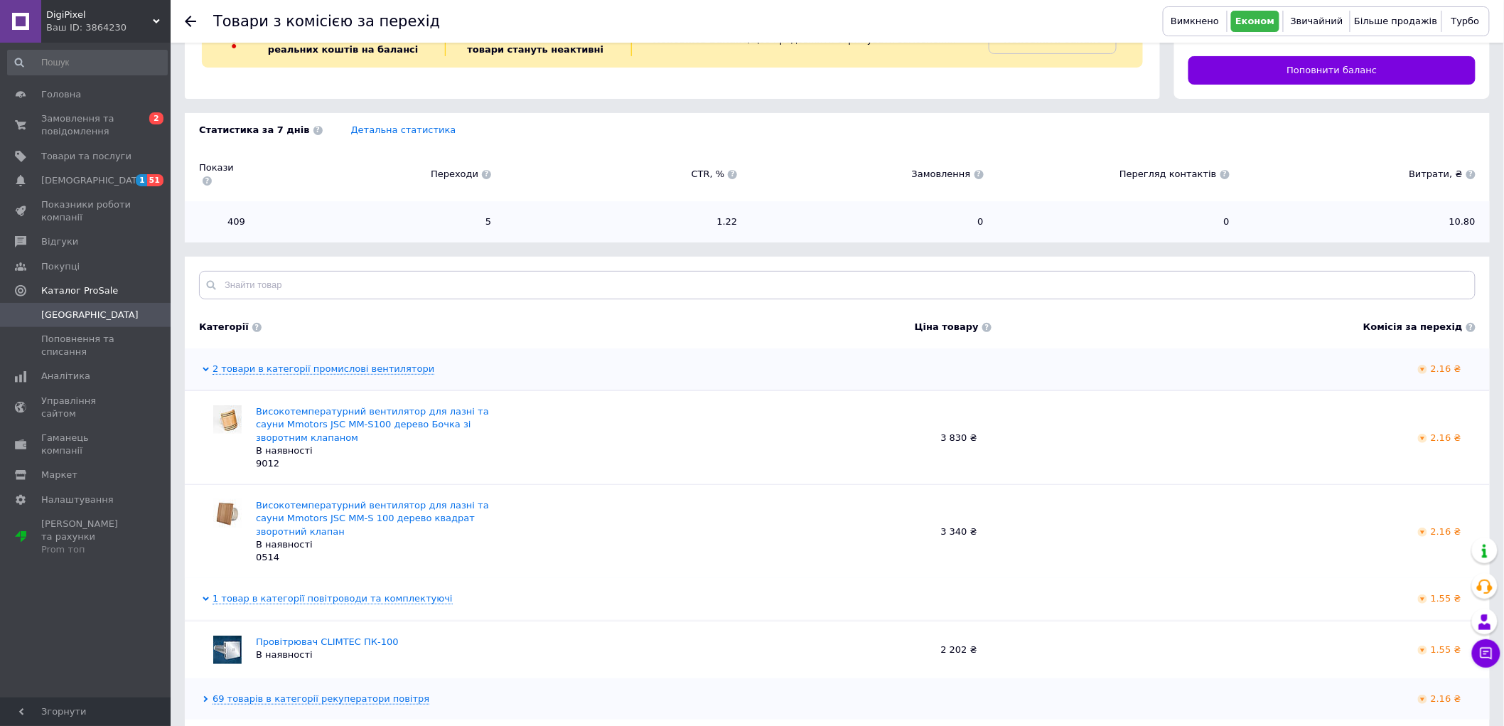
scroll to position [90, 0]
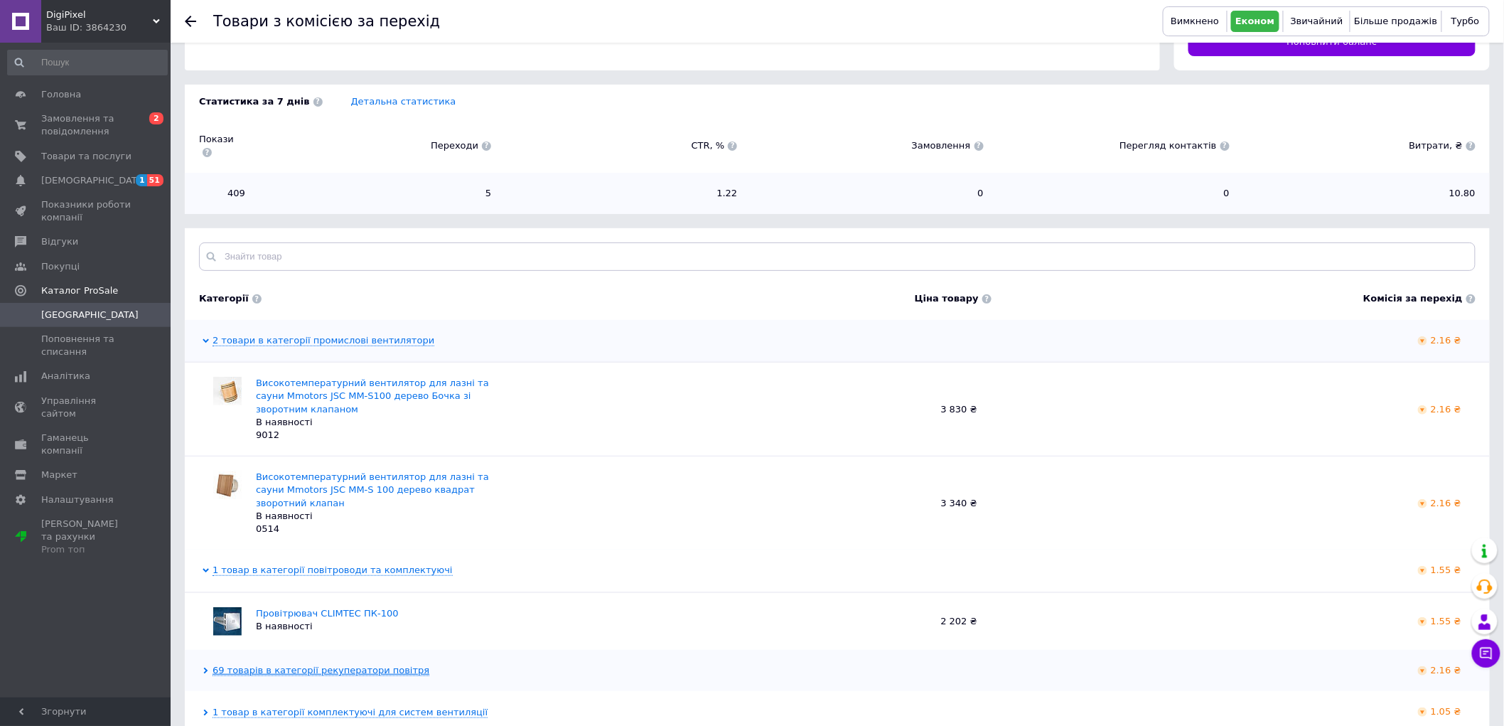
click at [309, 665] on link "69 товарів в категорії рекуператори повітря" at bounding box center [321, 670] width 217 height 11
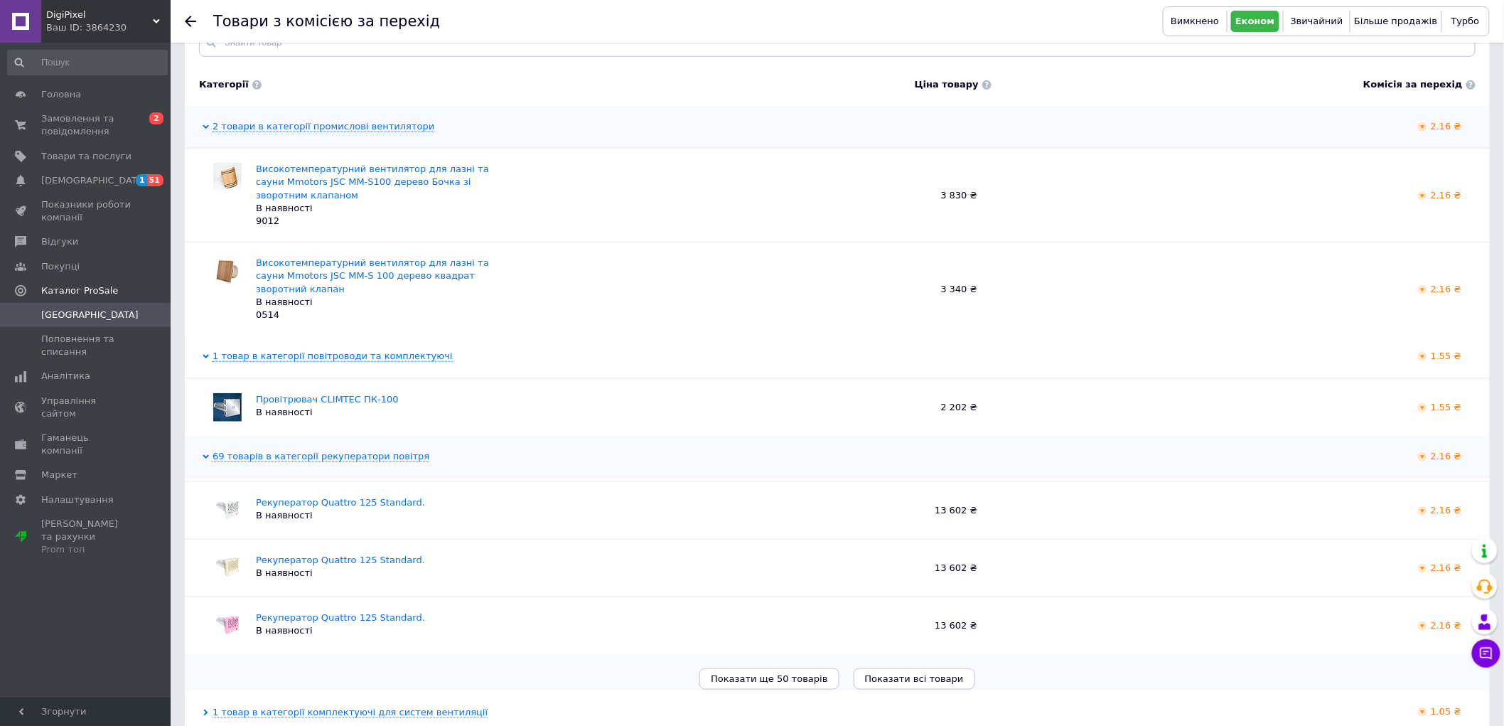
scroll to position [2853, 0]
drag, startPoint x: 371, startPoint y: 685, endPoint x: 373, endPoint y: 674, distance: 11.6
click at [371, 706] on link "1 товар в категорії комплектуючі для систем вентиляції" at bounding box center [350, 711] width 275 height 11
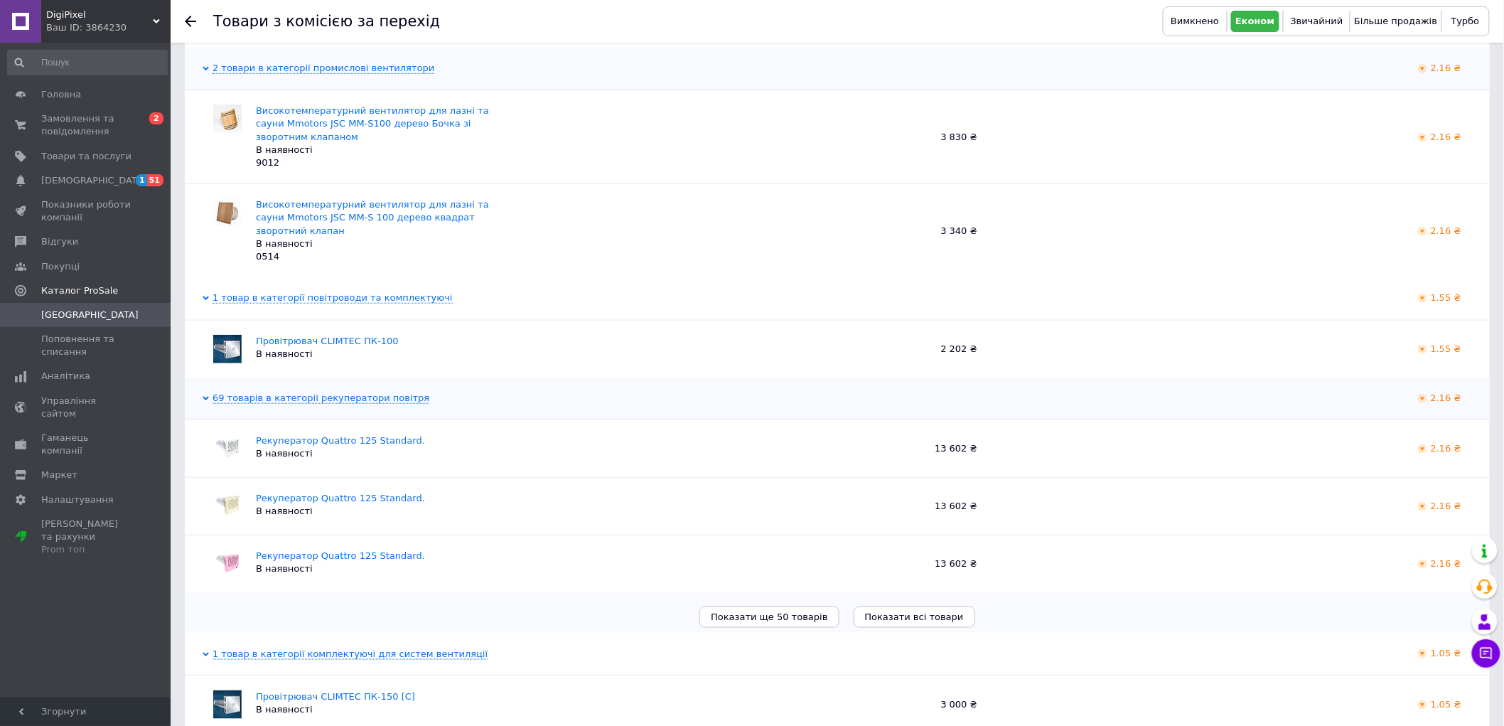
scroll to position [363, 0]
click at [91, 186] on span "[DEMOGRAPHIC_DATA]" at bounding box center [93, 180] width 105 height 13
